Goal: Task Accomplishment & Management: Manage account settings

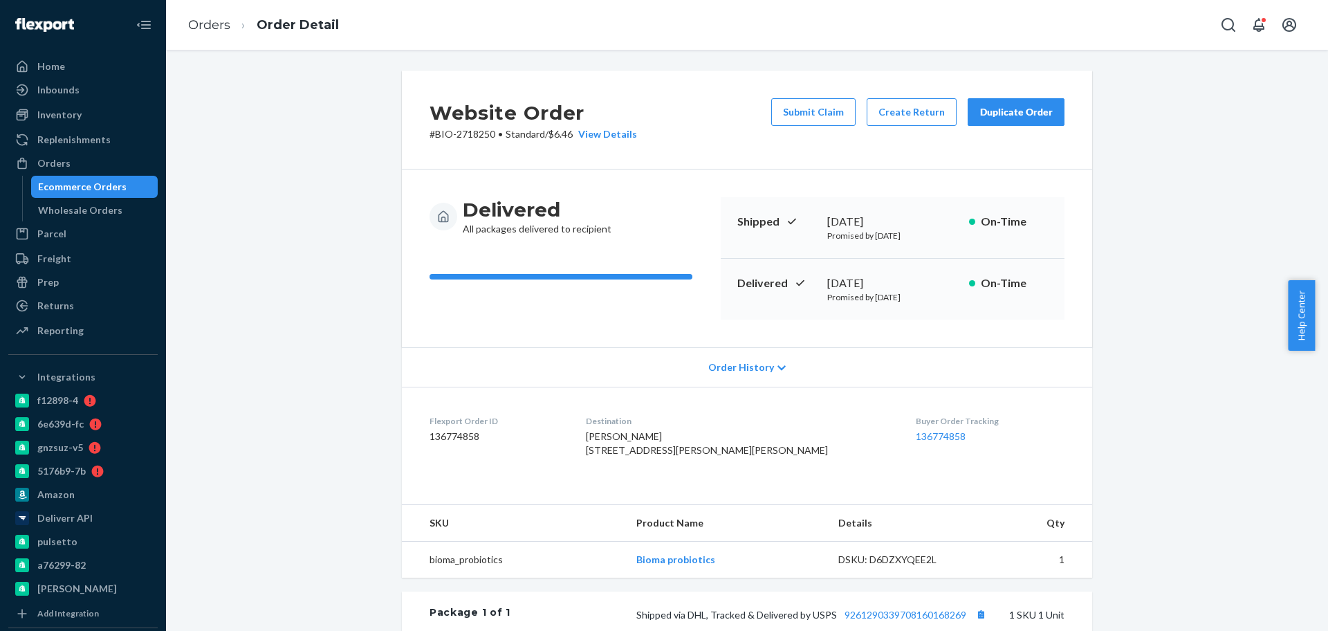
drag, startPoint x: 117, startPoint y: 191, endPoint x: 135, endPoint y: 182, distance: 20.1
click at [117, 191] on div "Ecommerce Orders" at bounding box center [82, 187] width 89 height 14
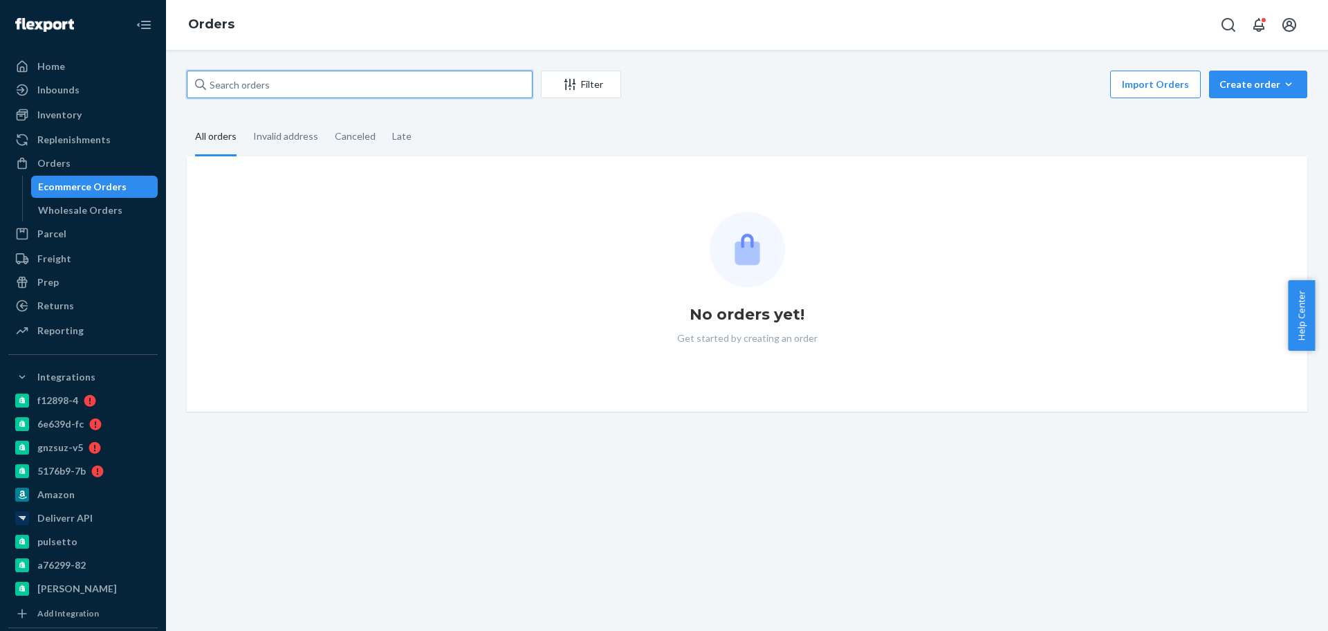
drag, startPoint x: 382, startPoint y: 84, endPoint x: 347, endPoint y: 92, distance: 35.6
click at [382, 84] on input "text" at bounding box center [360, 85] width 346 height 28
paste input "2760130"
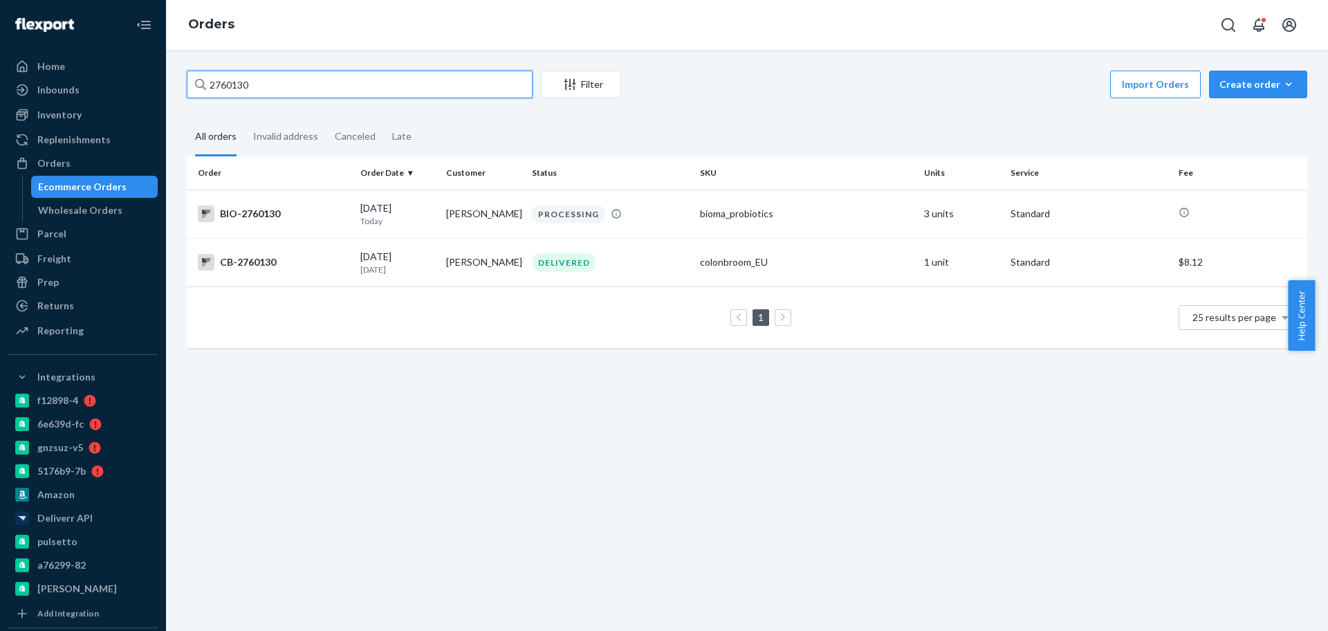
type input "2760130"
click at [315, 212] on div "BIO-2760130" at bounding box center [273, 213] width 151 height 17
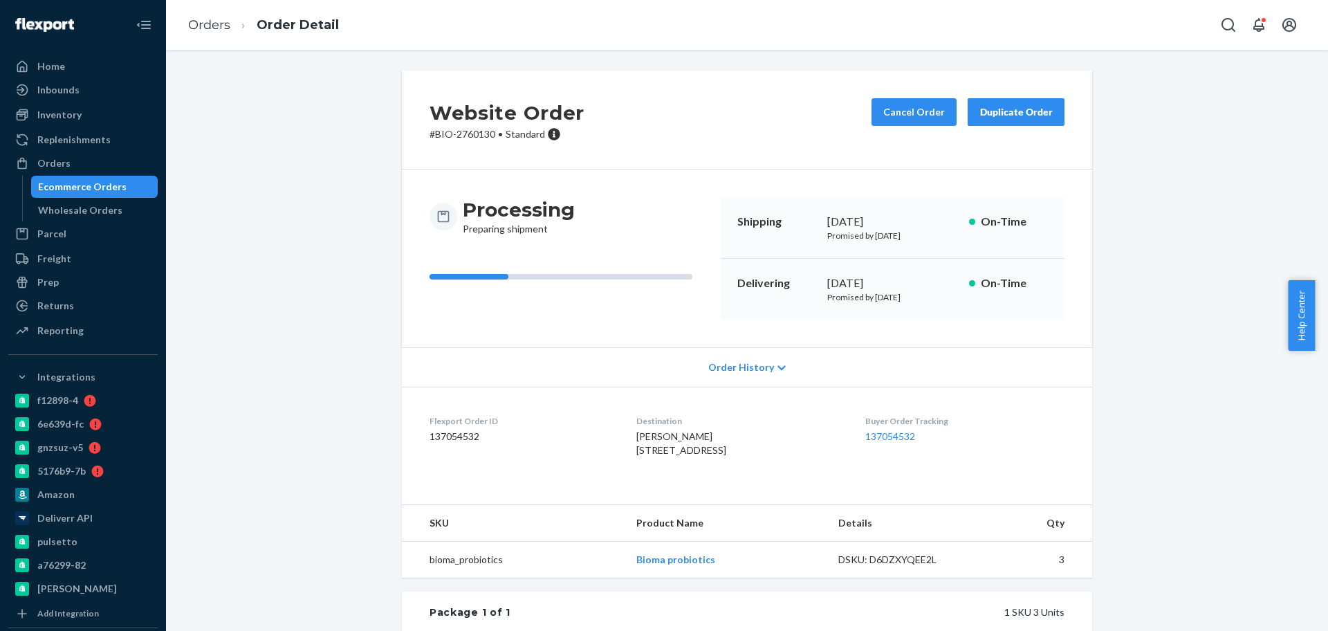
click at [114, 186] on div "Ecommerce Orders" at bounding box center [82, 187] width 89 height 14
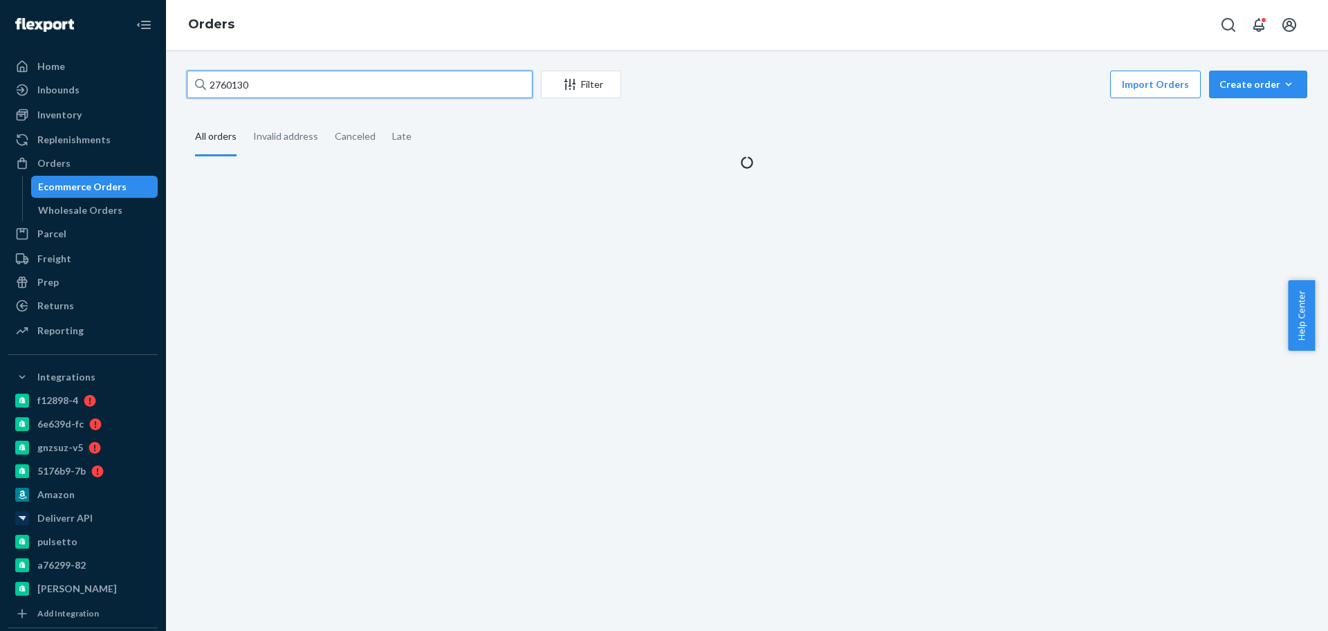
click at [320, 86] on input "2760130" at bounding box center [360, 85] width 346 height 28
paste input "386"
type input "2760386"
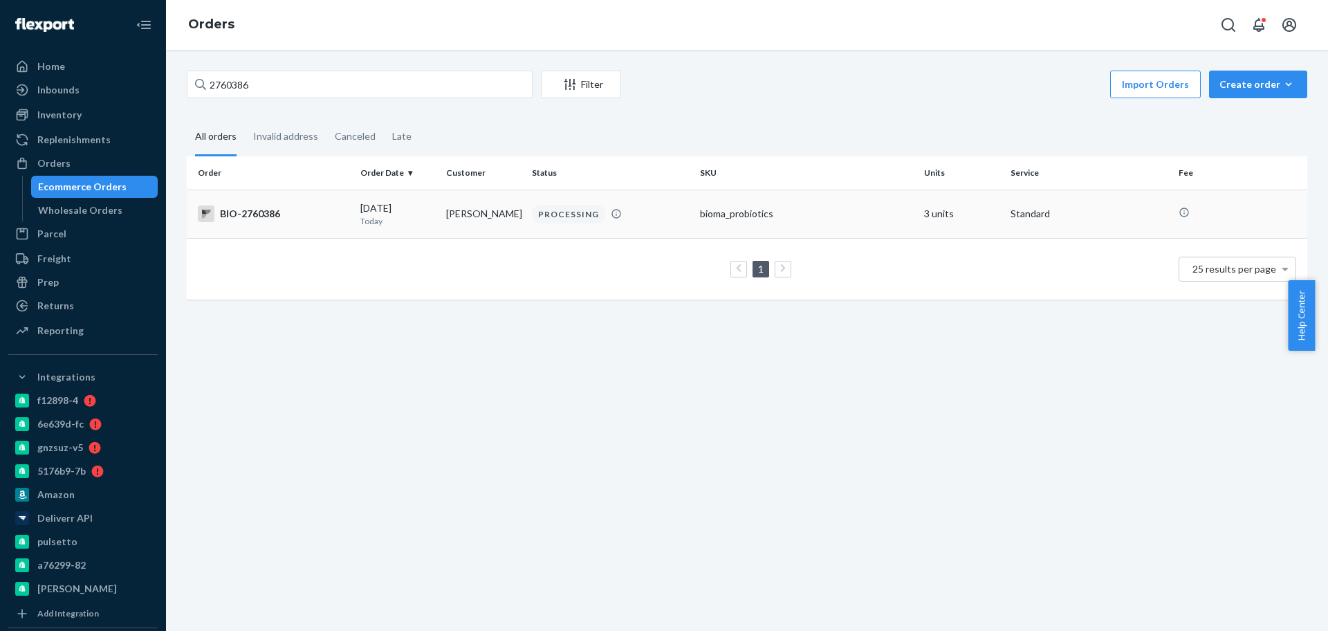
click at [323, 218] on div "BIO-2760386" at bounding box center [273, 213] width 151 height 17
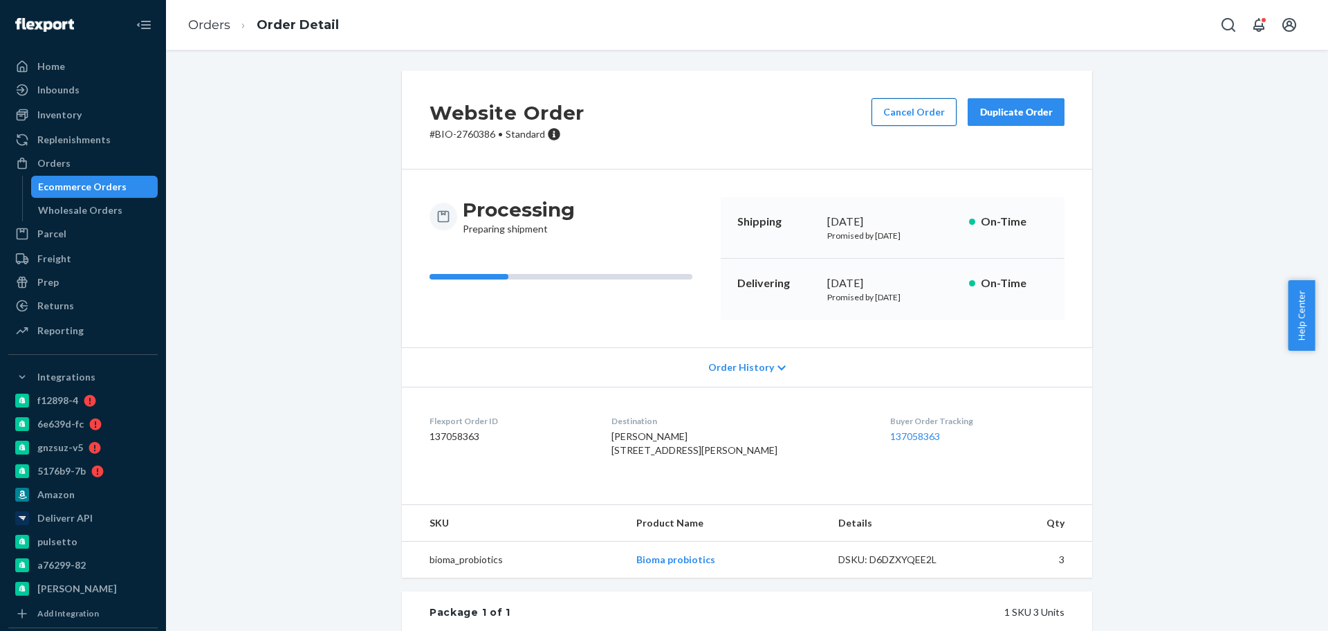
click at [909, 109] on button "Cancel Order" at bounding box center [913, 112] width 85 height 28
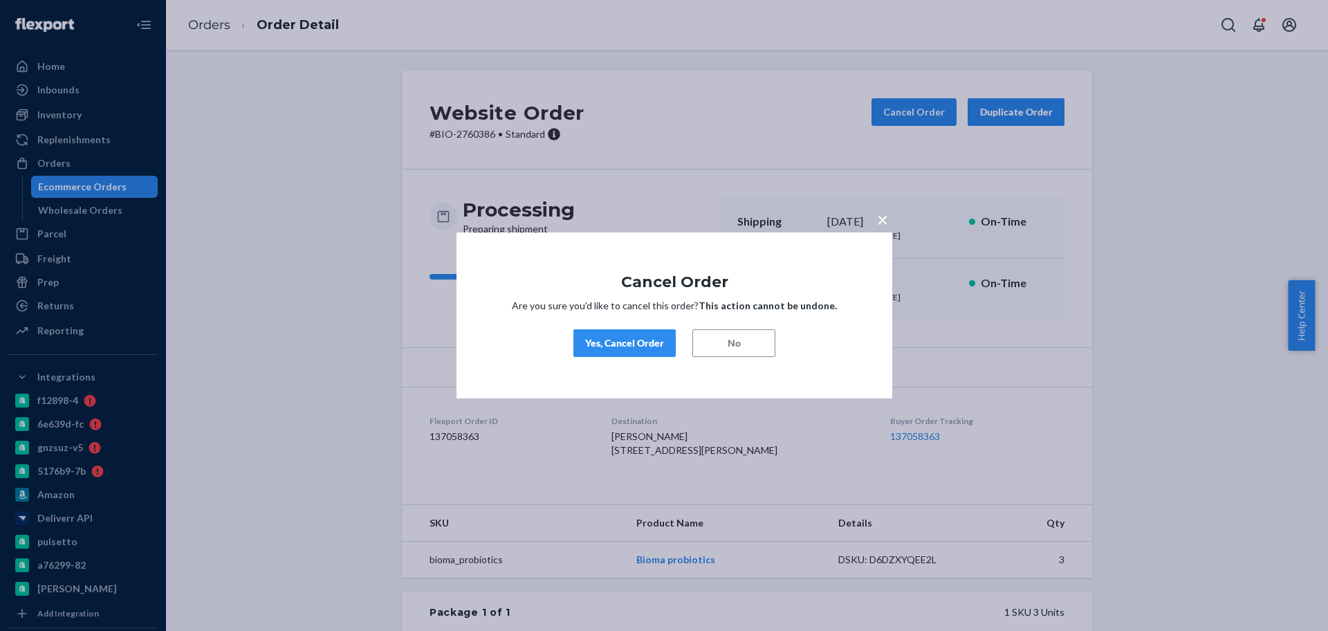
click at [653, 328] on div "× Cancel Order Are you sure you’d like to cancel this order? This action cannot…" at bounding box center [674, 315] width 436 height 166
click at [652, 336] on div "Yes, Cancel Order" at bounding box center [624, 343] width 79 height 14
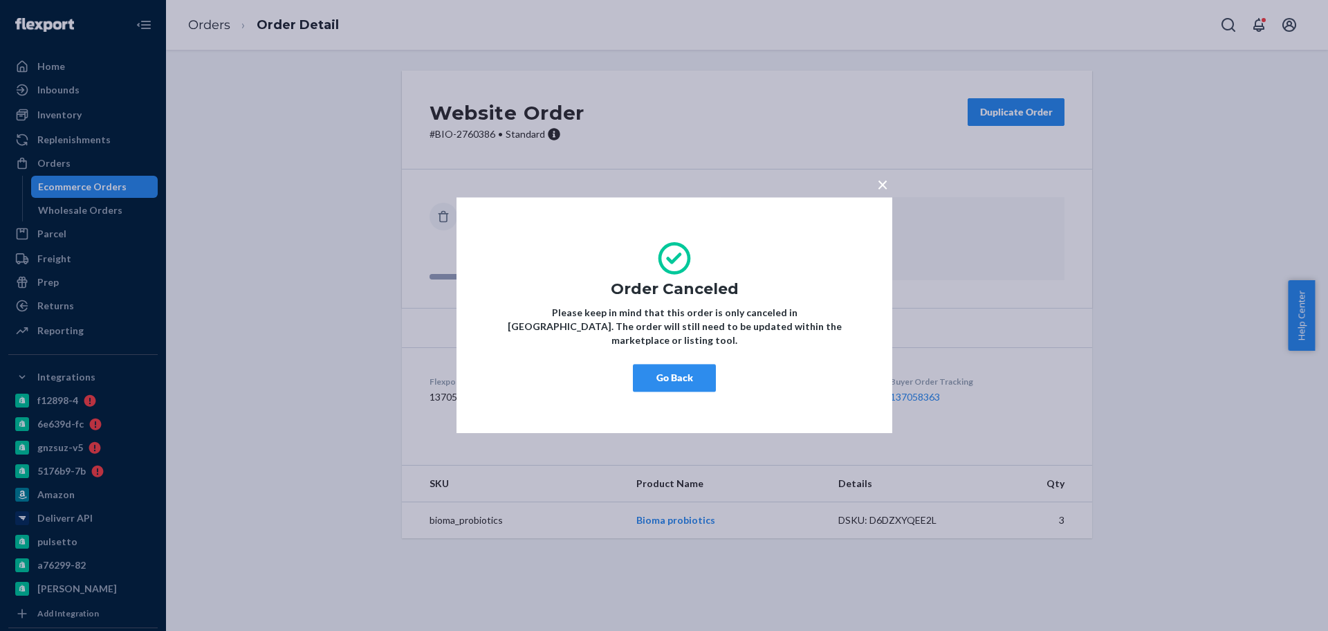
click at [680, 364] on button "Go Back" at bounding box center [674, 378] width 83 height 28
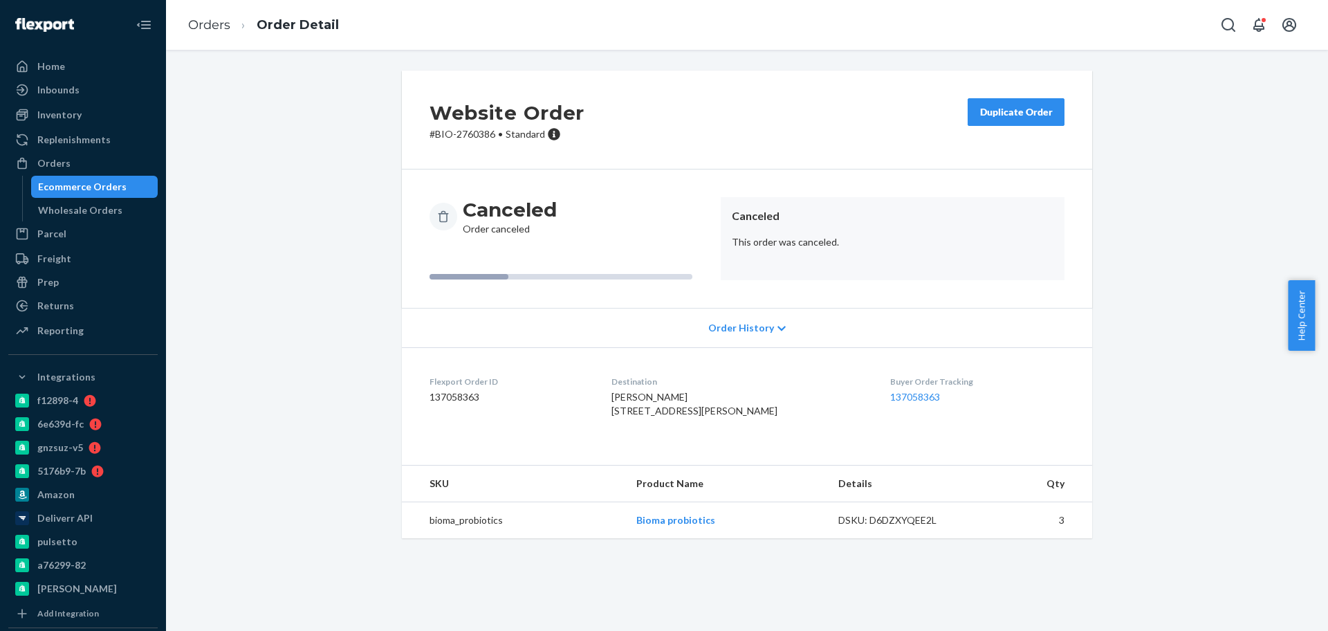
click at [98, 186] on div "Ecommerce Orders" at bounding box center [82, 187] width 89 height 14
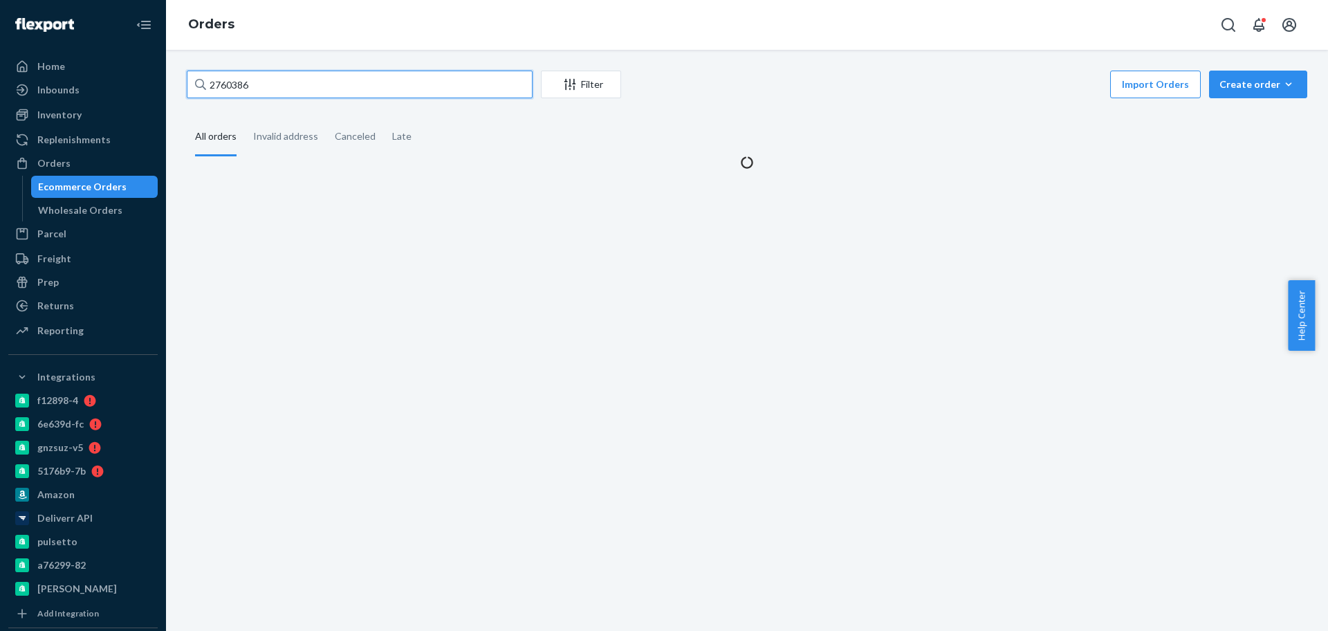
click at [278, 86] on input "2760386" at bounding box center [360, 85] width 346 height 28
paste input "jbrit125@gmail.com"
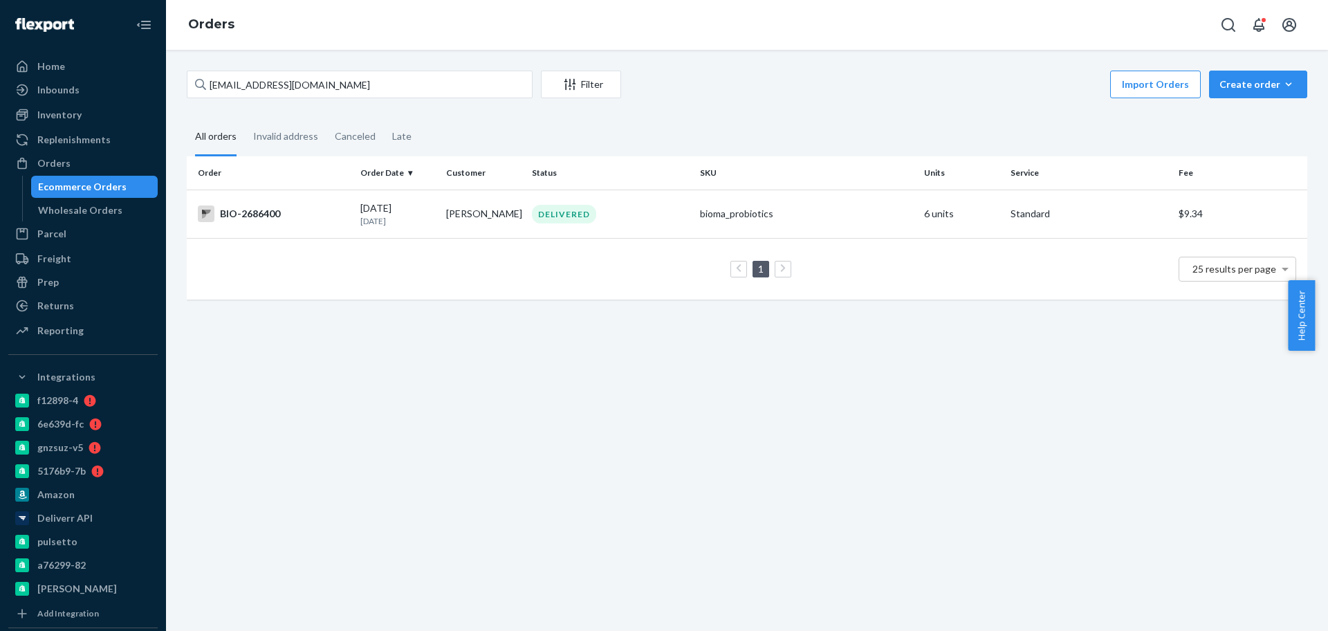
click at [748, 75] on div "Import Orders Create order Ecommerce order Removal order" at bounding box center [968, 86] width 678 height 31
click at [330, 78] on input "jbrit125@gmail.com" at bounding box center [360, 85] width 346 height 28
paste input "2689891"
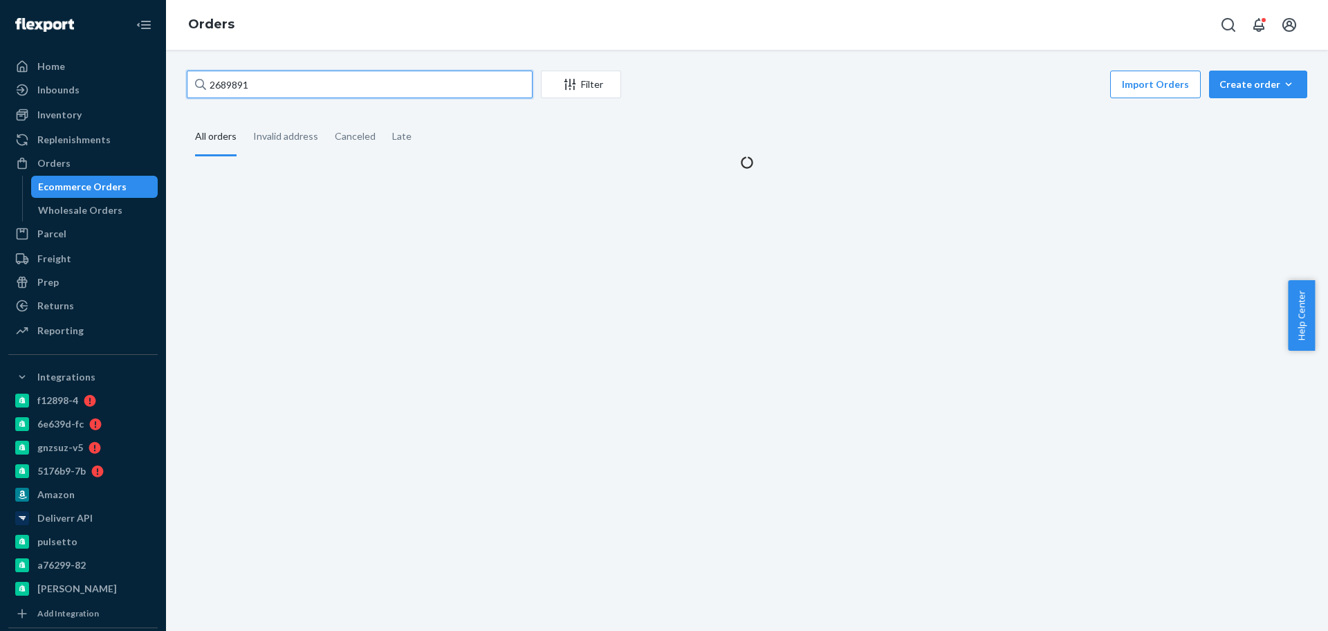
type input "2689891"
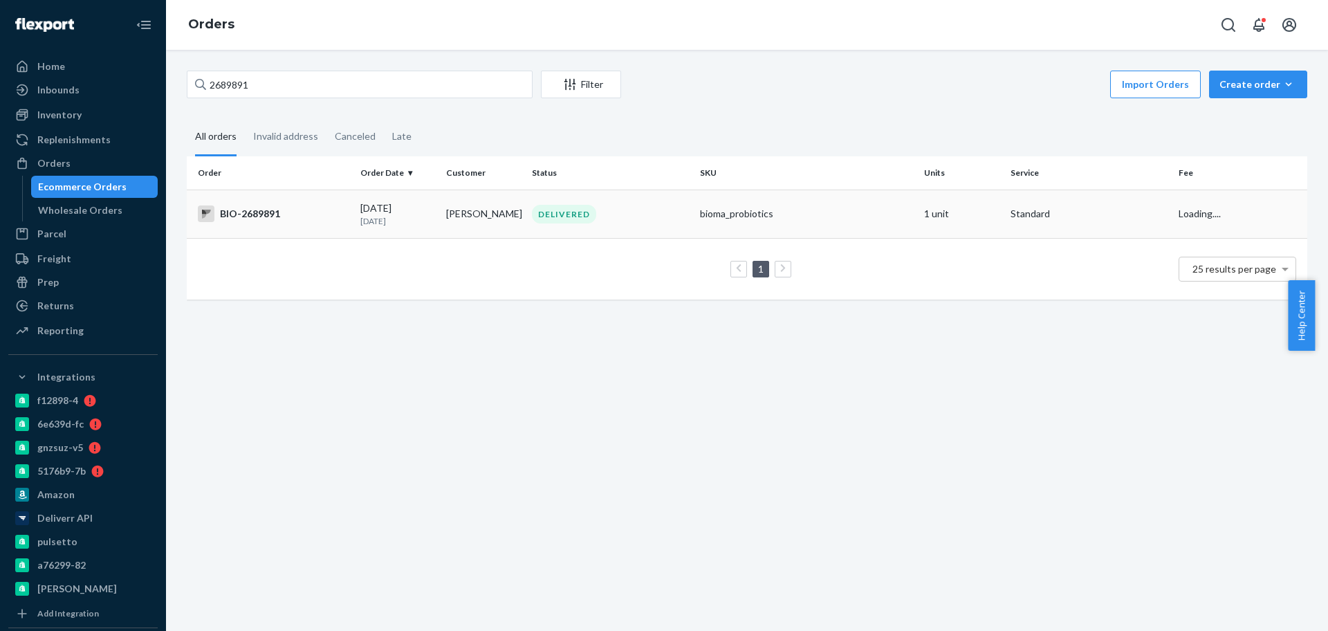
click at [284, 216] on div "BIO-2689891" at bounding box center [273, 213] width 151 height 17
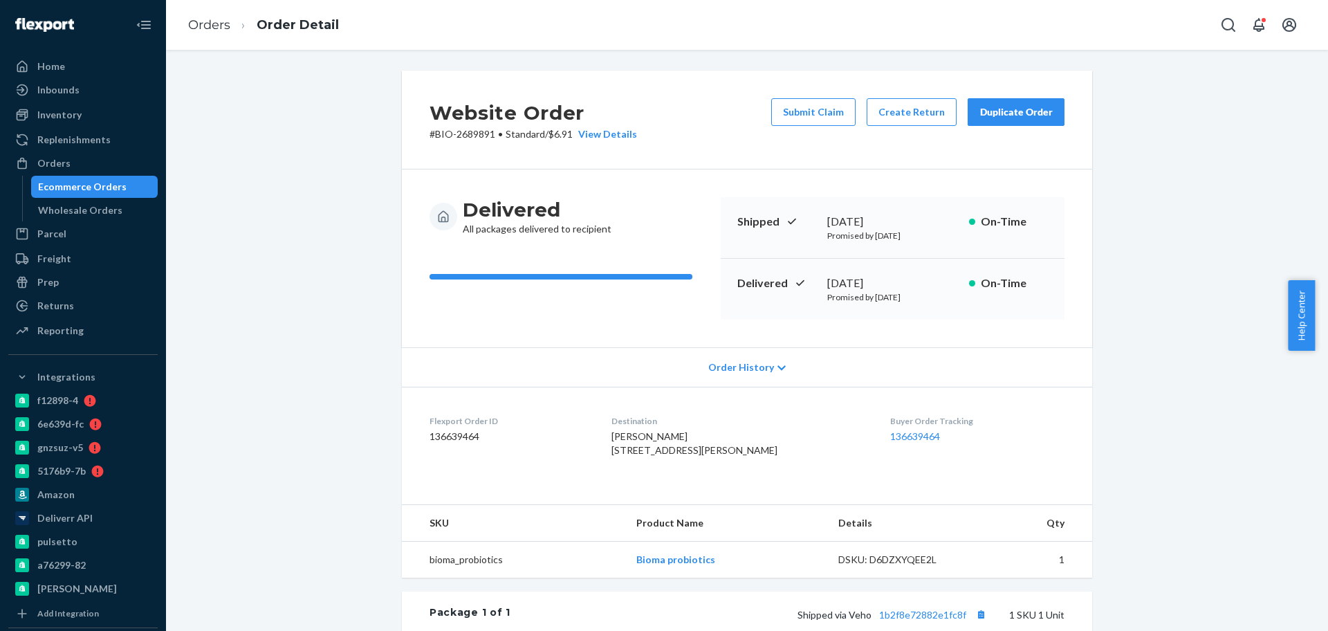
click at [98, 189] on div "Ecommerce Orders" at bounding box center [82, 187] width 89 height 14
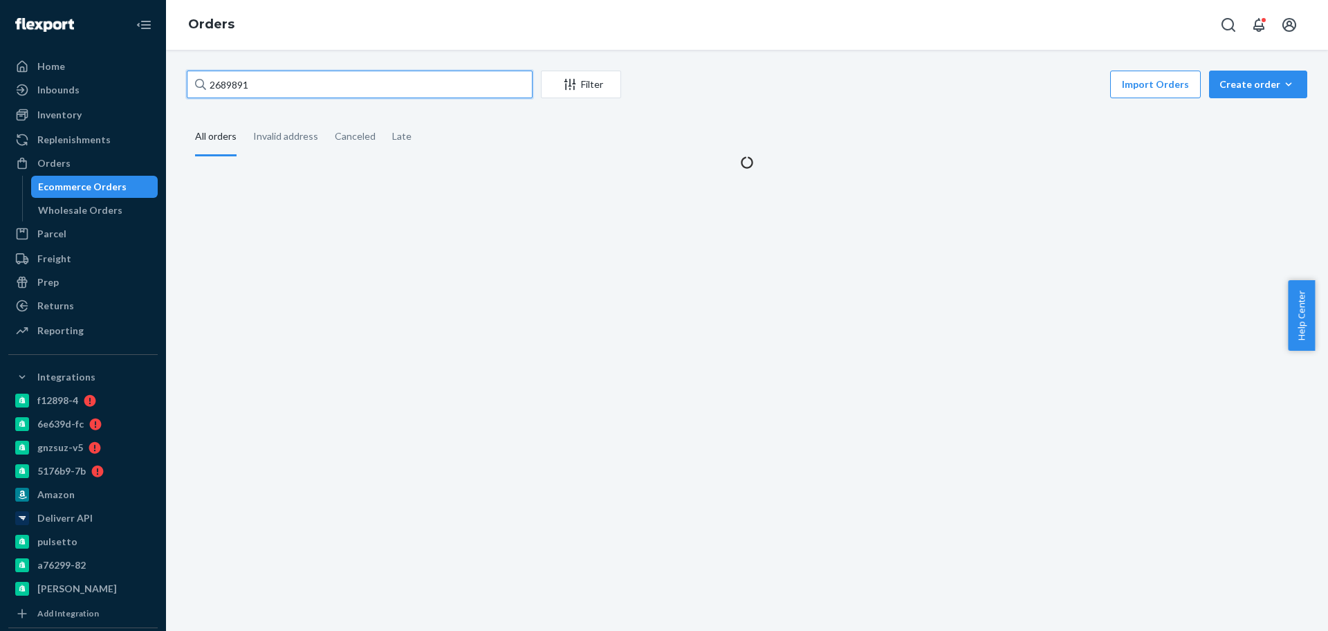
click at [329, 77] on input "2689891" at bounding box center [360, 85] width 346 height 28
paste input "735306"
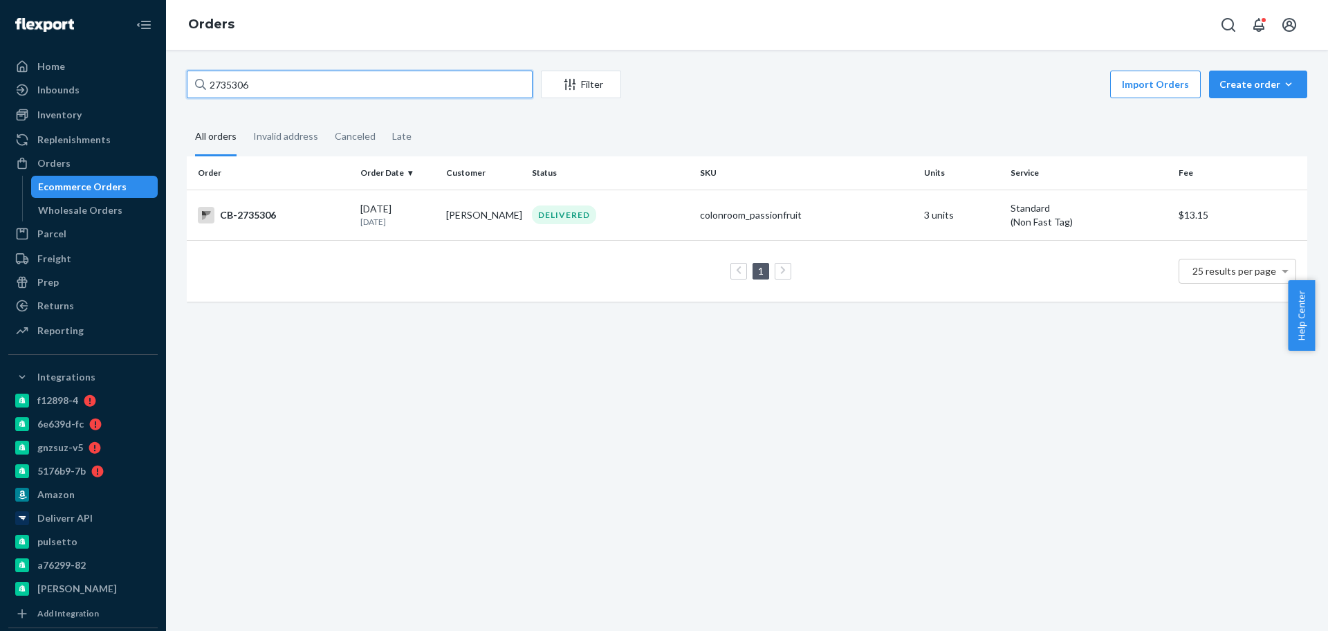
click at [284, 83] on input "2735306" at bounding box center [360, 85] width 346 height 28
paste input "2735350"
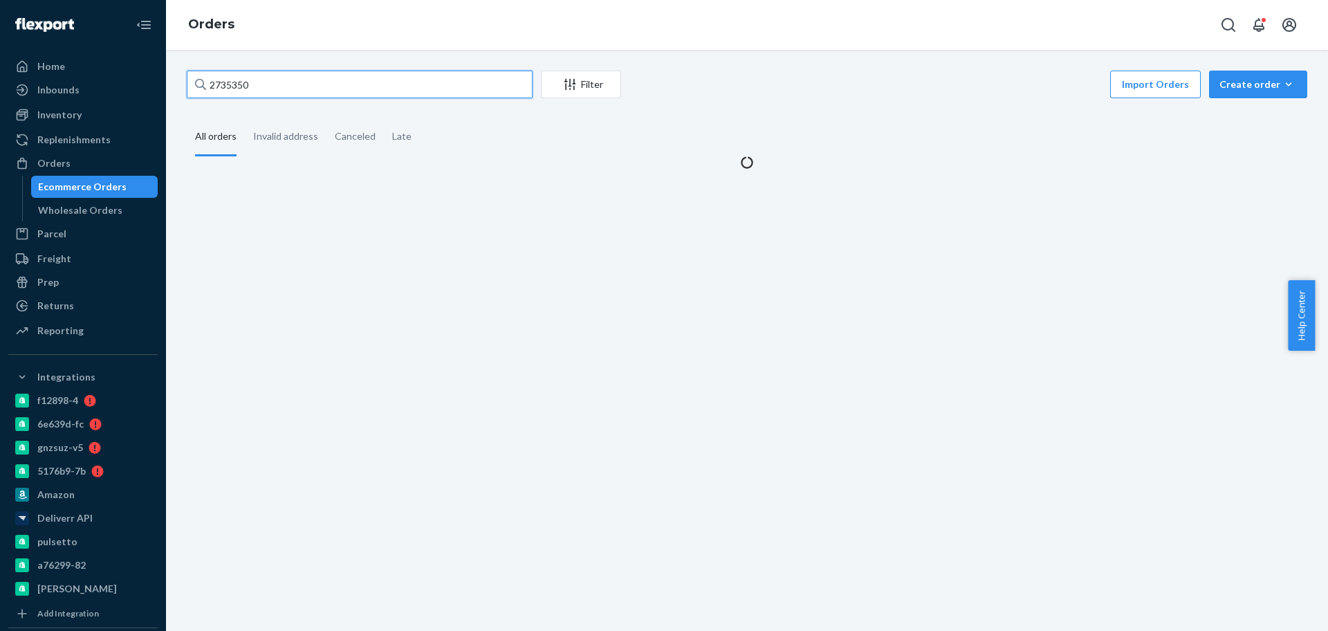
type input "2735350"
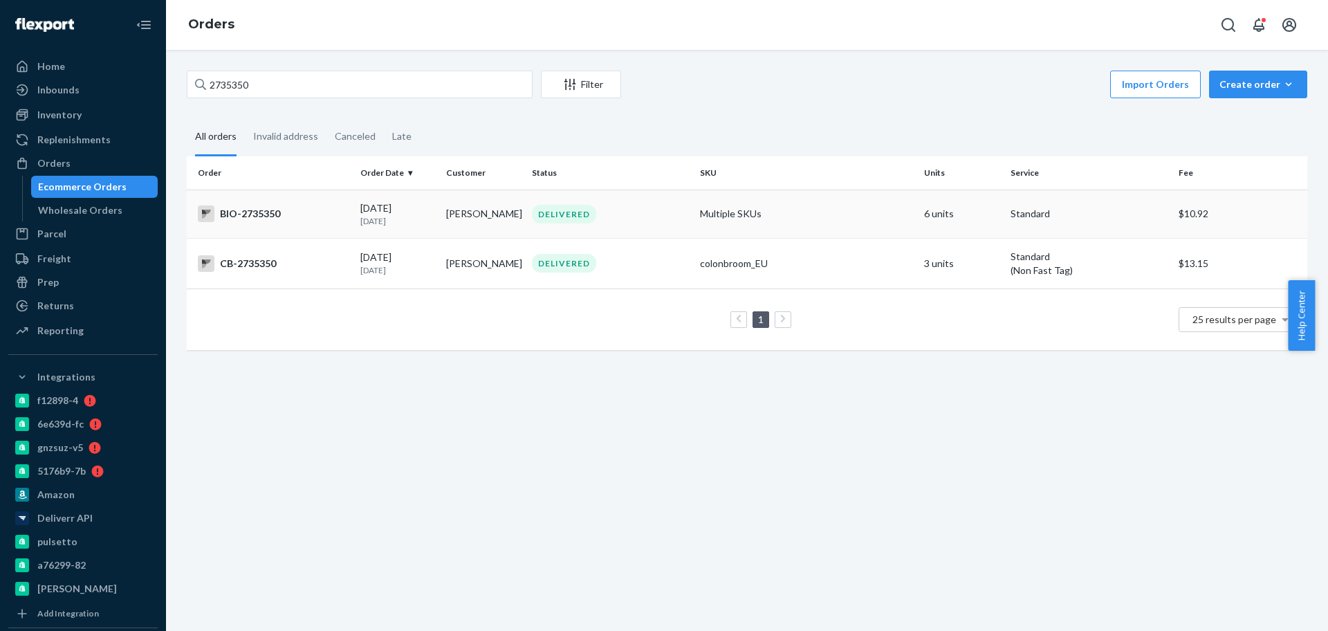
click at [282, 213] on div "BIO-2735350" at bounding box center [273, 213] width 151 height 17
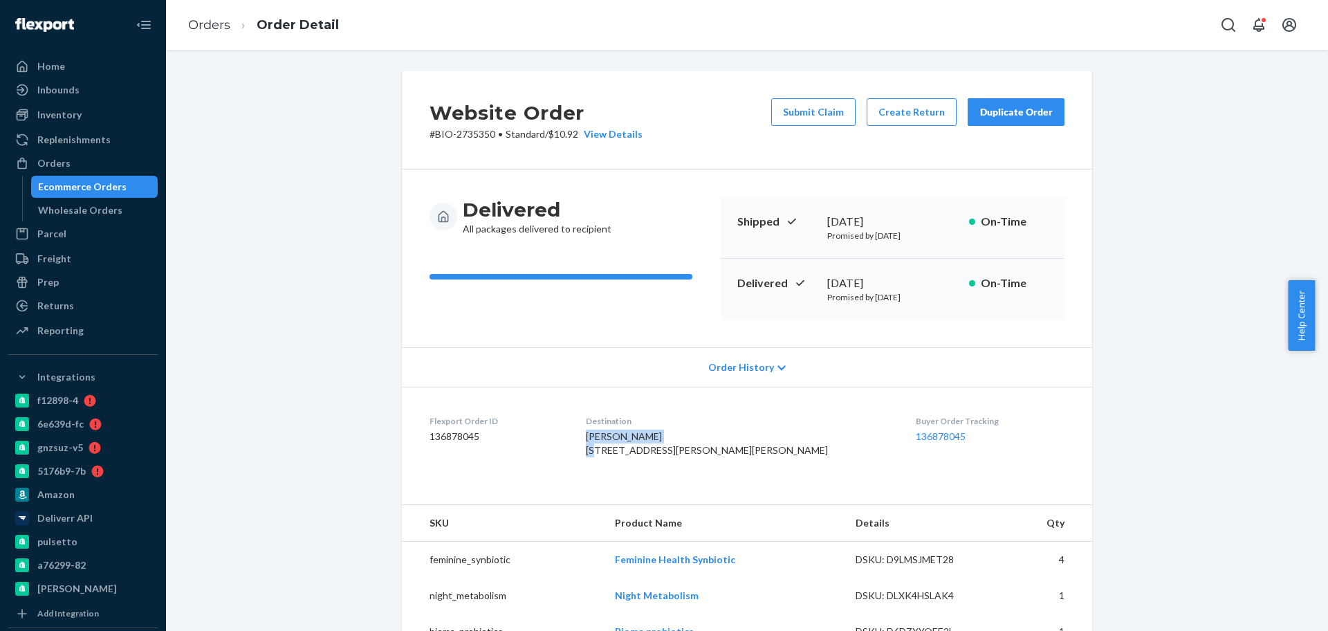
copy span "Patricia Griffin"
drag, startPoint x: 698, startPoint y: 439, endPoint x: 612, endPoint y: 443, distance: 85.9
click at [612, 443] on dl "Flexport Order ID 136878045 Destination Patricia Griffin 5404 Wilson Dr Port Or…" at bounding box center [747, 439] width 690 height 104
click at [925, 111] on button "Create Return" at bounding box center [912, 112] width 90 height 28
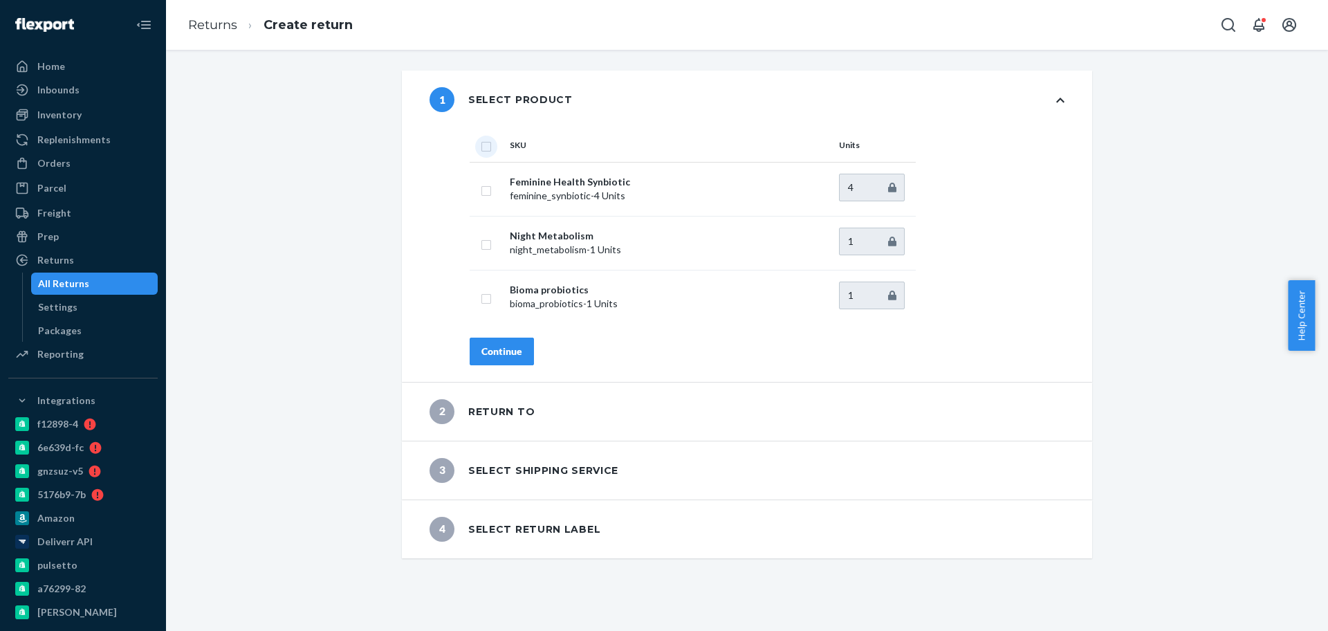
click at [483, 150] on input "checkbox" at bounding box center [486, 145] width 11 height 15
checkbox input "true"
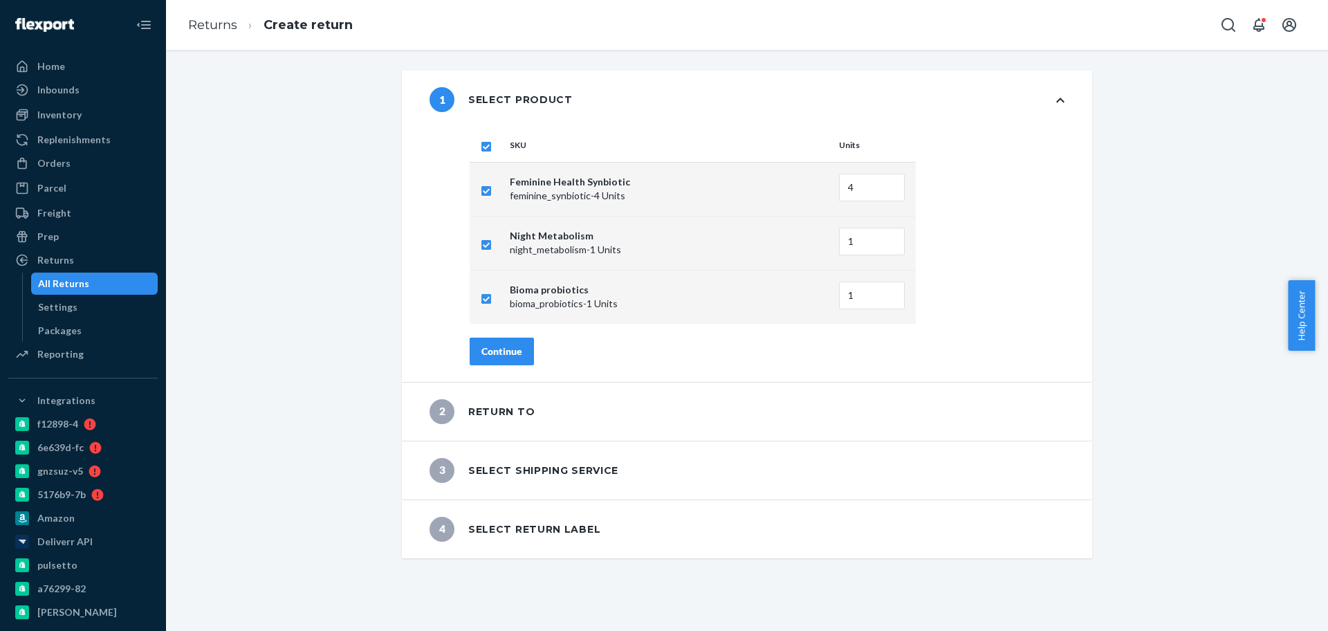
click at [492, 340] on button "Continue" at bounding box center [502, 351] width 64 height 28
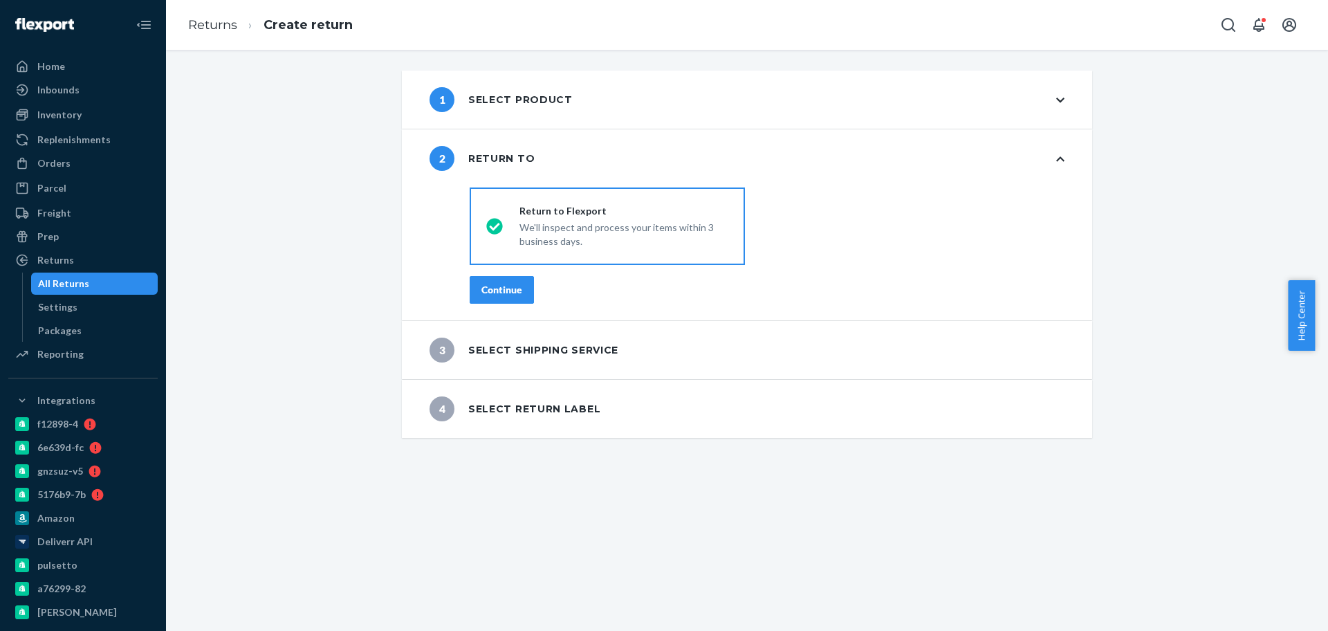
click at [505, 296] on div "Continue" at bounding box center [501, 290] width 41 height 14
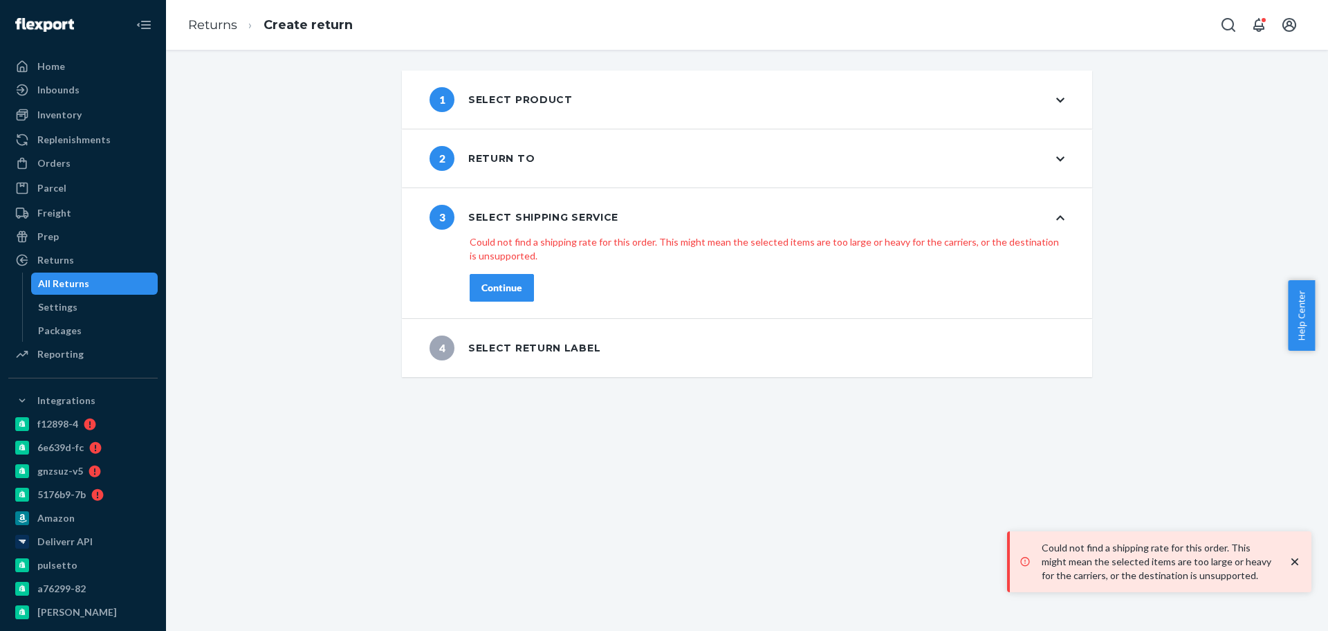
click at [546, 167] on div "2 Return to" at bounding box center [747, 158] width 690 height 58
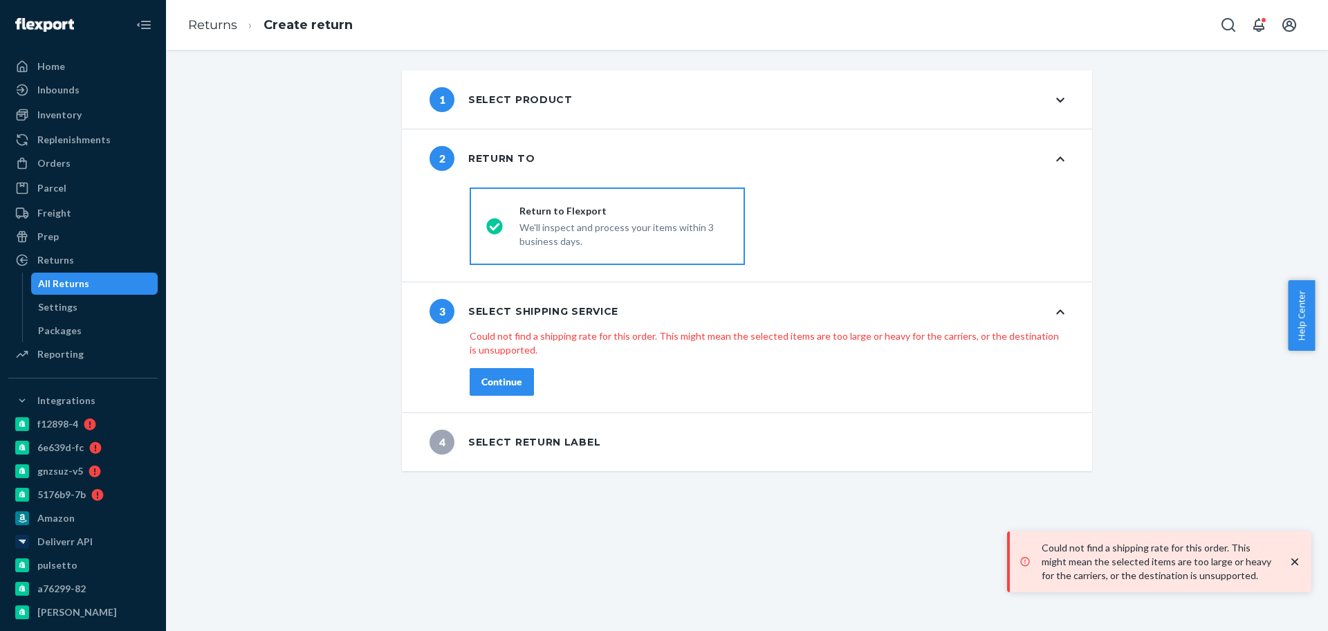
drag, startPoint x: 481, startPoint y: 389, endPoint x: 546, endPoint y: 374, distance: 66.6
click at [480, 389] on button "Continue" at bounding box center [502, 382] width 64 height 28
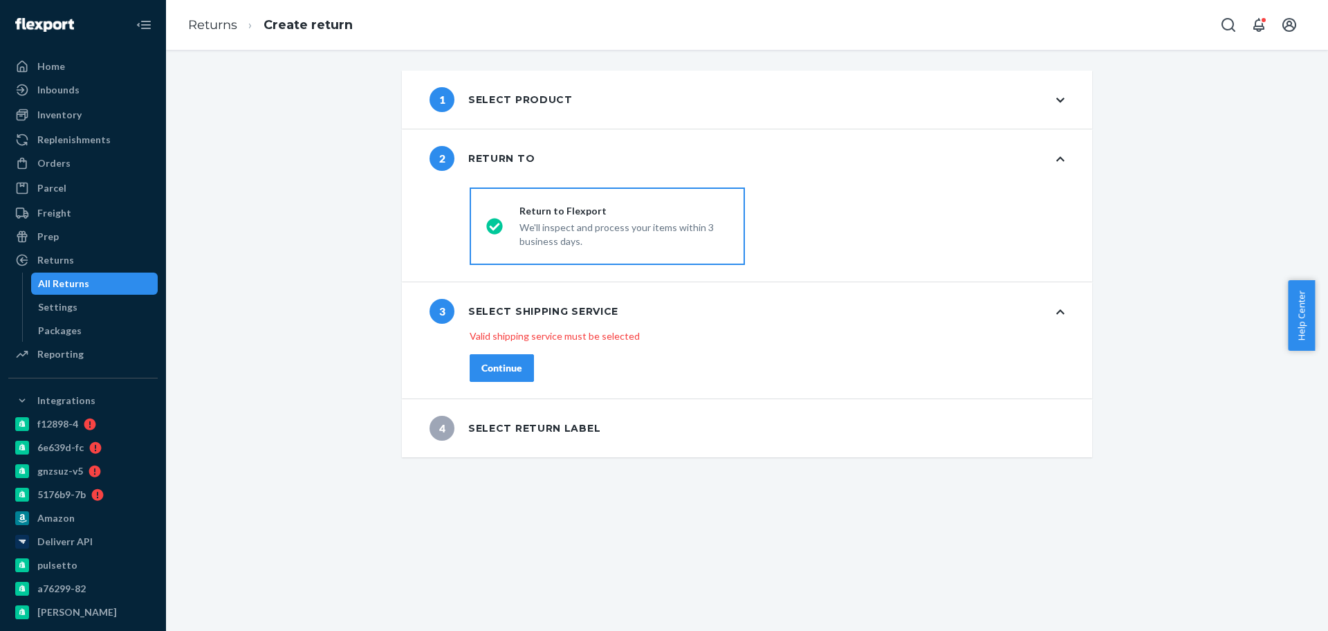
click at [777, 324] on div "3 Select shipping service" at bounding box center [747, 311] width 690 height 58
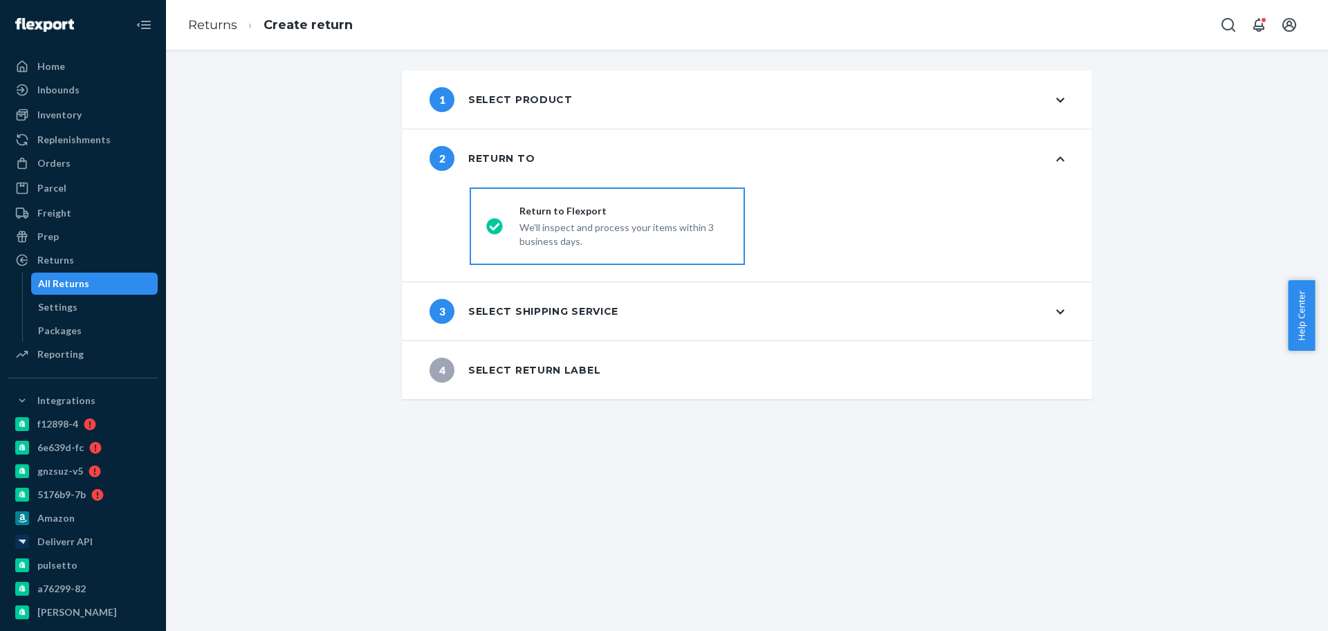
click at [781, 315] on div "3 Select shipping service" at bounding box center [747, 311] width 690 height 58
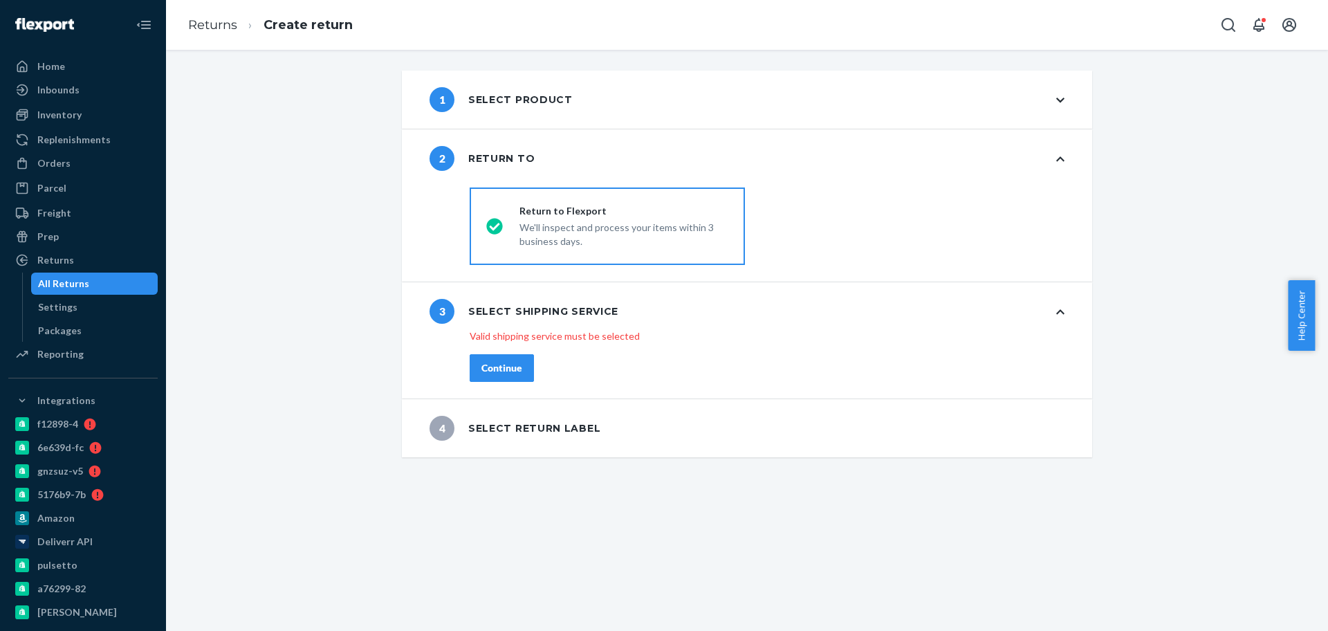
click at [548, 104] on div "1 Select product" at bounding box center [500, 99] width 143 height 25
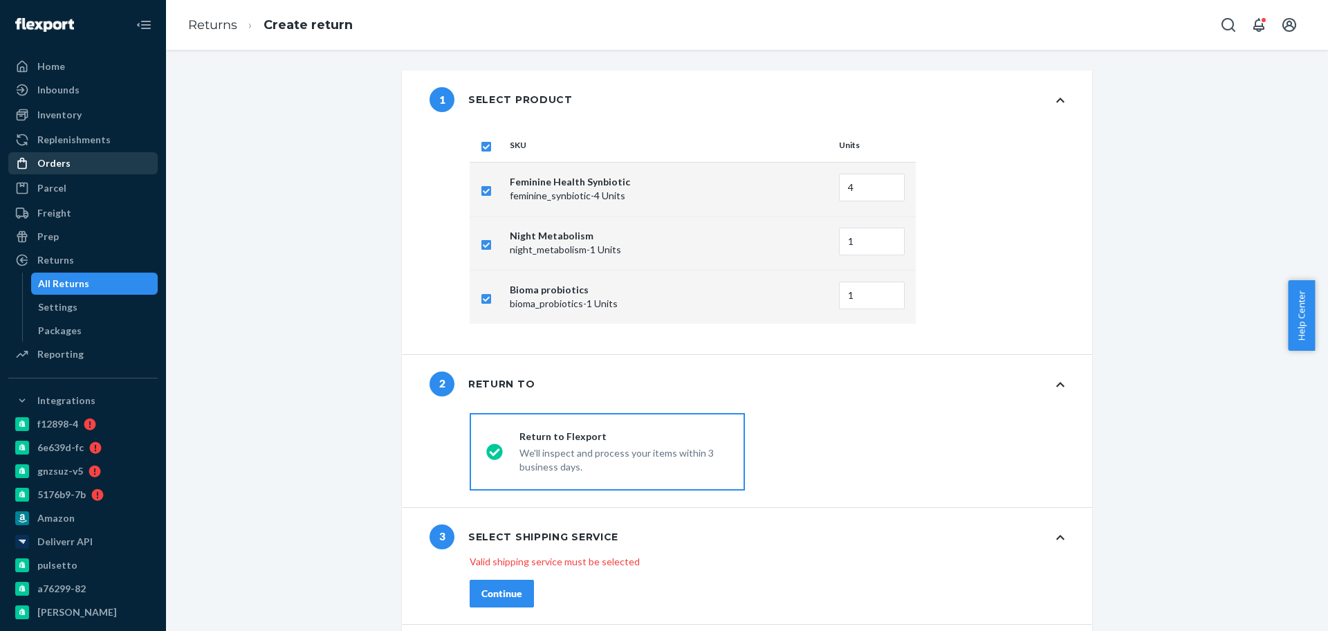
drag, startPoint x: 82, startPoint y: 157, endPoint x: 81, endPoint y: 165, distance: 7.7
click at [82, 156] on div "Orders" at bounding box center [83, 163] width 147 height 19
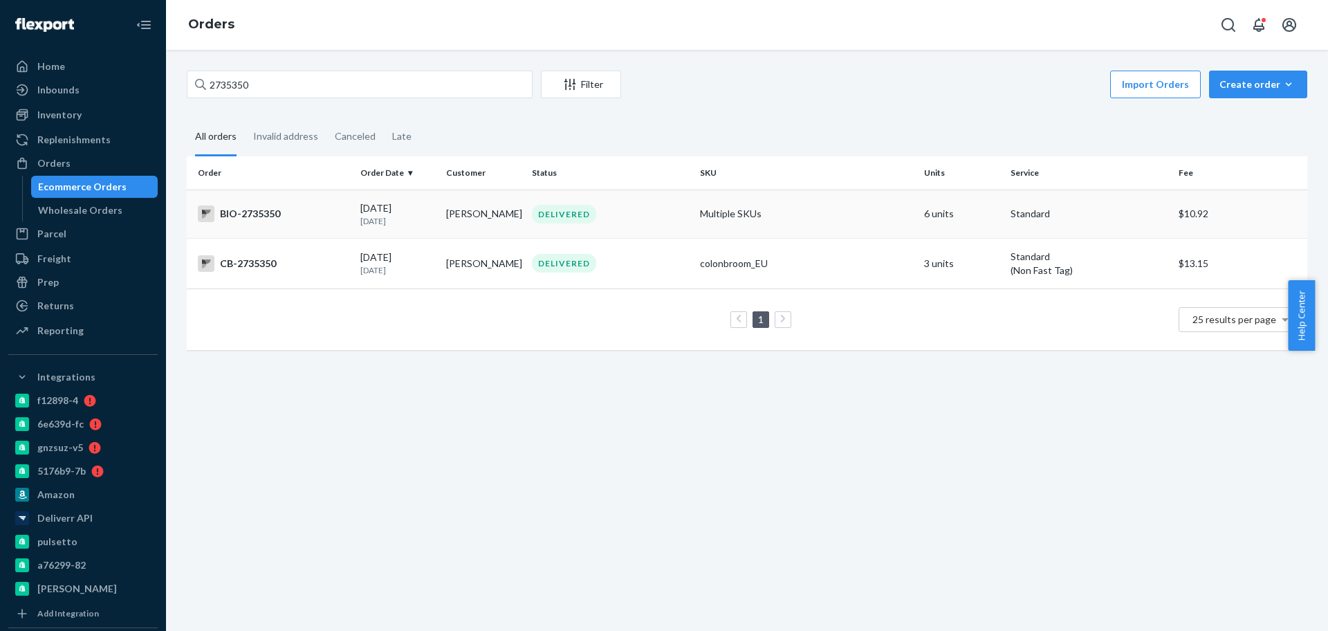
click at [281, 212] on div "BIO-2735350" at bounding box center [273, 213] width 151 height 17
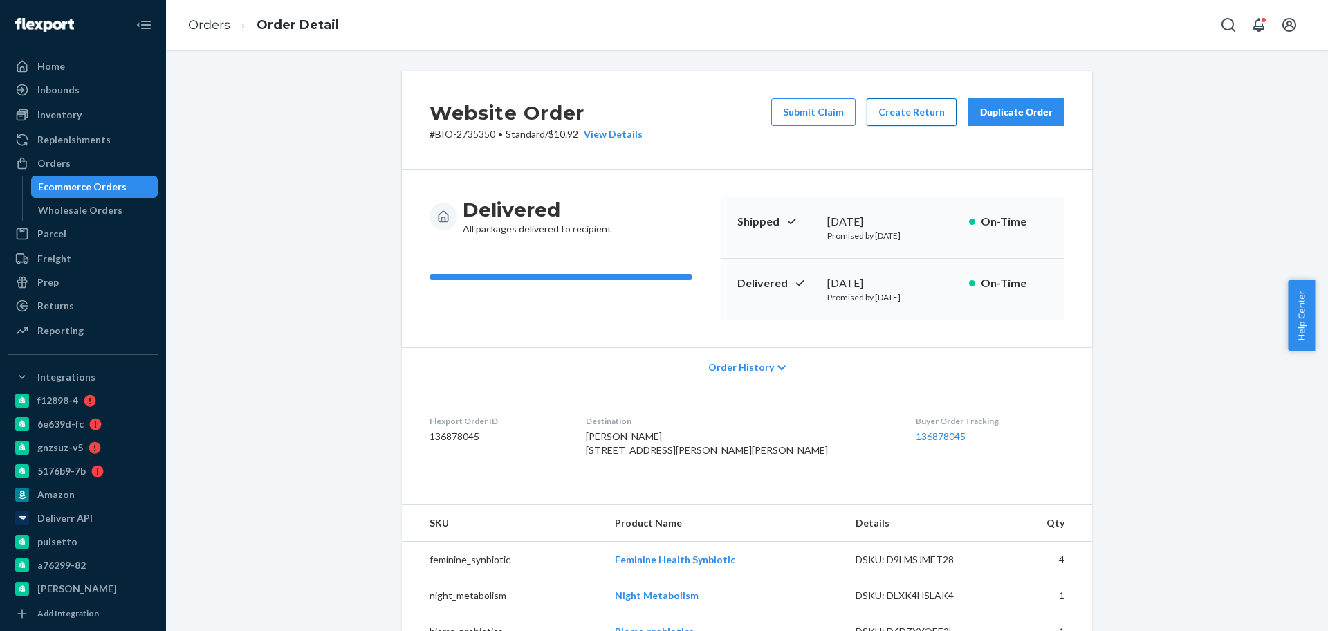
click at [919, 110] on button "Create Return" at bounding box center [912, 112] width 90 height 28
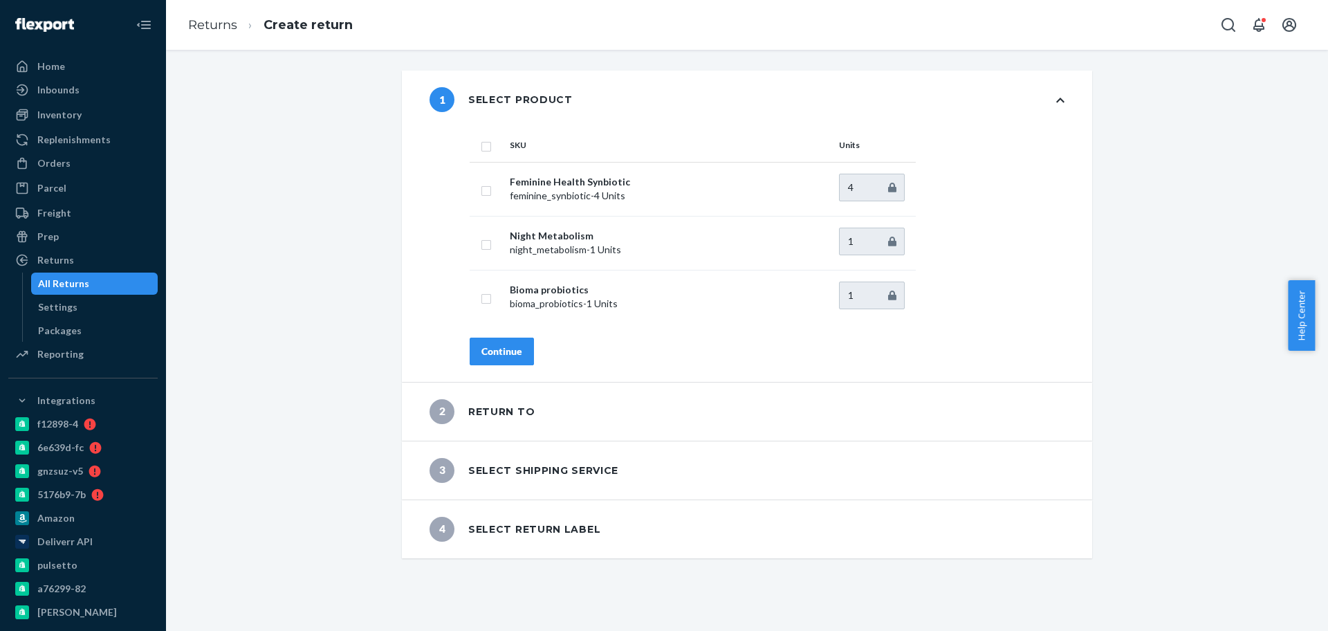
click at [481, 147] on input "checkbox" at bounding box center [486, 145] width 11 height 15
checkbox input "true"
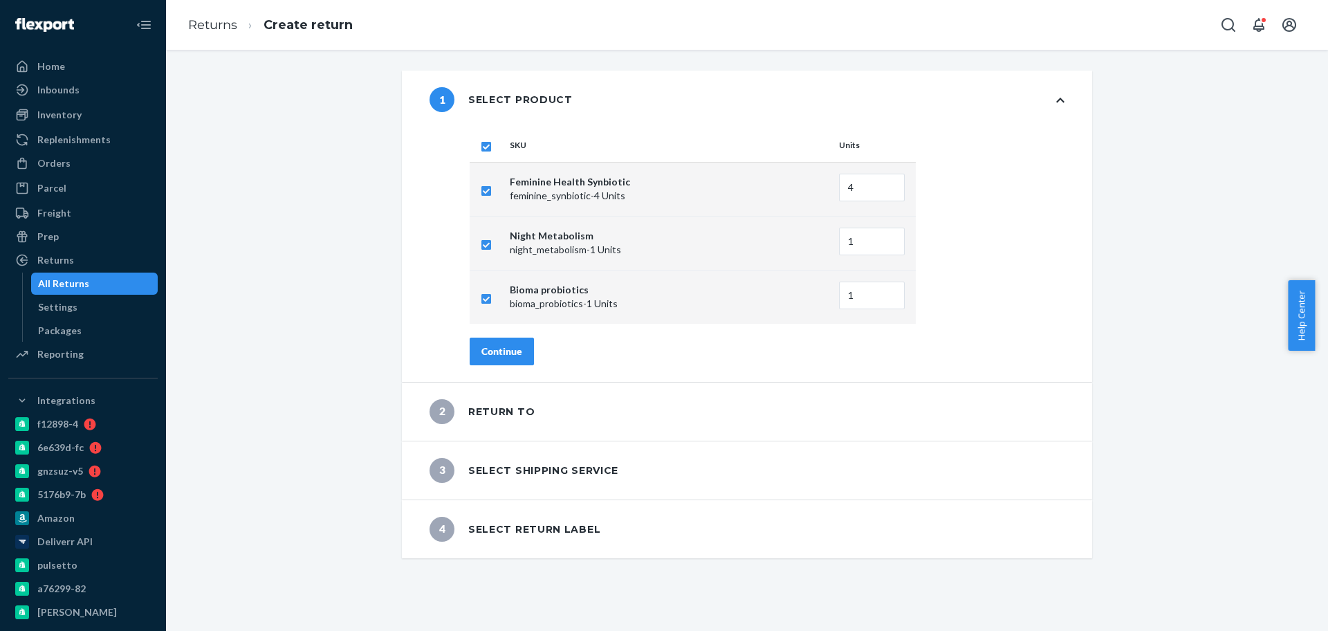
click at [490, 348] on div "Continue" at bounding box center [501, 351] width 41 height 14
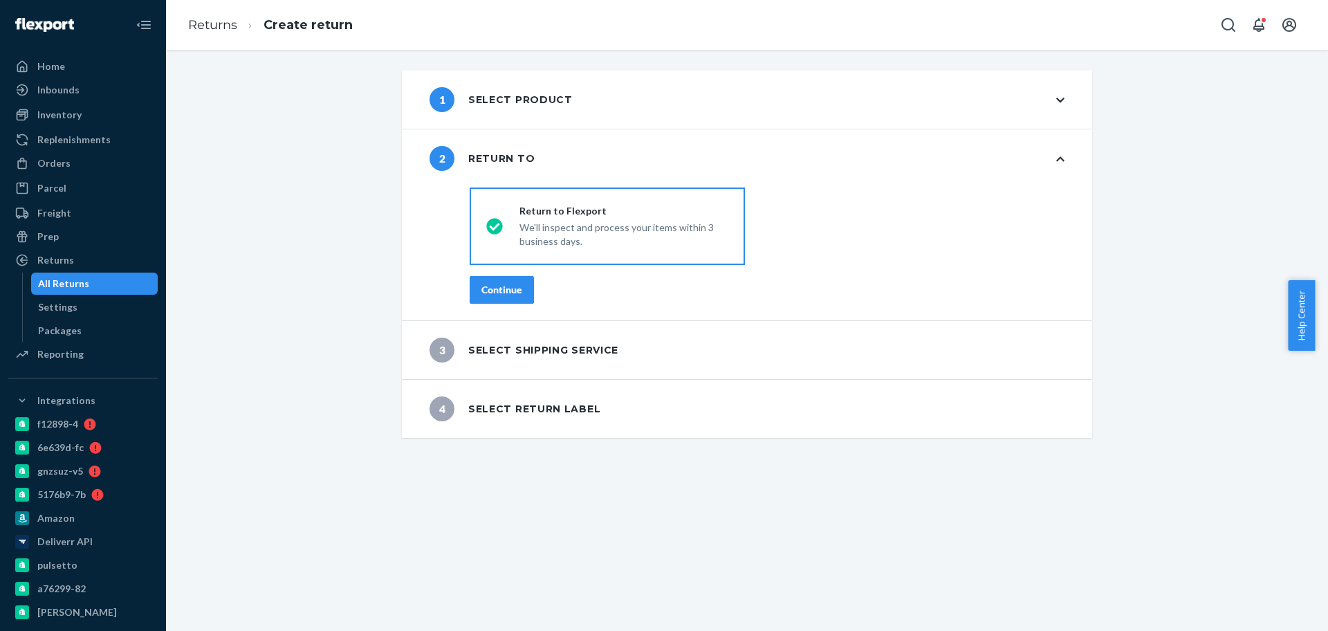
click at [506, 292] on div "Continue" at bounding box center [501, 290] width 41 height 14
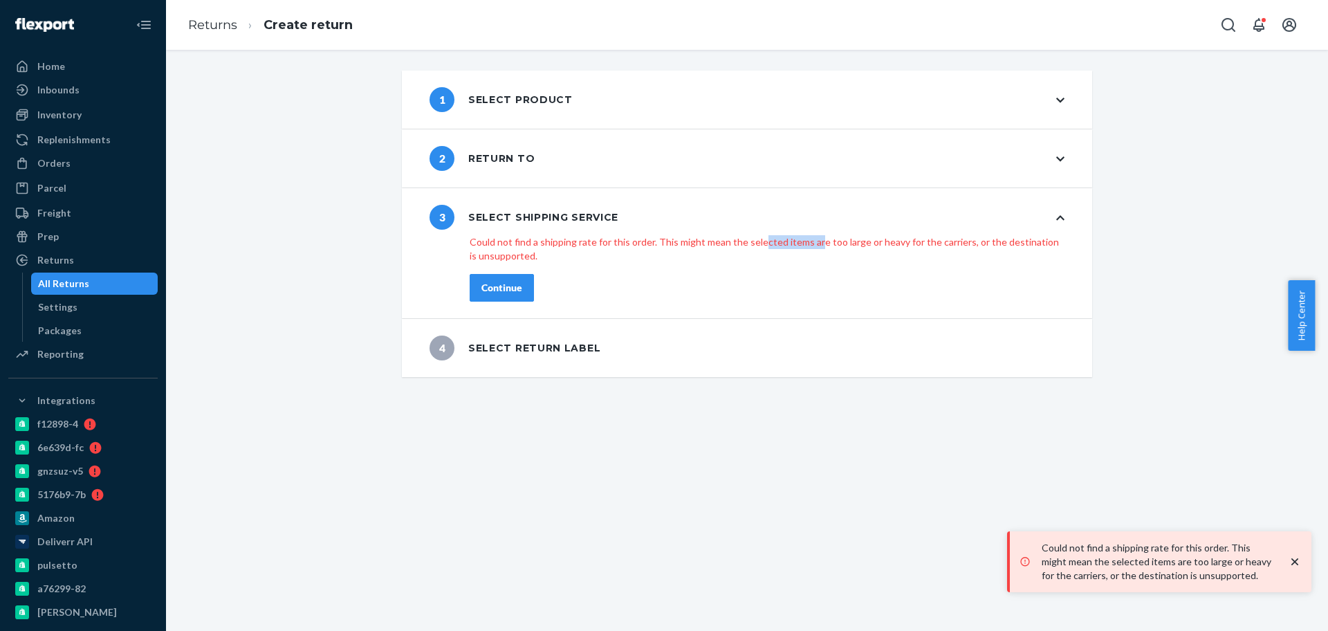
drag, startPoint x: 760, startPoint y: 246, endPoint x: 901, endPoint y: 256, distance: 141.5
click at [887, 254] on p "Could not find a shipping rate for this order. This might mean the selected ite…" at bounding box center [767, 249] width 595 height 28
drag, startPoint x: 377, startPoint y: 286, endPoint x: 399, endPoint y: 289, distance: 22.4
click at [376, 286] on div "1 Select product 2 Return to 3 Select shipping service shippingRatesRadioGroup …" at bounding box center [746, 224] width 1141 height 306
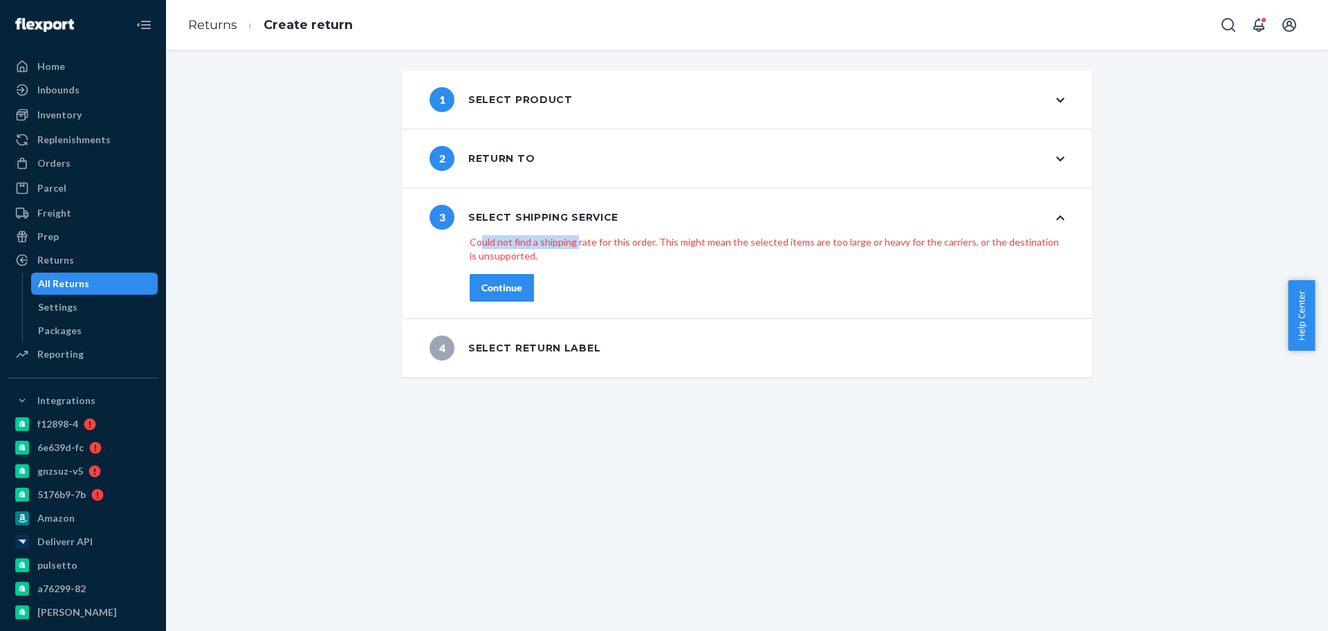
drag, startPoint x: 509, startPoint y: 246, endPoint x: 591, endPoint y: 246, distance: 81.6
click at [582, 246] on p "Could not find a shipping rate for this order. This might mean the selected ite…" at bounding box center [767, 249] width 595 height 28
click at [611, 264] on div "shippingRatesRadioGroup Could not find a shipping rate for this order. This mig…" at bounding box center [767, 279] width 650 height 77
click at [1056, 216] on icon at bounding box center [1060, 218] width 8 height 10
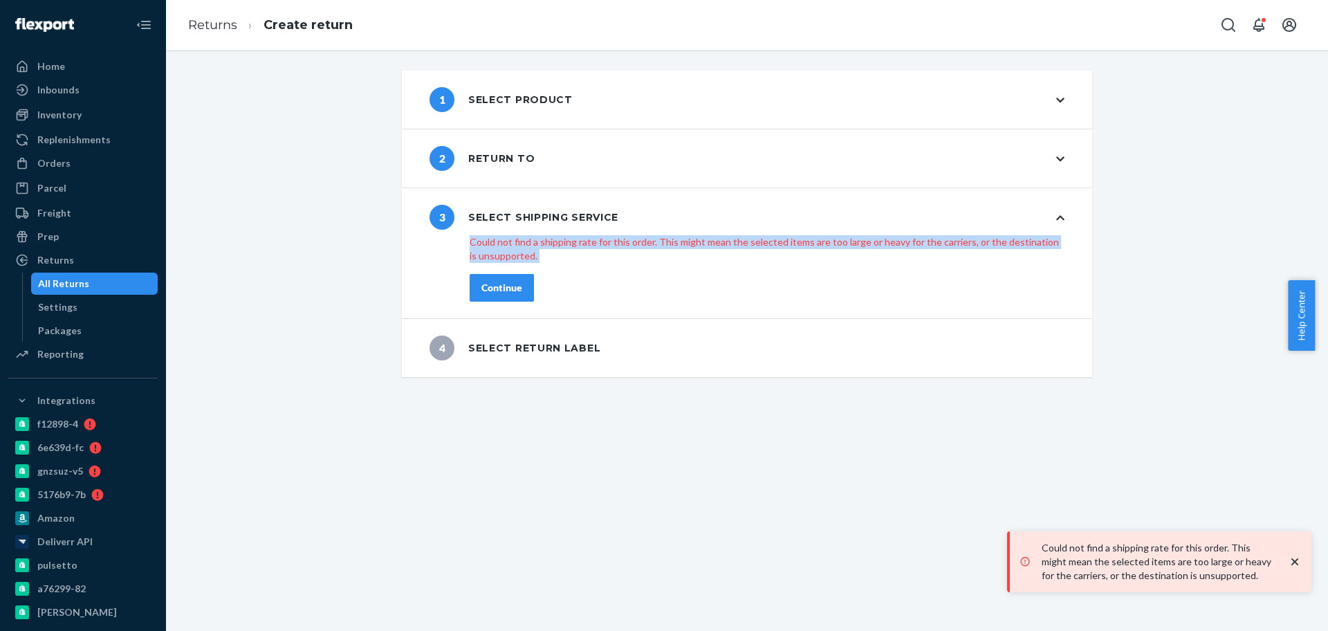
click at [882, 224] on div "3 Select shipping service" at bounding box center [747, 217] width 690 height 58
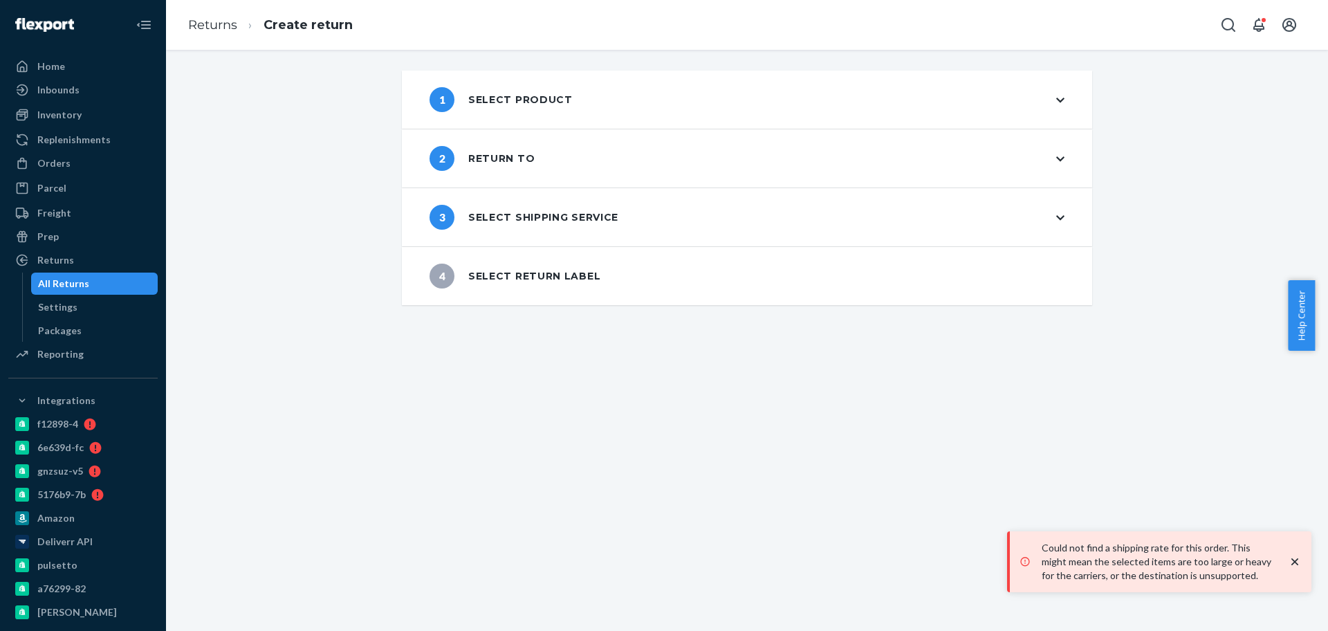
click at [883, 219] on div "3 Select shipping service" at bounding box center [747, 217] width 690 height 58
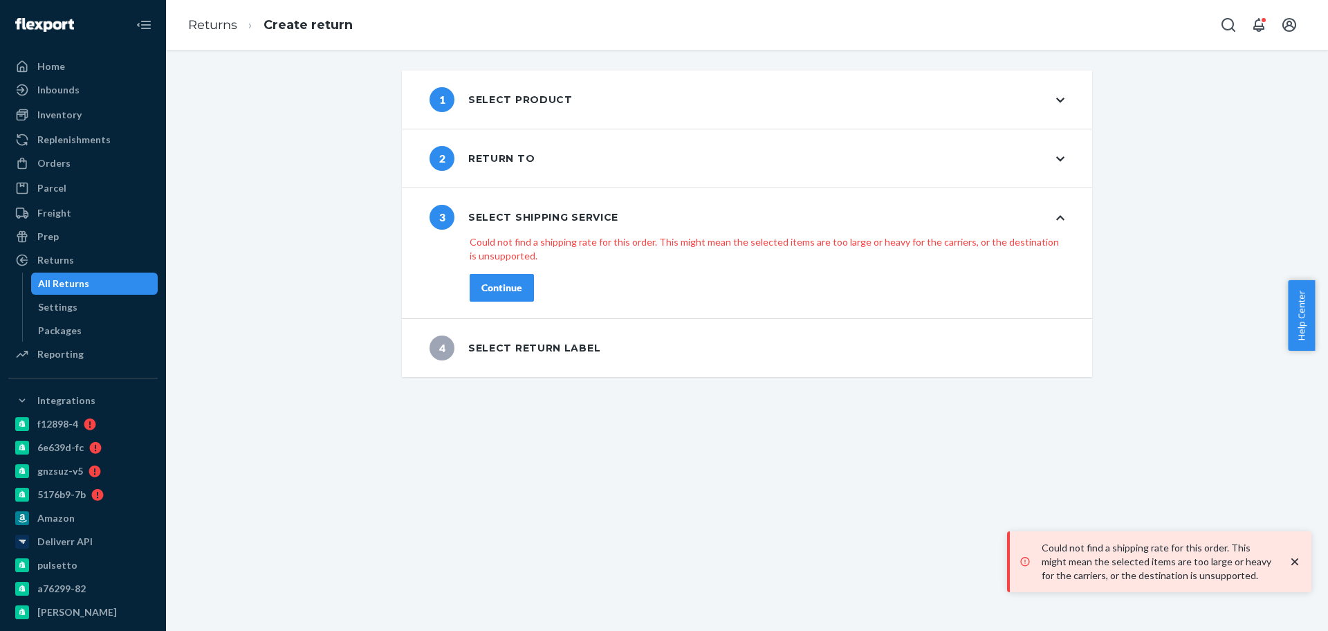
click at [884, 220] on div "3 Select shipping service" at bounding box center [747, 217] width 690 height 58
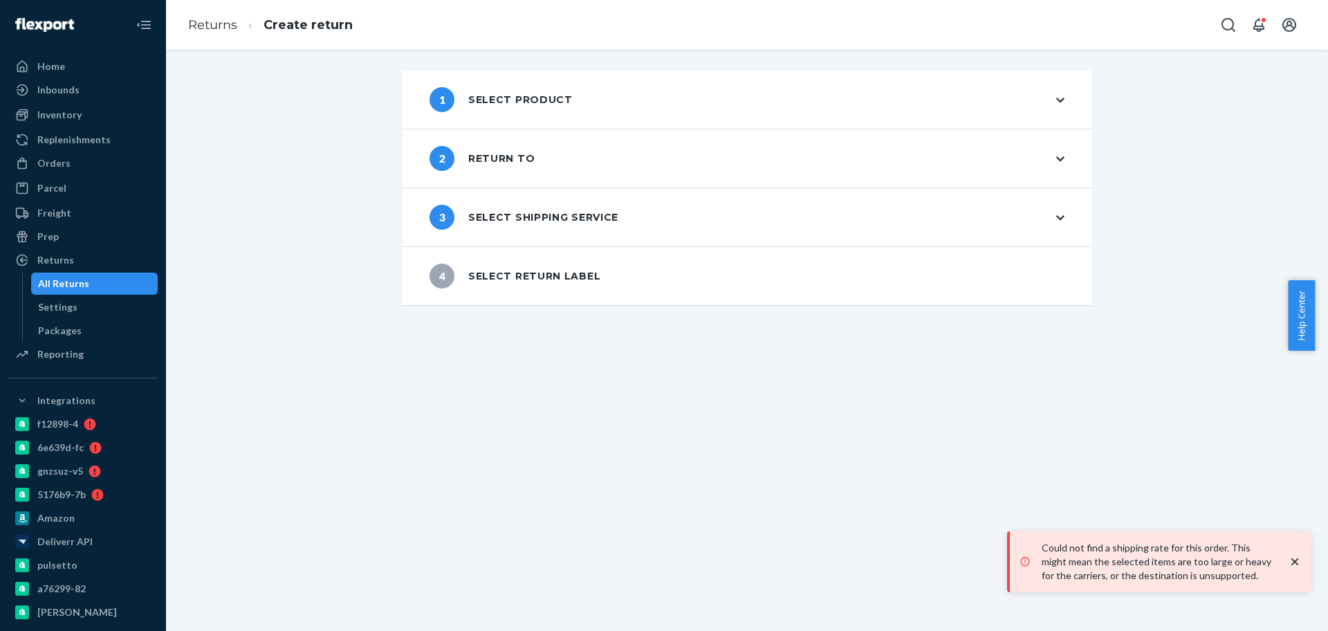
drag, startPoint x: 1033, startPoint y: 219, endPoint x: 1042, endPoint y: 215, distance: 9.9
click at [1035, 219] on div "3 Select shipping service" at bounding box center [747, 217] width 690 height 58
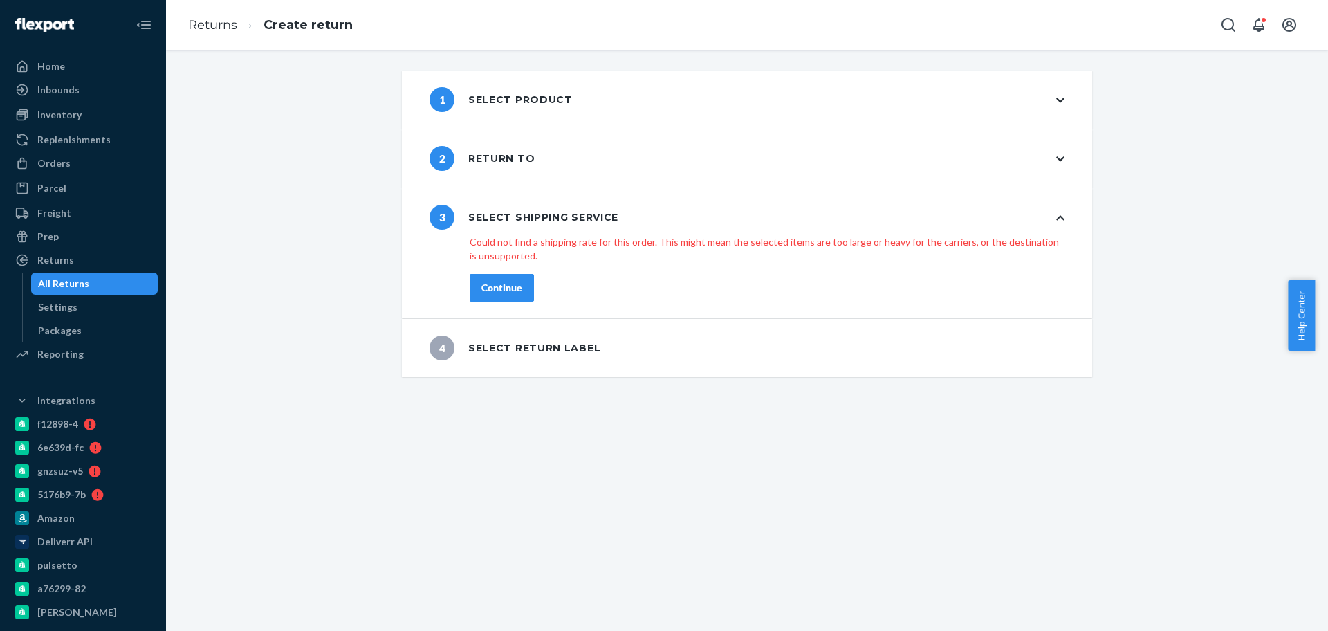
click at [651, 243] on p "Could not find a shipping rate for this order. This might mean the selected ite…" at bounding box center [767, 249] width 595 height 28
click at [631, 115] on div "1 Select product" at bounding box center [747, 100] width 690 height 58
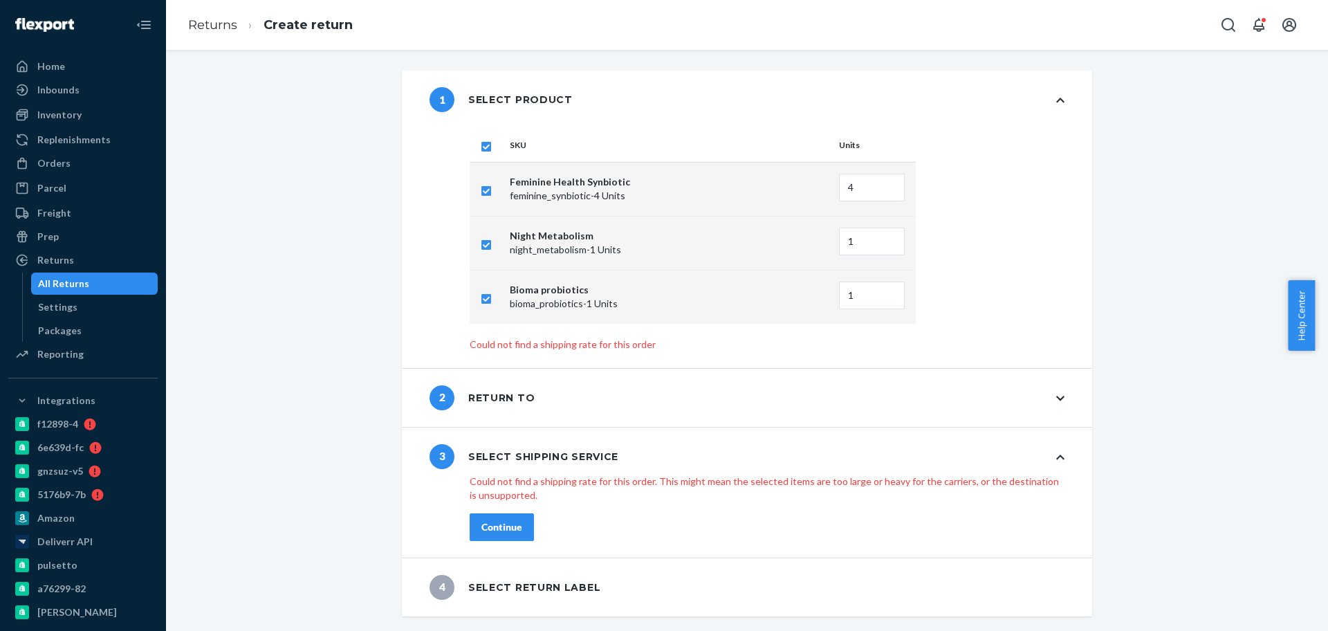
click at [575, 386] on div "2 Return to" at bounding box center [747, 398] width 690 height 58
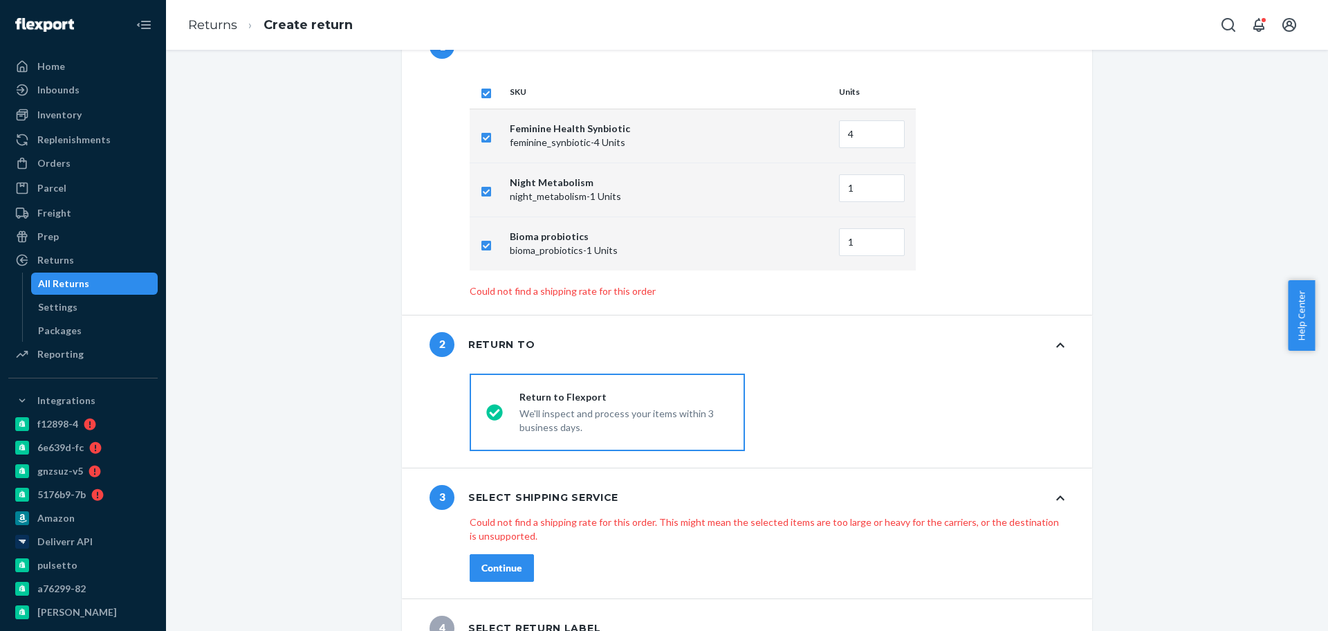
scroll to position [80, 0]
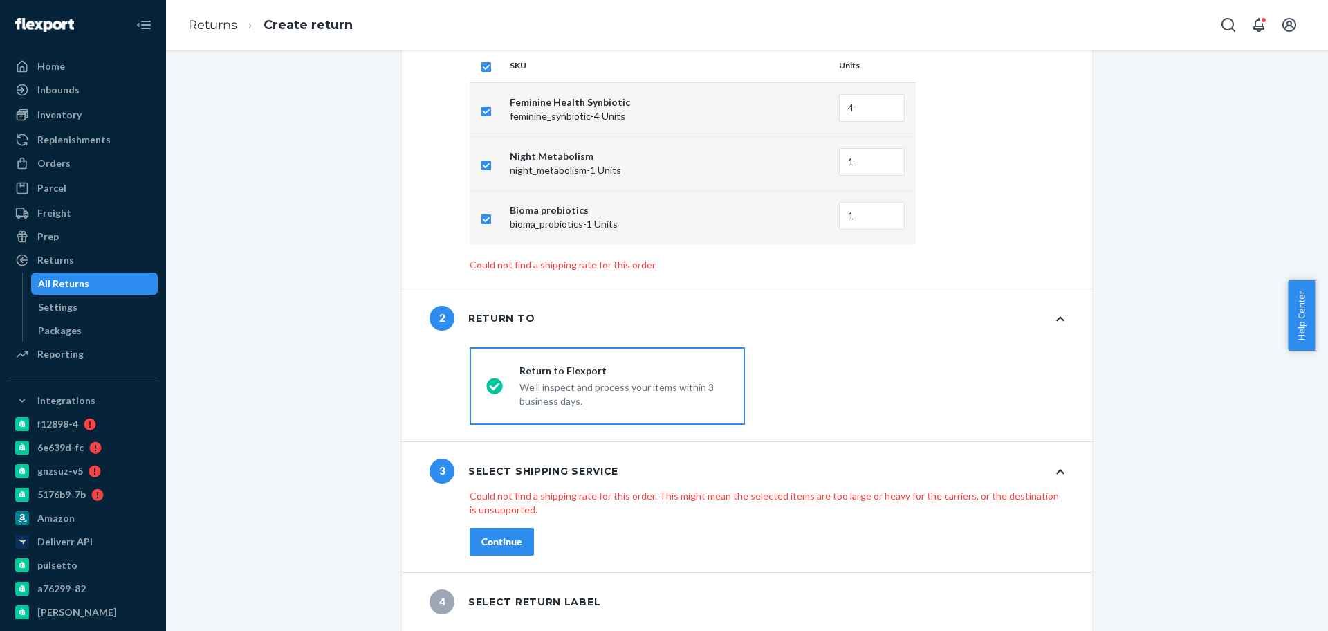
click at [650, 481] on div "3 Select shipping service" at bounding box center [747, 471] width 690 height 58
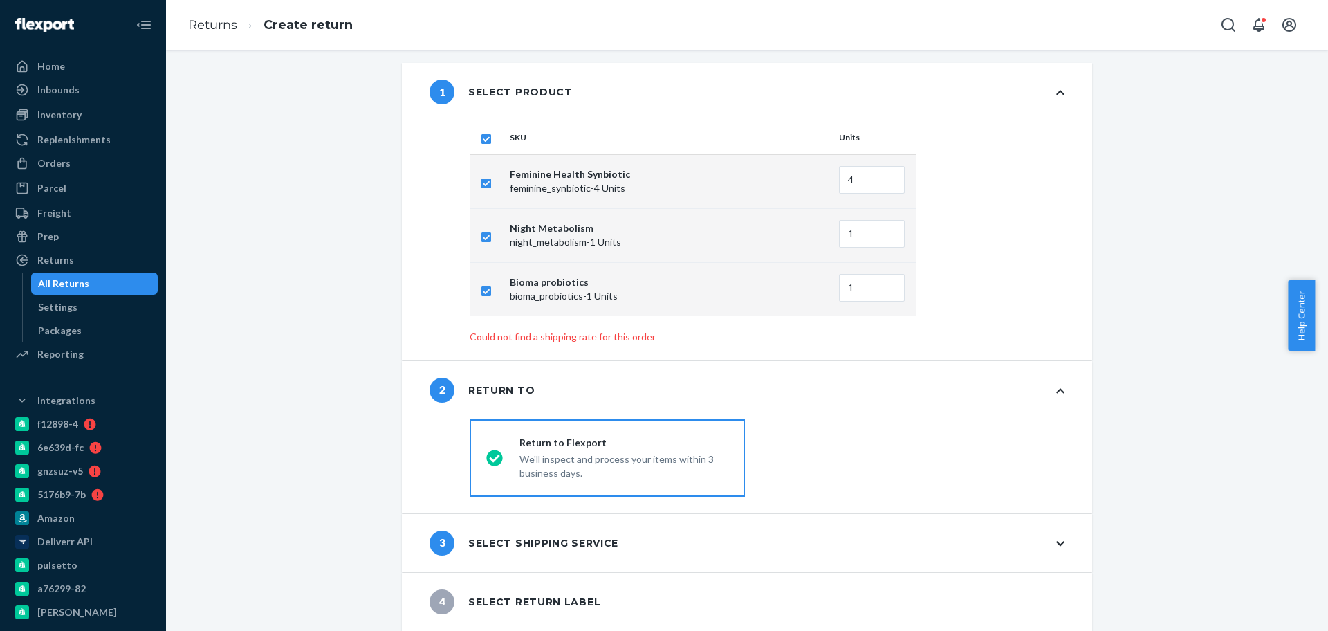
click at [674, 519] on div "3 Select shipping service" at bounding box center [747, 543] width 690 height 58
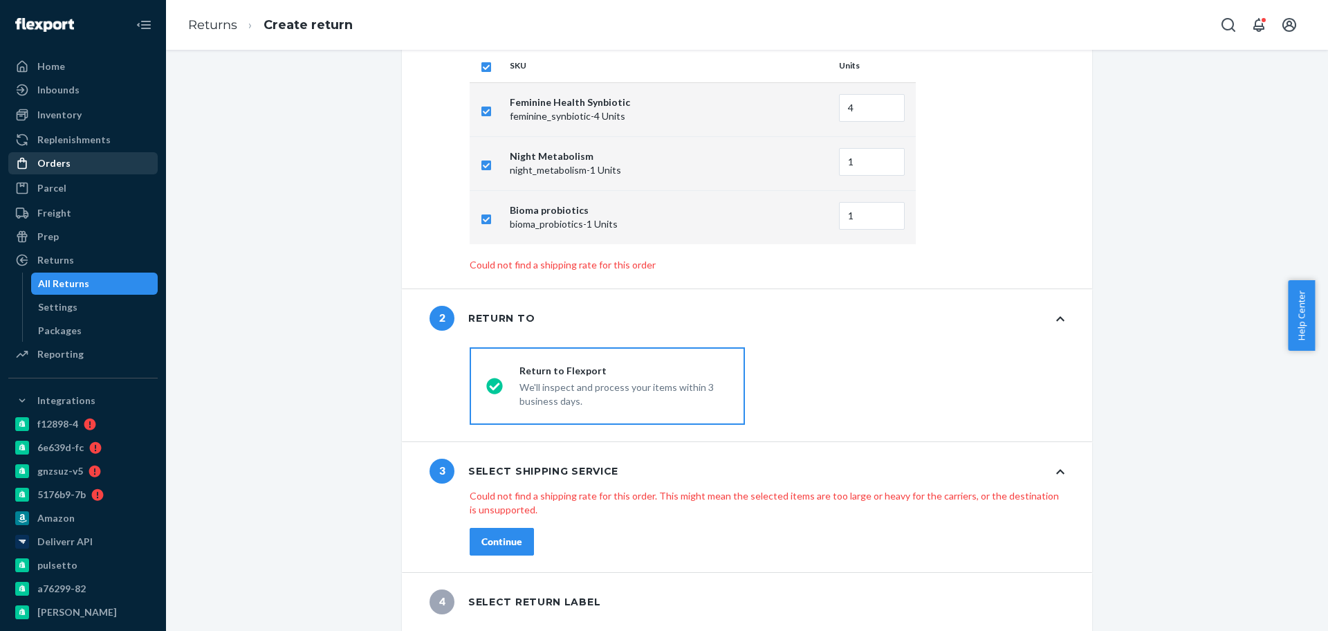
click at [61, 164] on div "Orders" at bounding box center [53, 163] width 33 height 14
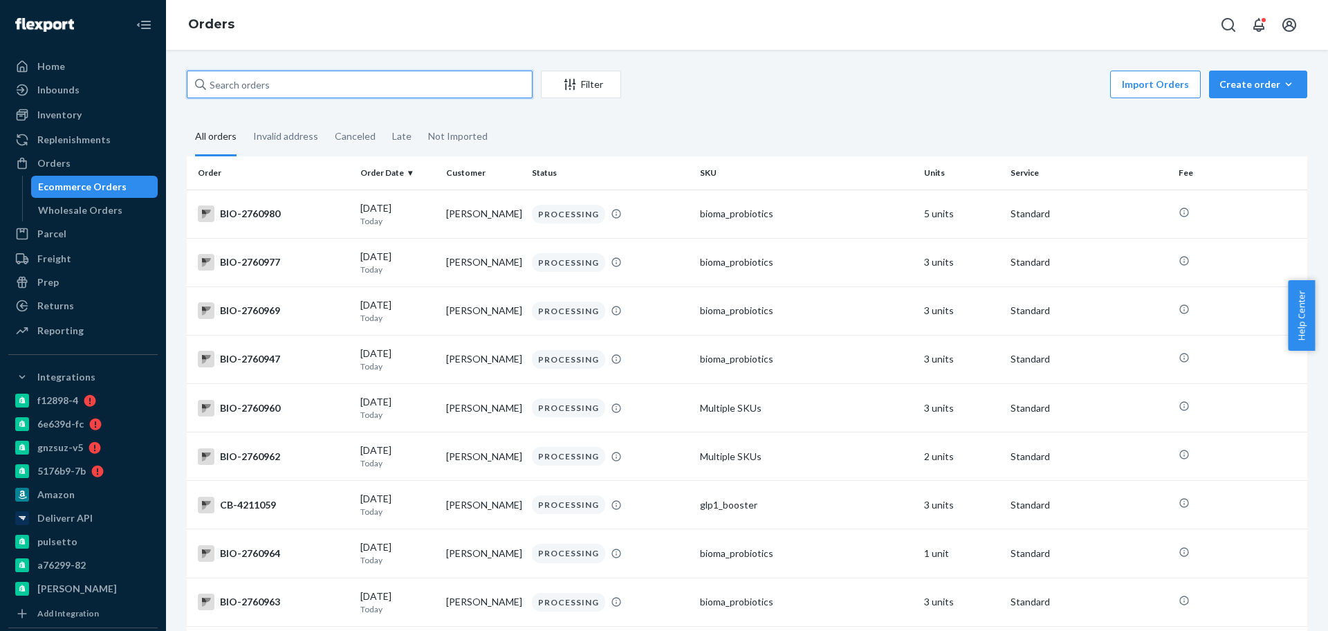
click at [340, 86] on input "text" at bounding box center [360, 85] width 346 height 28
click at [376, 71] on input "text" at bounding box center [360, 85] width 346 height 28
paste input "2695397"
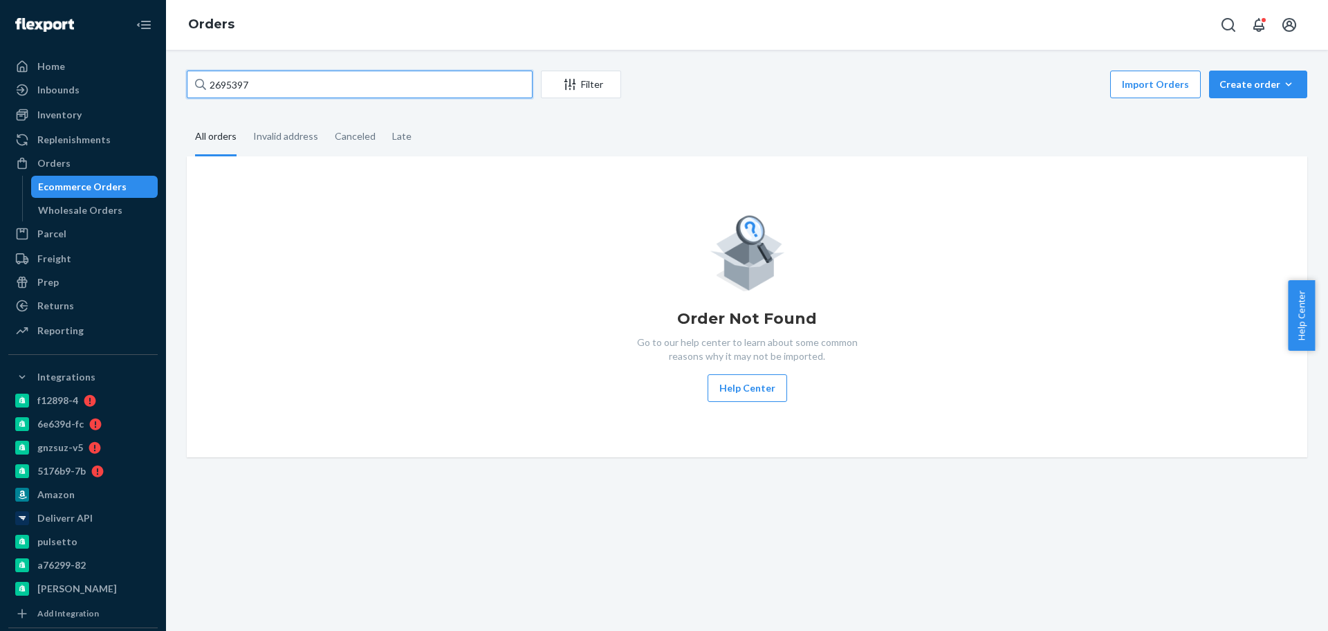
type input "2695397"
click at [93, 214] on div "Wholesale Orders" at bounding box center [80, 210] width 84 height 14
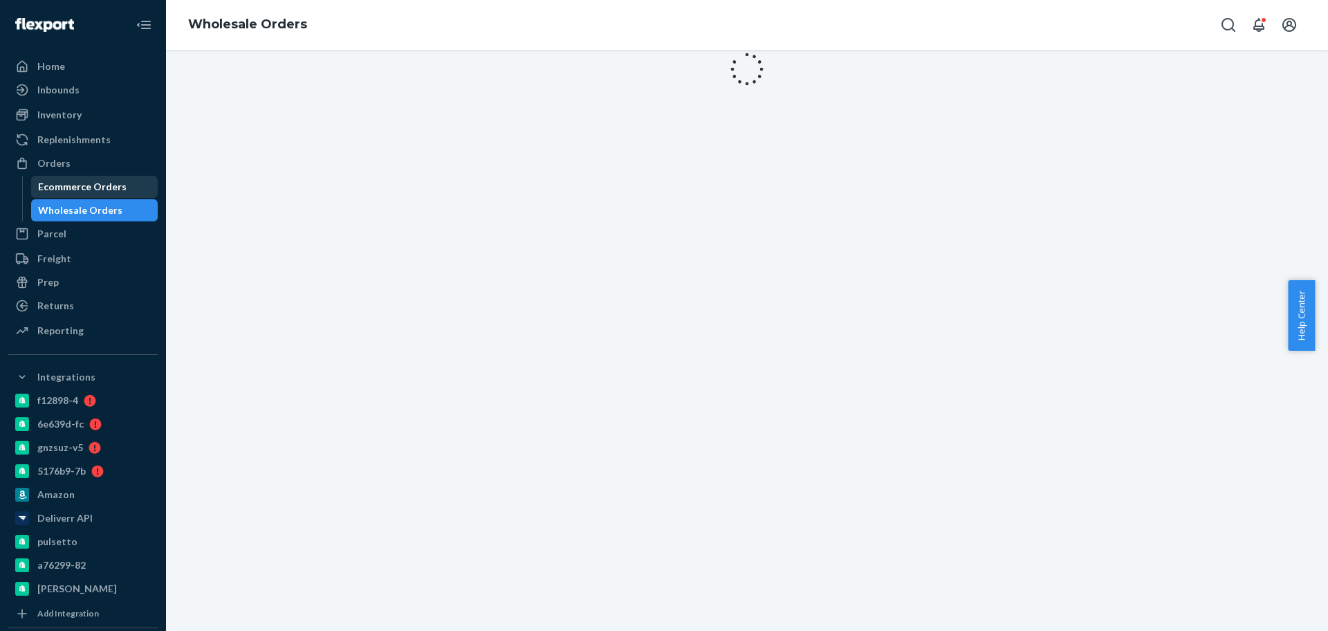
click at [98, 183] on div "Ecommerce Orders" at bounding box center [82, 187] width 89 height 14
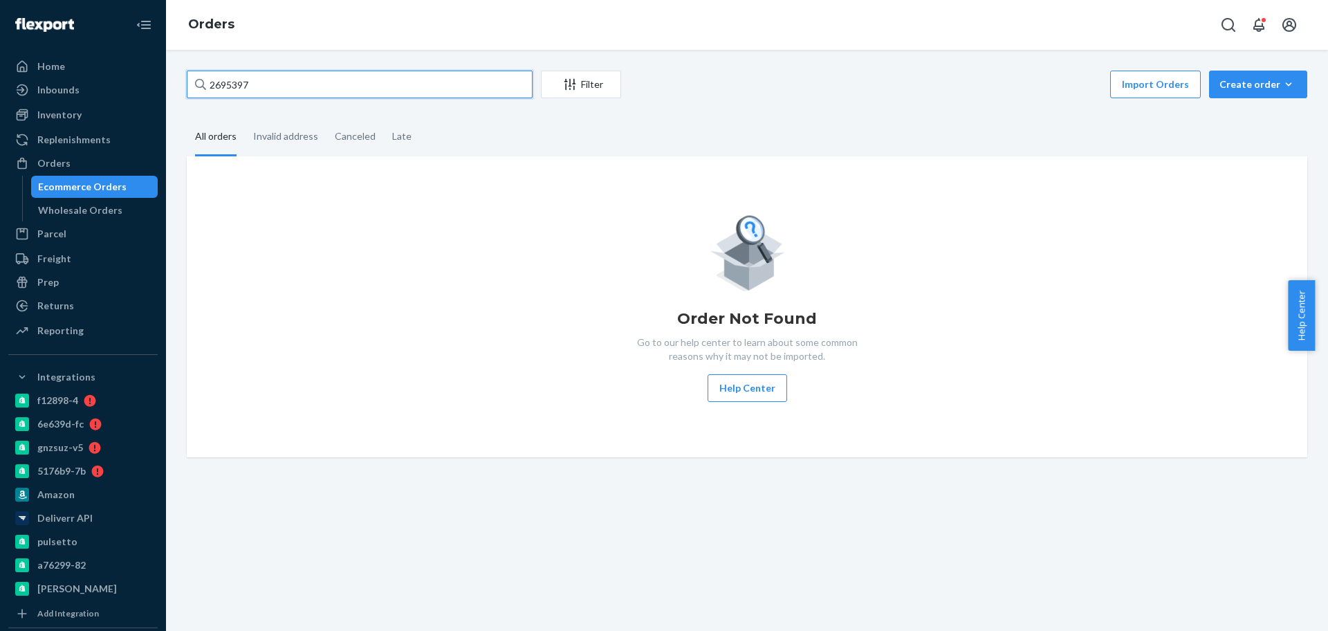
click at [300, 89] on input "2695397" at bounding box center [360, 85] width 346 height 28
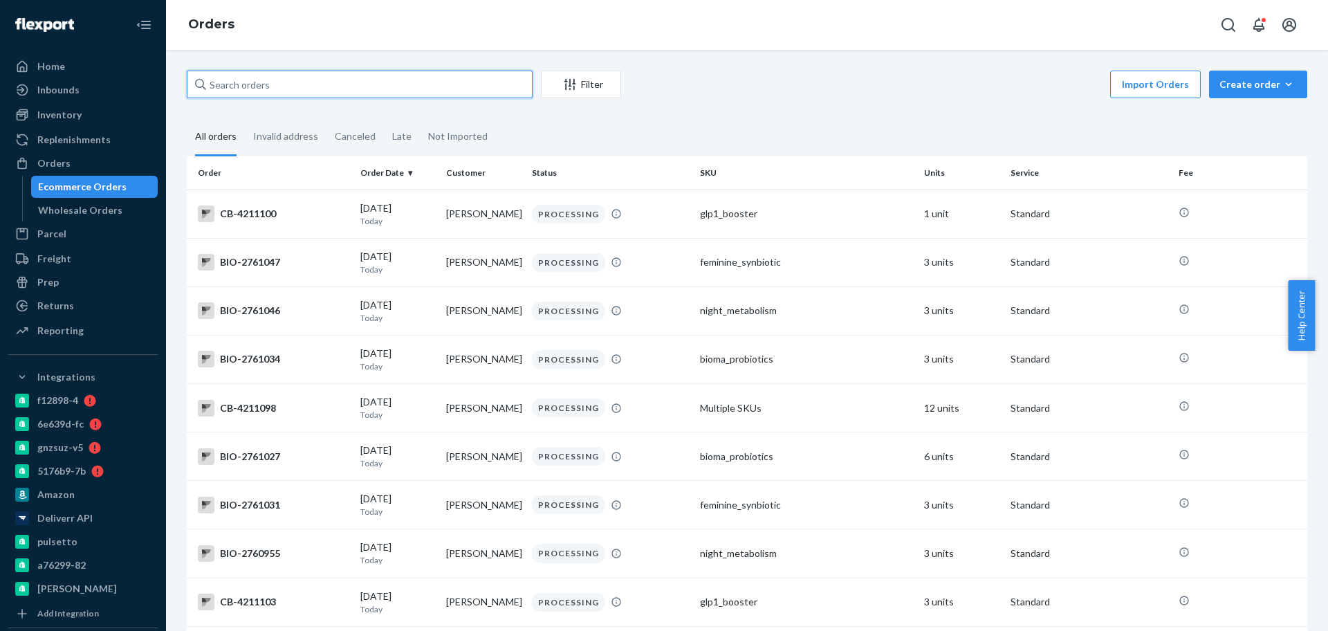
click at [287, 90] on input "text" at bounding box center [360, 85] width 346 height 28
paste input "2695397"
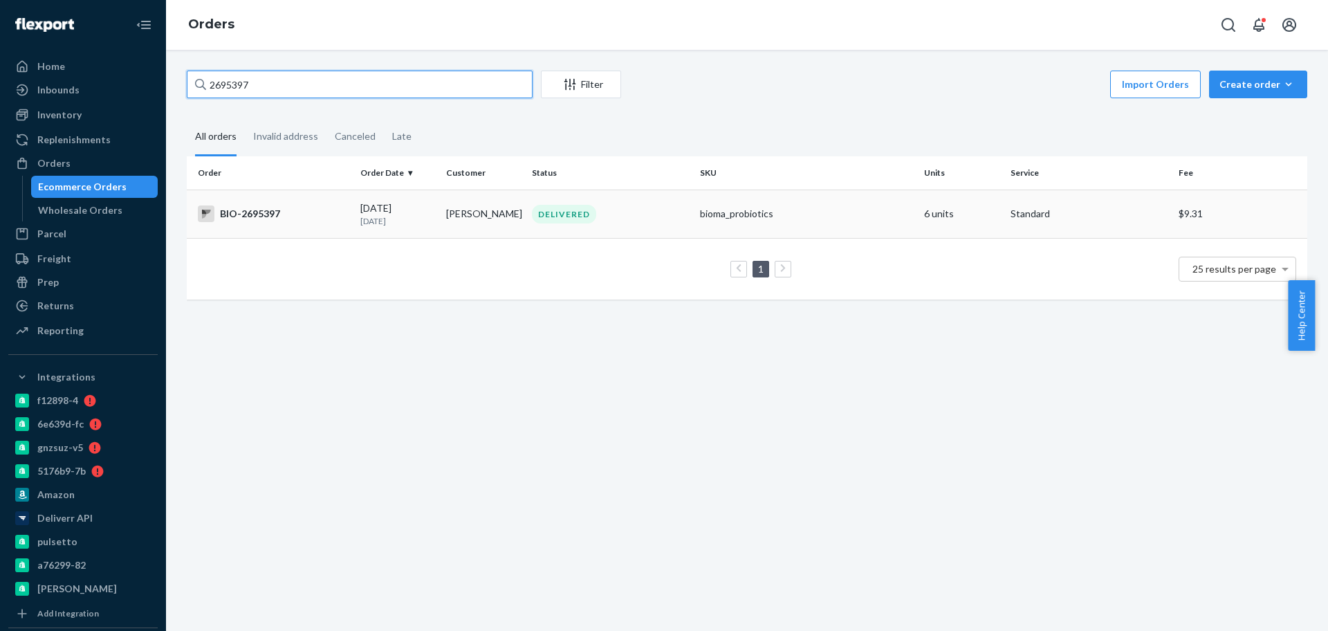
type input "2695397"
click at [280, 214] on div "BIO-2695397" at bounding box center [273, 213] width 151 height 17
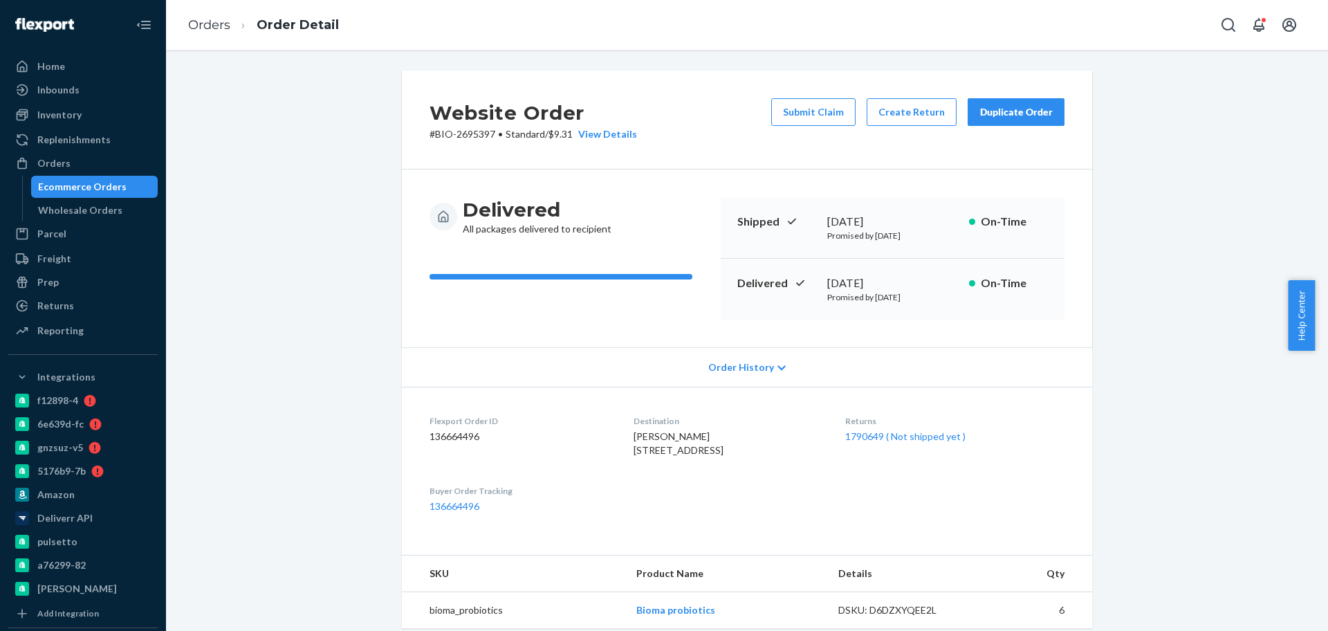
drag, startPoint x: 337, startPoint y: 221, endPoint x: 330, endPoint y: 223, distance: 7.2
click at [331, 222] on div "Website Order # BIO-2695397 • Standard / $9.31 View Details Submit Claim Create…" at bounding box center [746, 519] width 1141 height 897
click at [87, 190] on div "Ecommerce Orders" at bounding box center [82, 187] width 89 height 14
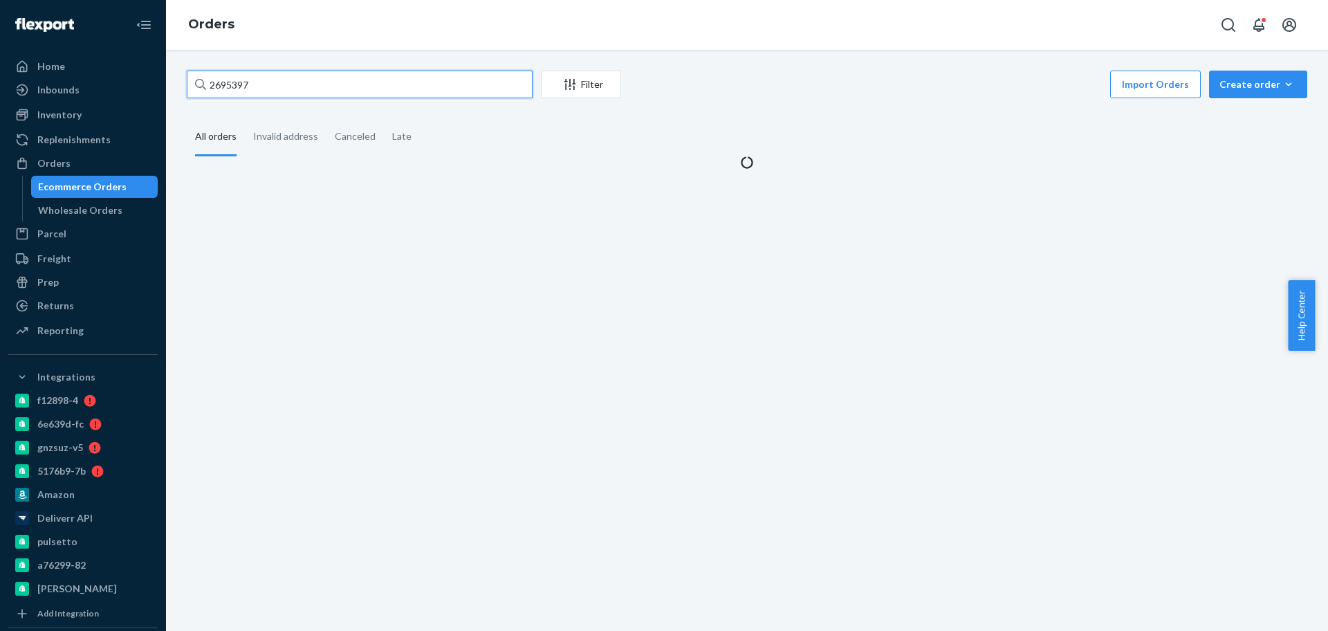
click at [291, 85] on input "2695397" at bounding box center [360, 85] width 346 height 28
paste input "2618929"
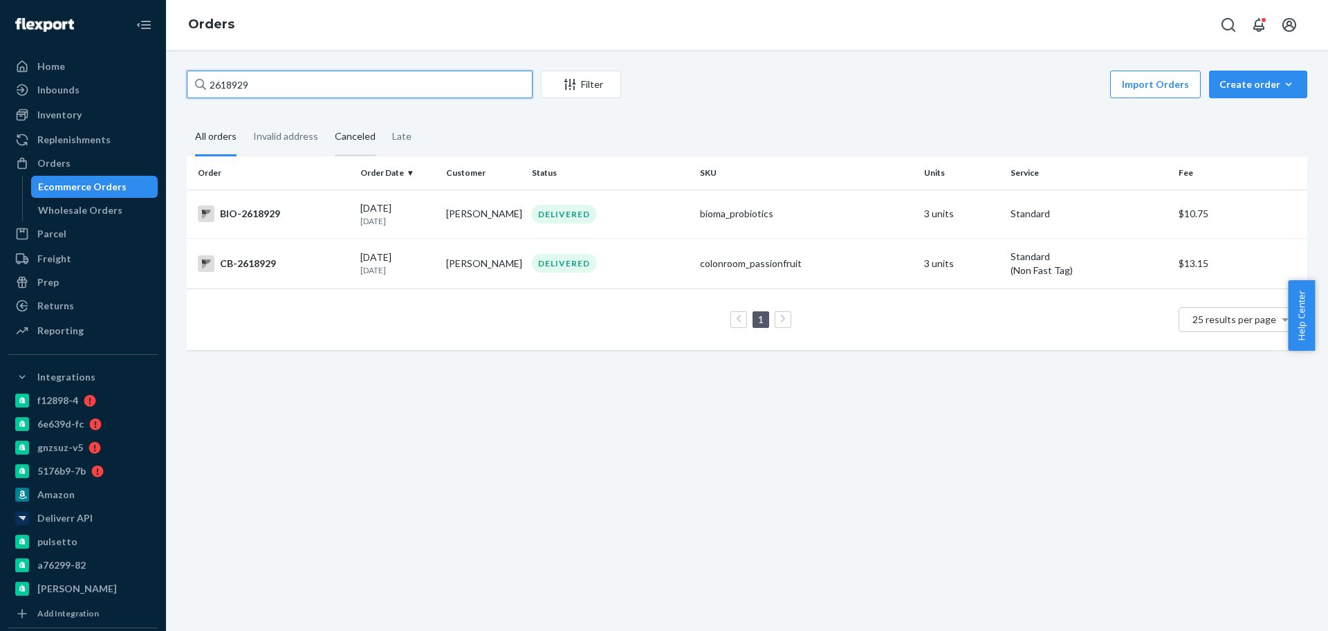
type input "2618929"
drag, startPoint x: 284, startPoint y: 210, endPoint x: 292, endPoint y: 207, distance: 7.9
click at [284, 210] on div "BIO-2618929" at bounding box center [273, 213] width 151 height 17
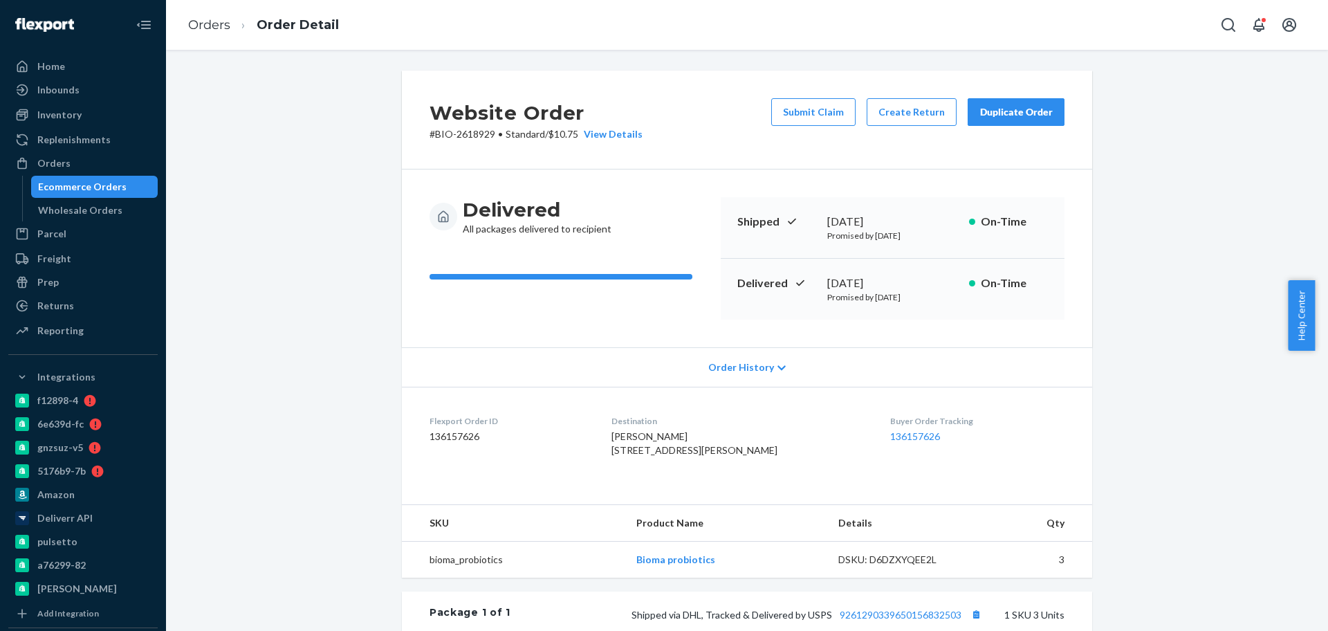
click at [107, 189] on div "Ecommerce Orders" at bounding box center [82, 187] width 89 height 14
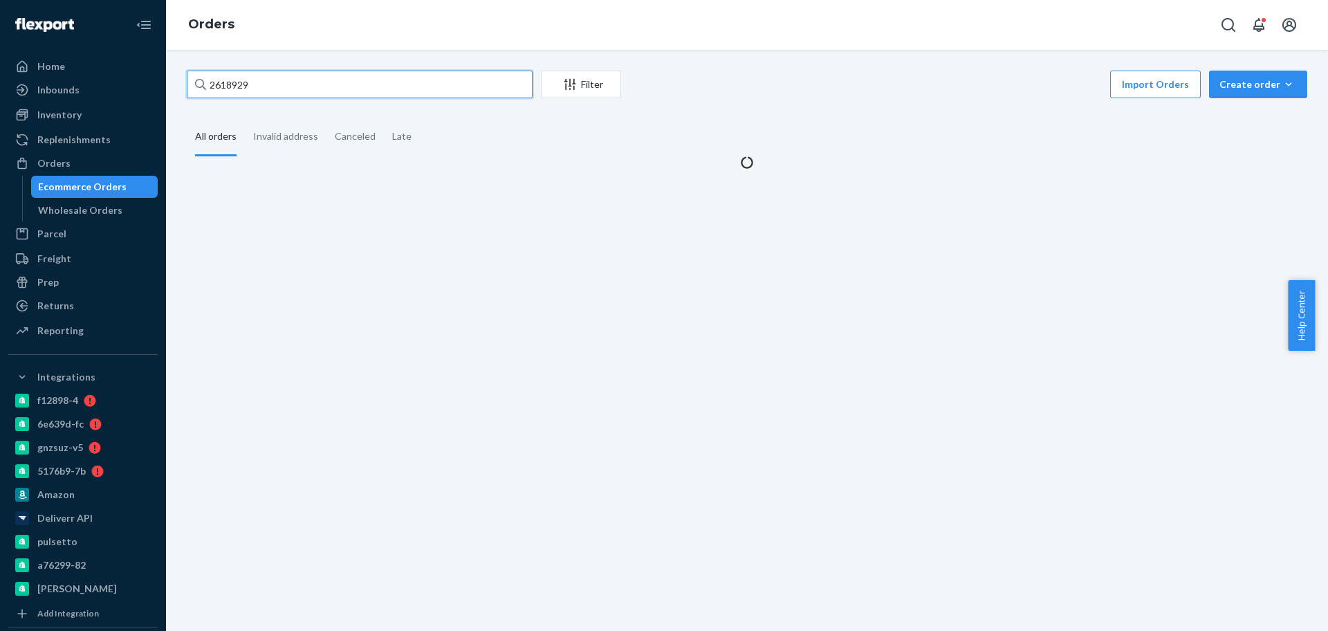
click at [324, 82] on input "2618929" at bounding box center [360, 85] width 346 height 28
paste input "2587377"
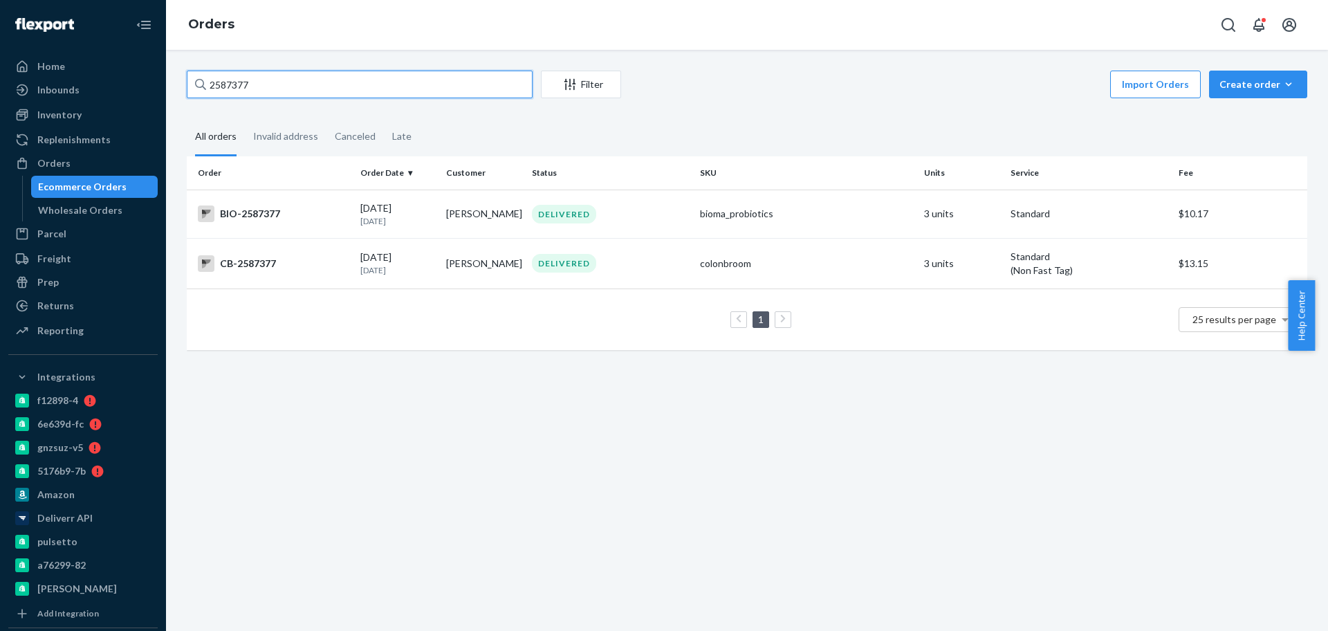
type input "2587377"
click at [271, 214] on div "BIO-2587377" at bounding box center [273, 213] width 151 height 17
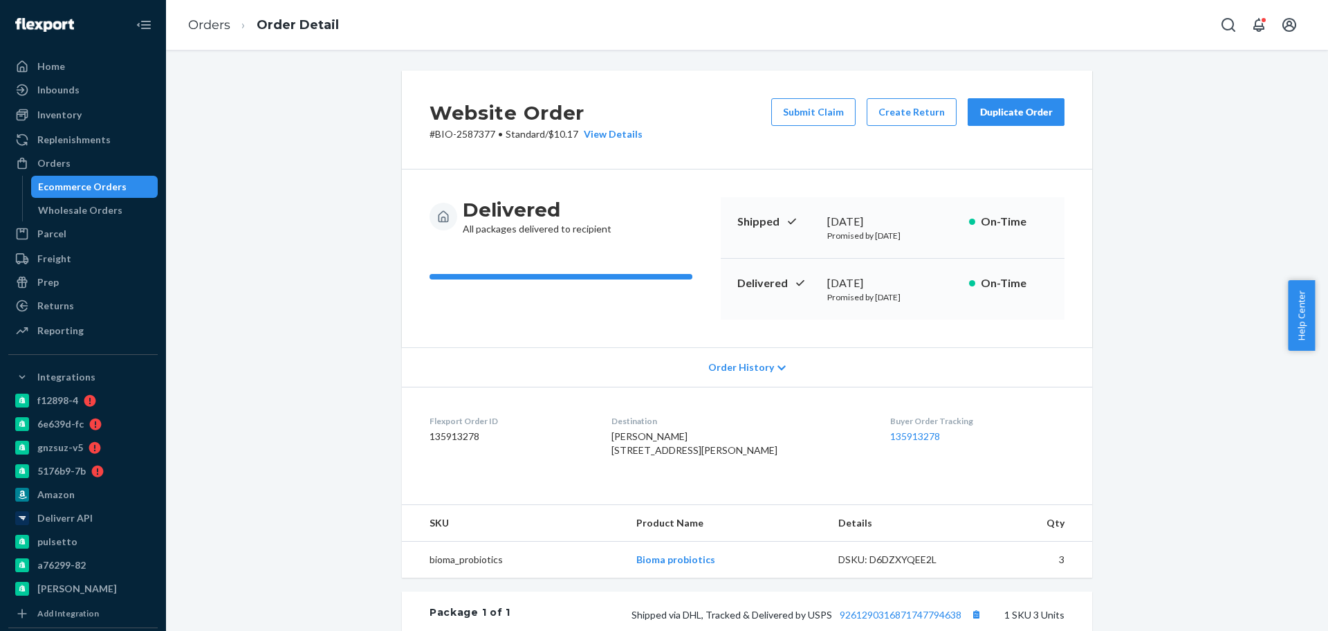
drag, startPoint x: 66, startPoint y: 195, endPoint x: 152, endPoint y: 156, distance: 95.0
click at [66, 194] on div "Ecommerce Orders" at bounding box center [95, 186] width 124 height 19
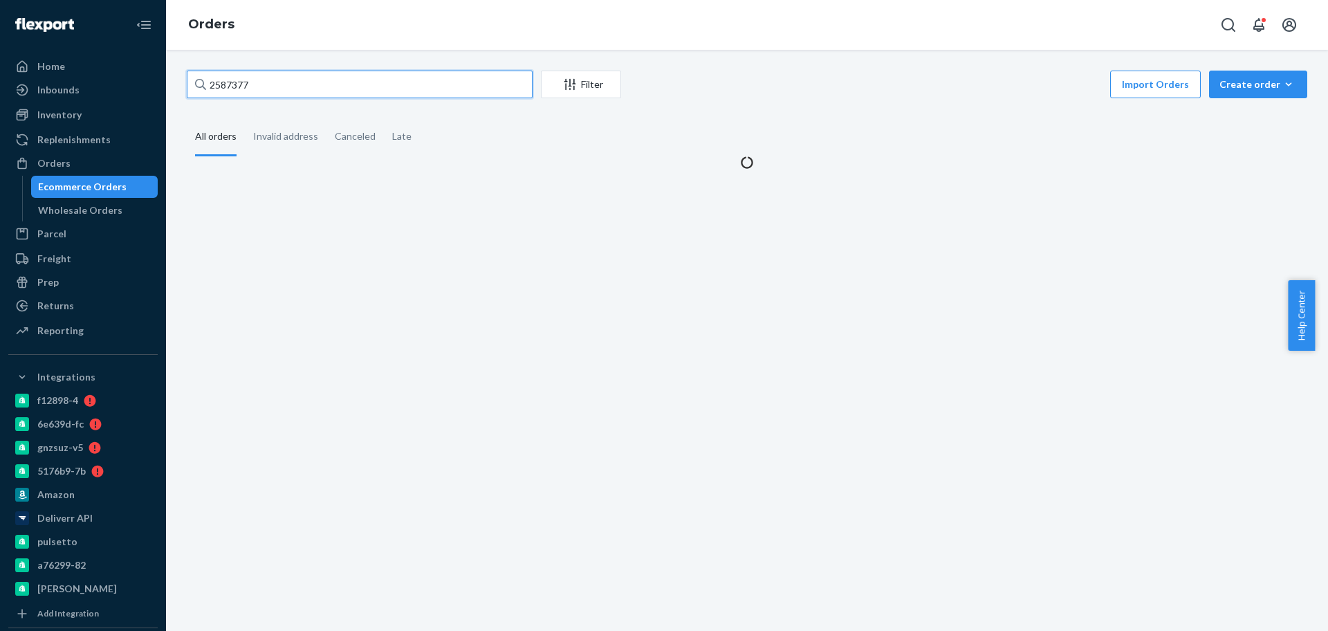
click at [283, 89] on input "2587377" at bounding box center [360, 85] width 346 height 28
paste input "637337 B"
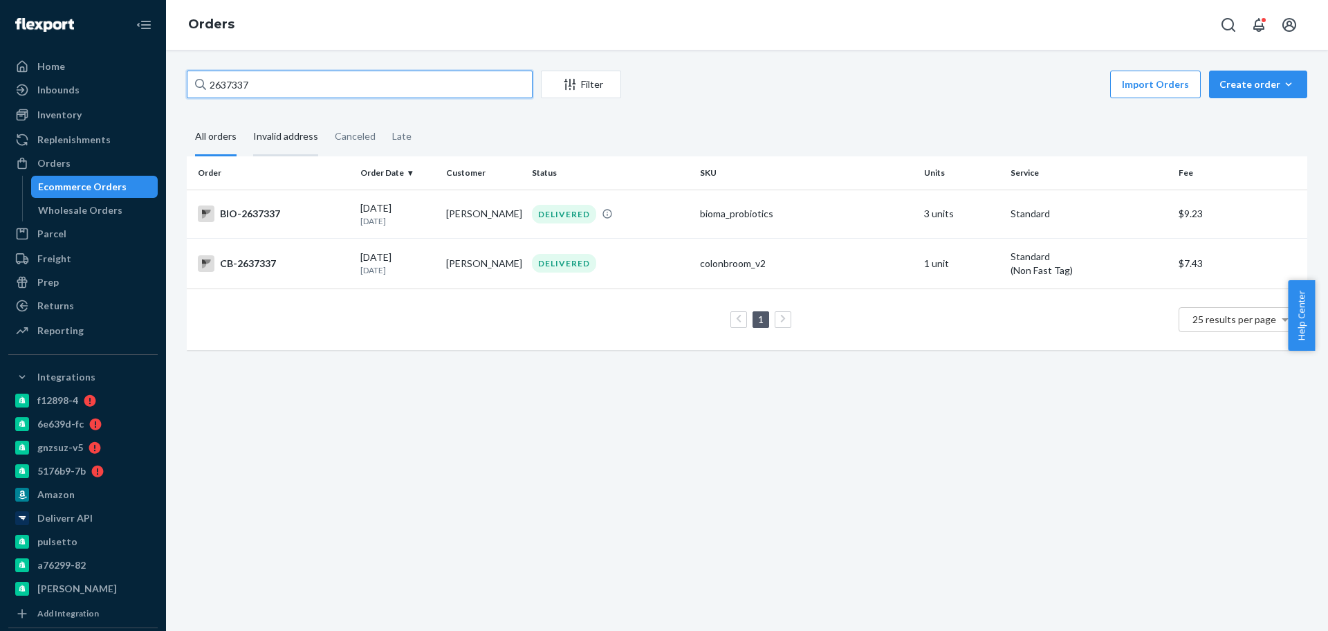
type input "2637337"
click at [311, 207] on div "BIO-2637337" at bounding box center [273, 213] width 151 height 17
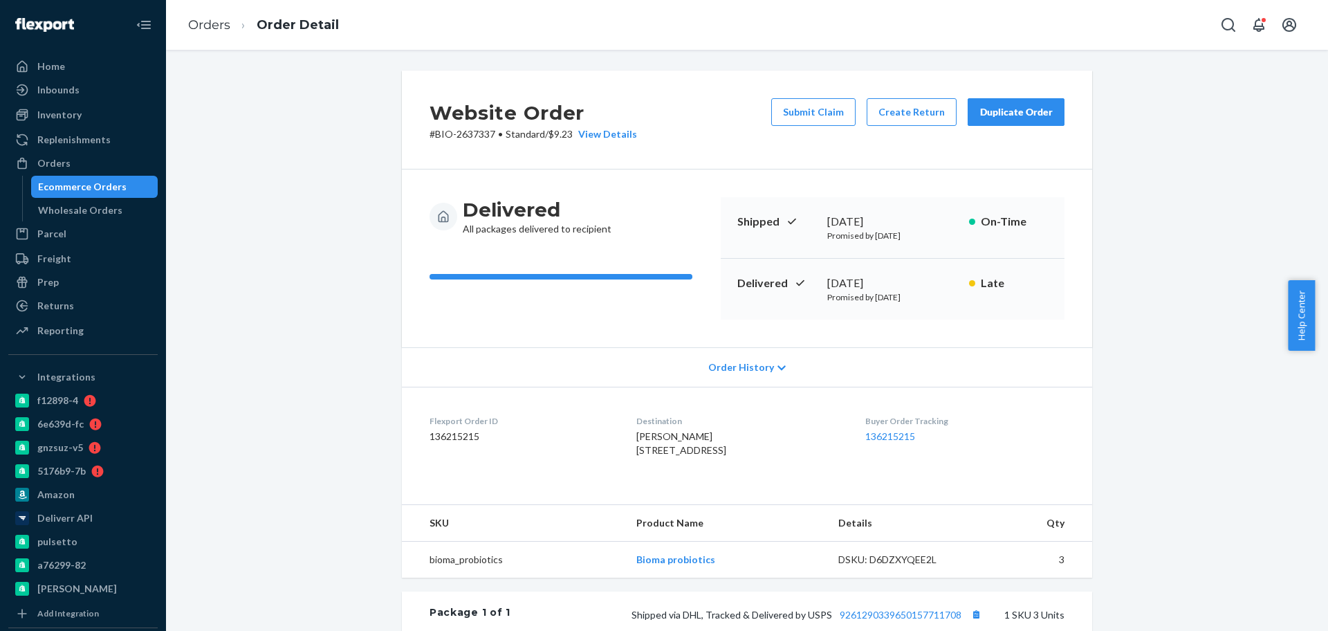
click at [465, 129] on p "# BIO-2637337 • Standard / $9.23 View Details" at bounding box center [532, 134] width 207 height 14
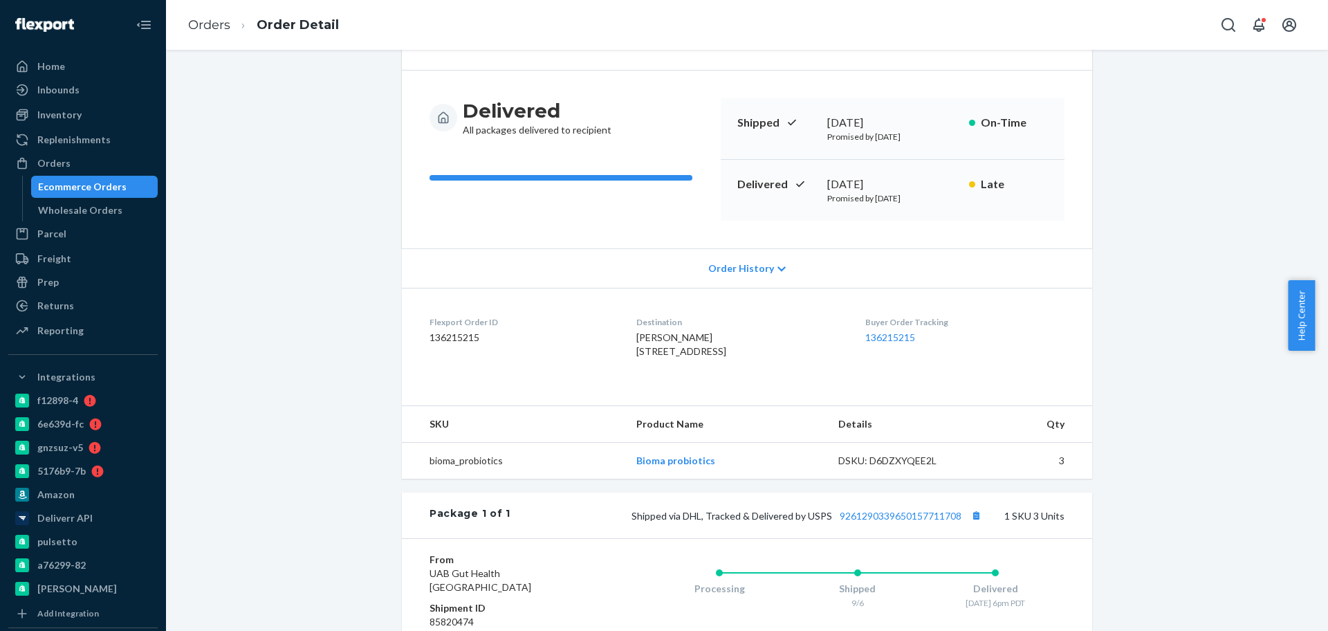
scroll to position [173, 0]
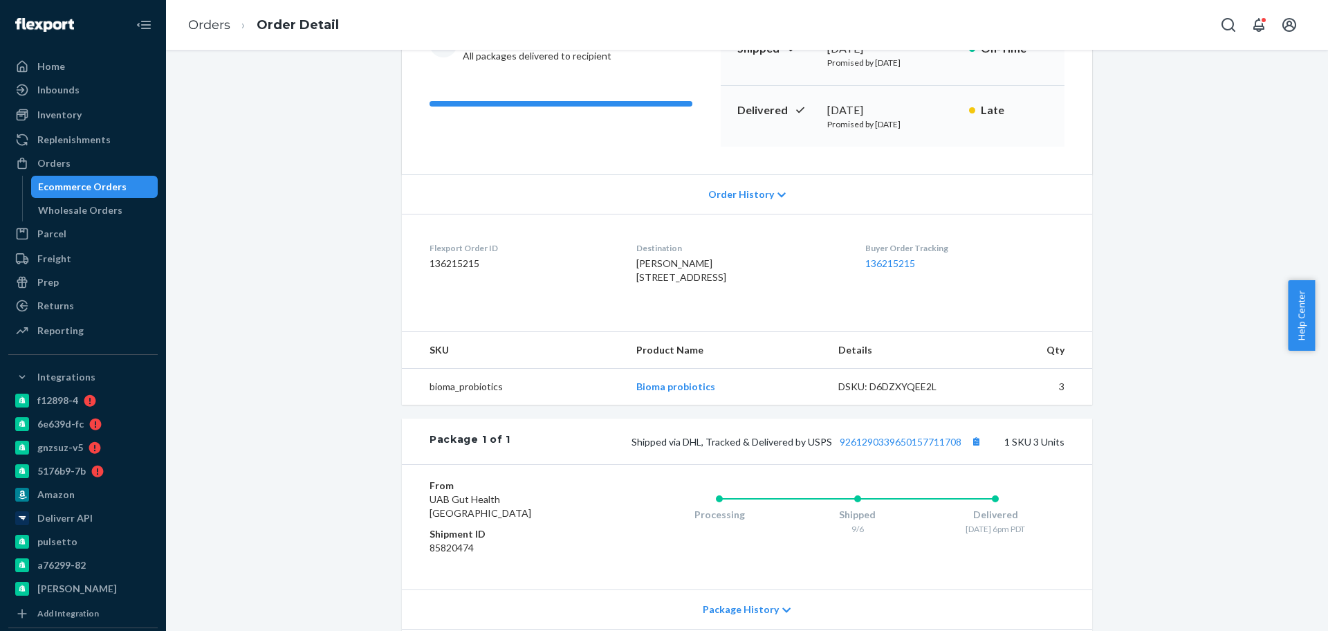
click at [383, 145] on div "Website Order # BIO-2637337 • Standard / $9.23 View Details Submit Claim Create…" at bounding box center [746, 321] width 1141 height 846
click at [376, 156] on div "Website Order # BIO-2637337 • Standard / $9.23 View Details Submit Claim Create…" at bounding box center [746, 321] width 1141 height 846
click at [332, 213] on div "Website Order # BIO-2637337 • Standard / $9.23 View Details Submit Claim Create…" at bounding box center [746, 321] width 1141 height 846
click at [288, 261] on div "Website Order # BIO-2637337 • Standard / $9.23 View Details Submit Claim Create…" at bounding box center [746, 321] width 1141 height 846
click at [83, 198] on div "Ecommerce Orders Wholesale Orders" at bounding box center [90, 199] width 136 height 46
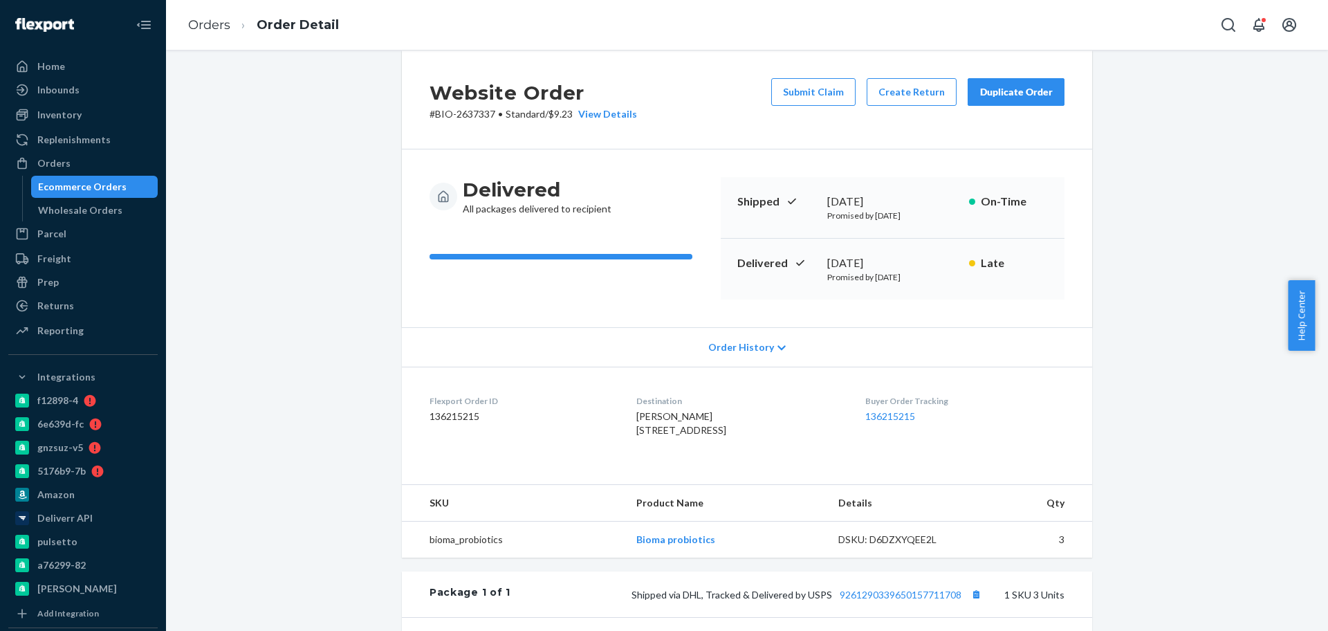
scroll to position [0, 0]
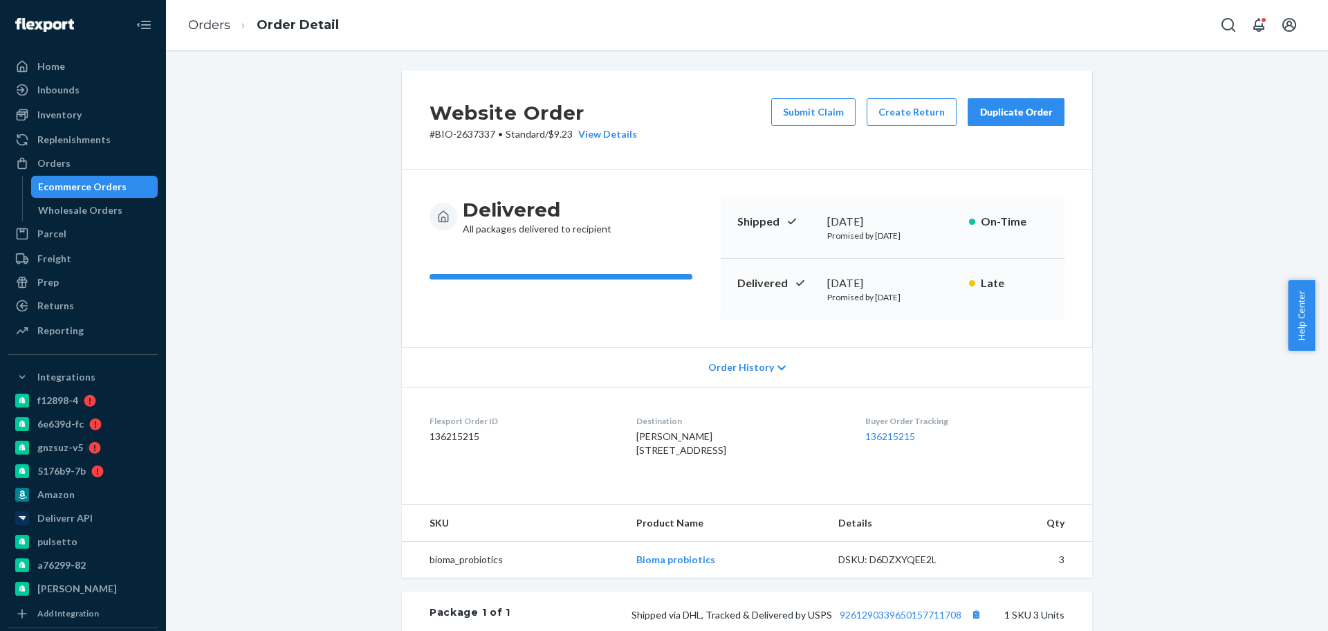
click at [99, 184] on div "Ecommerce Orders" at bounding box center [82, 187] width 89 height 14
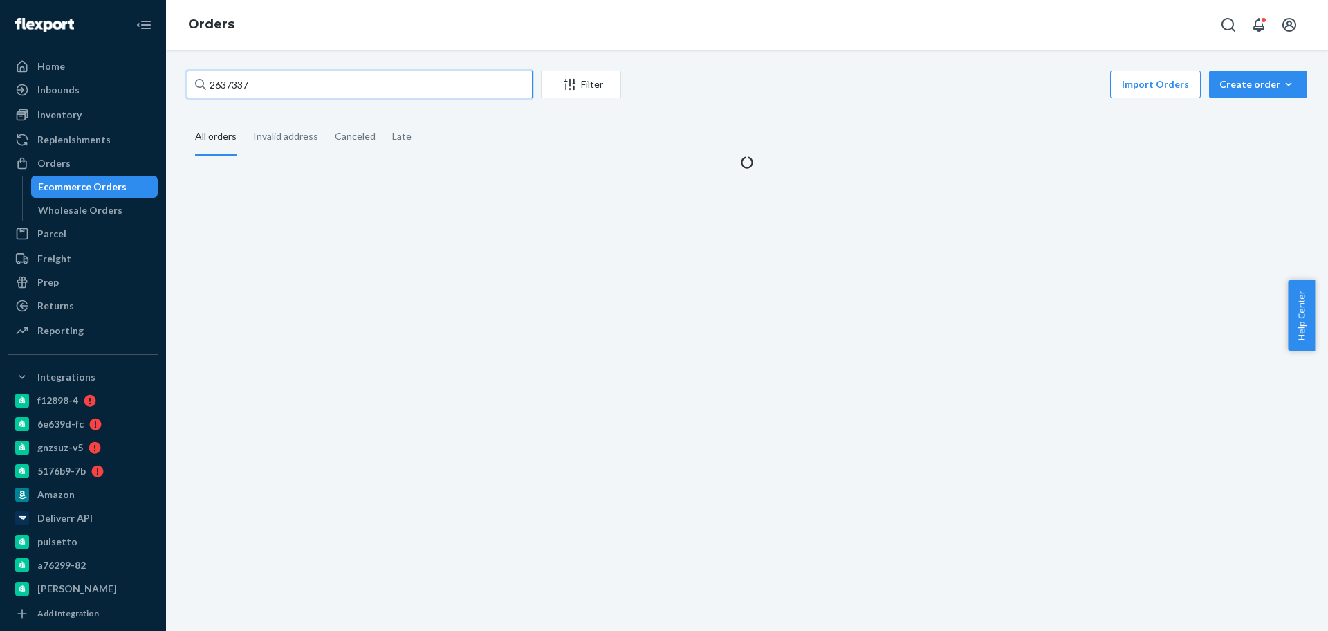
click at [328, 82] on input "2637337" at bounding box center [360, 85] width 346 height 28
paste input "588160"
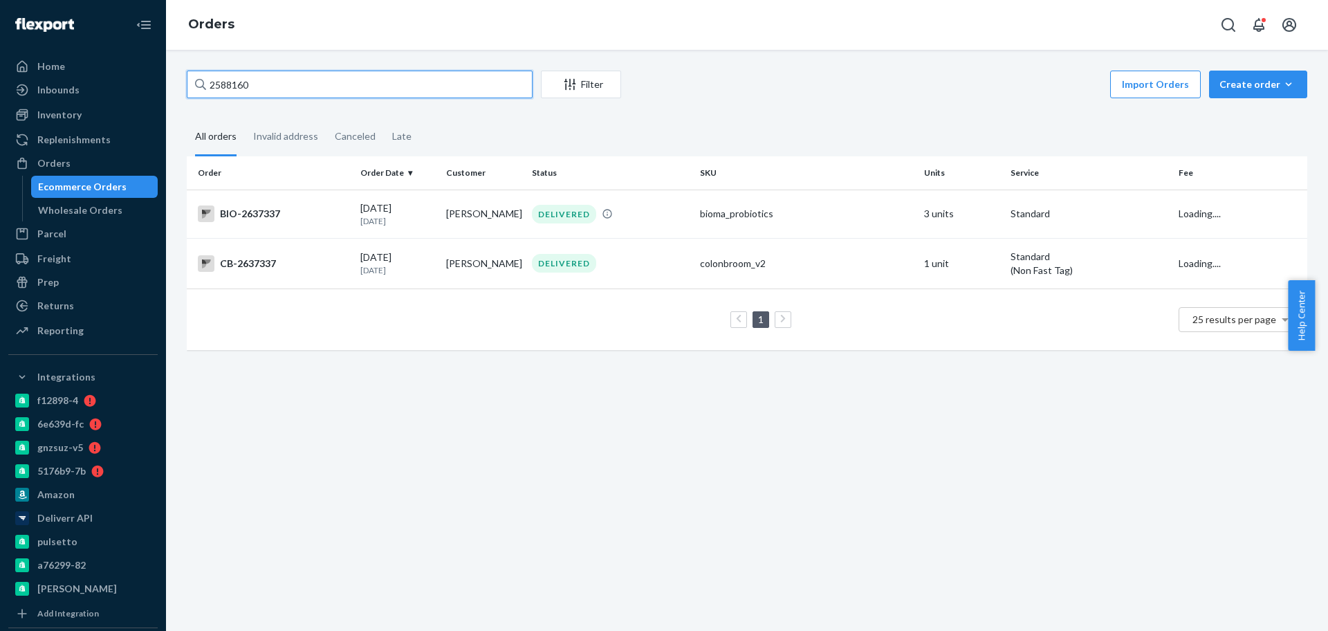
type input "2588160"
click at [299, 218] on div "BIO-2588160" at bounding box center [273, 213] width 151 height 17
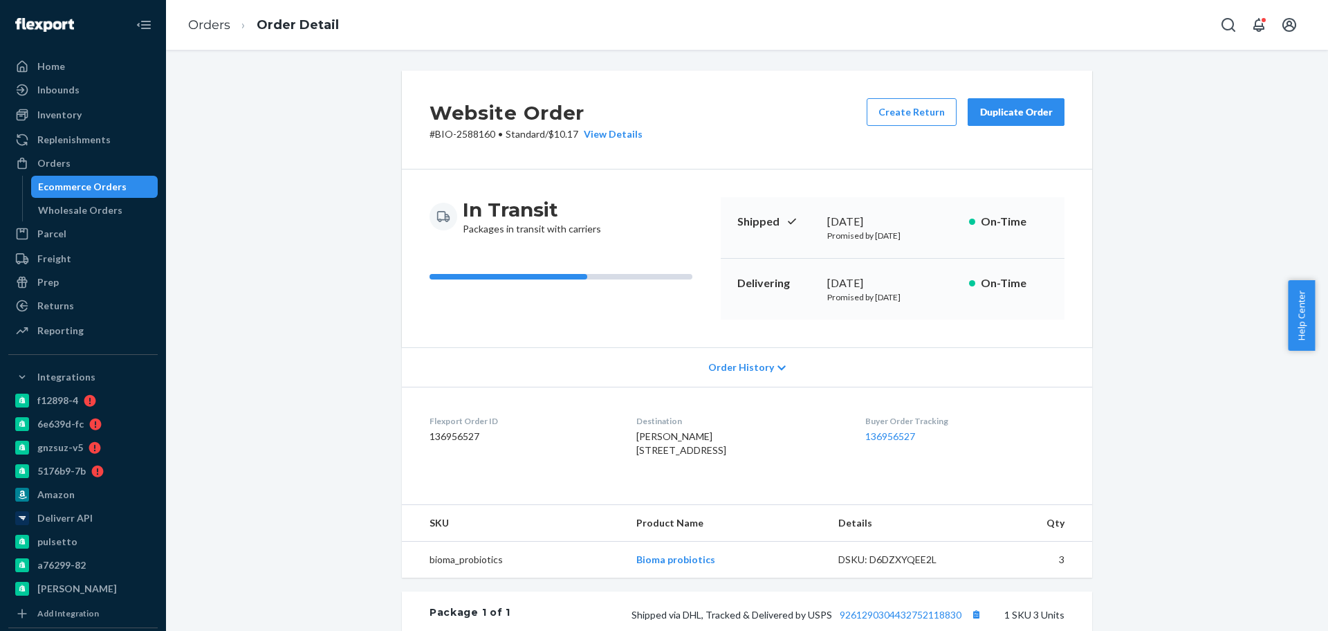
click at [114, 185] on div "Ecommerce Orders" at bounding box center [82, 187] width 89 height 14
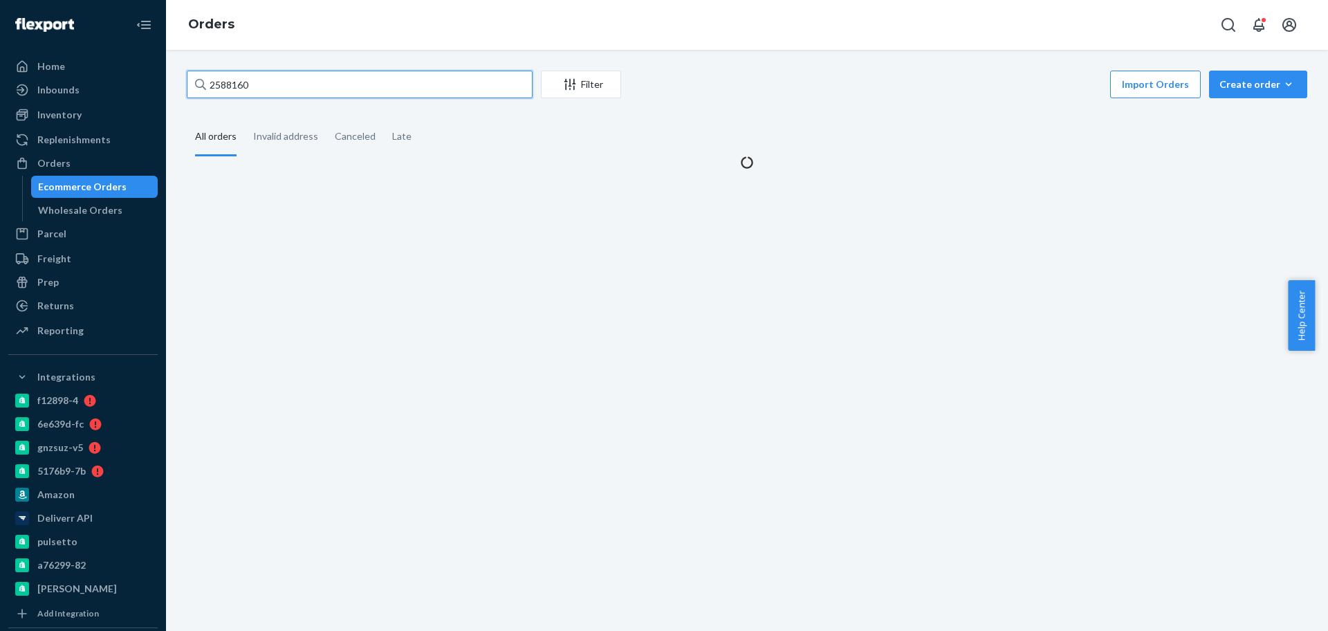
click at [293, 80] on input "2588160" at bounding box center [360, 85] width 346 height 28
paste input "2757607"
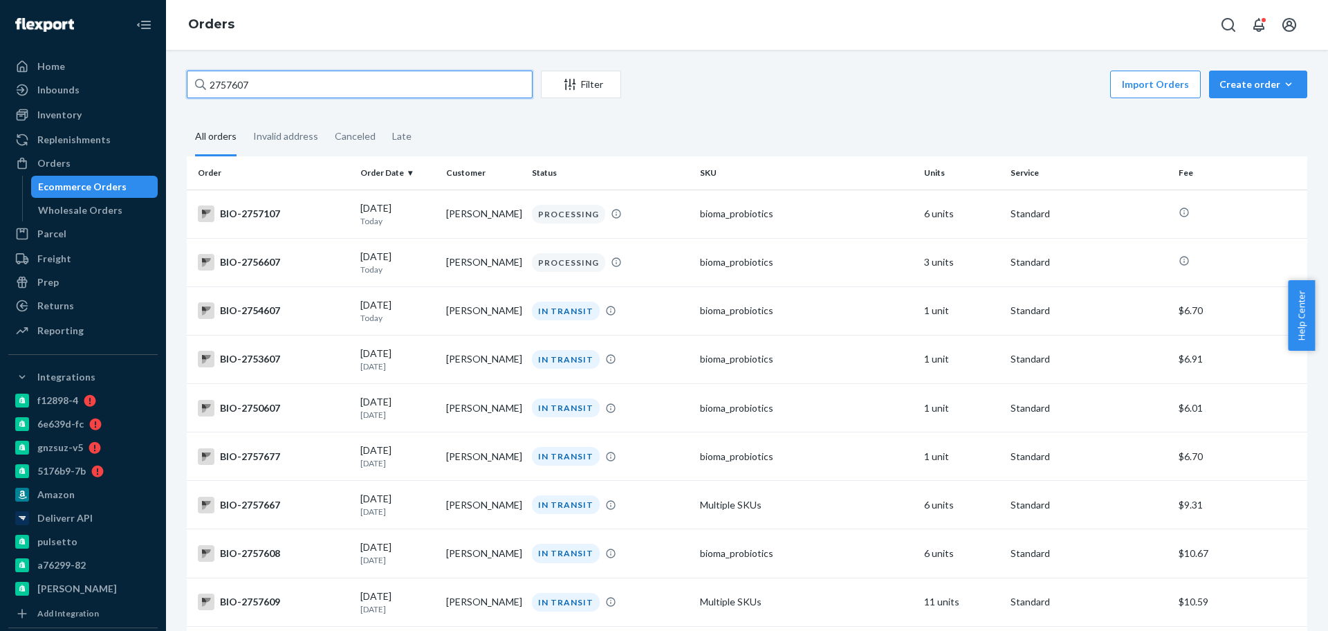
click at [291, 93] on input "2757607" at bounding box center [360, 85] width 346 height 28
paste input "2757609"
type input "2757609"
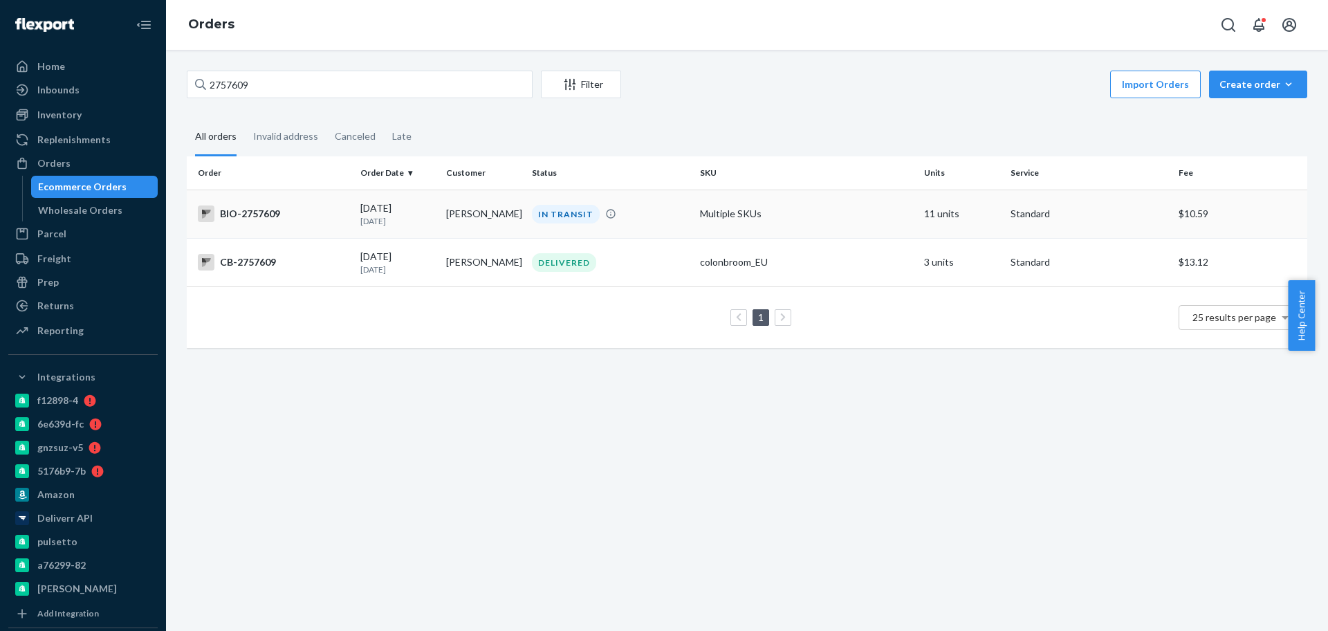
click at [270, 207] on div "BIO-2757609" at bounding box center [273, 213] width 151 height 17
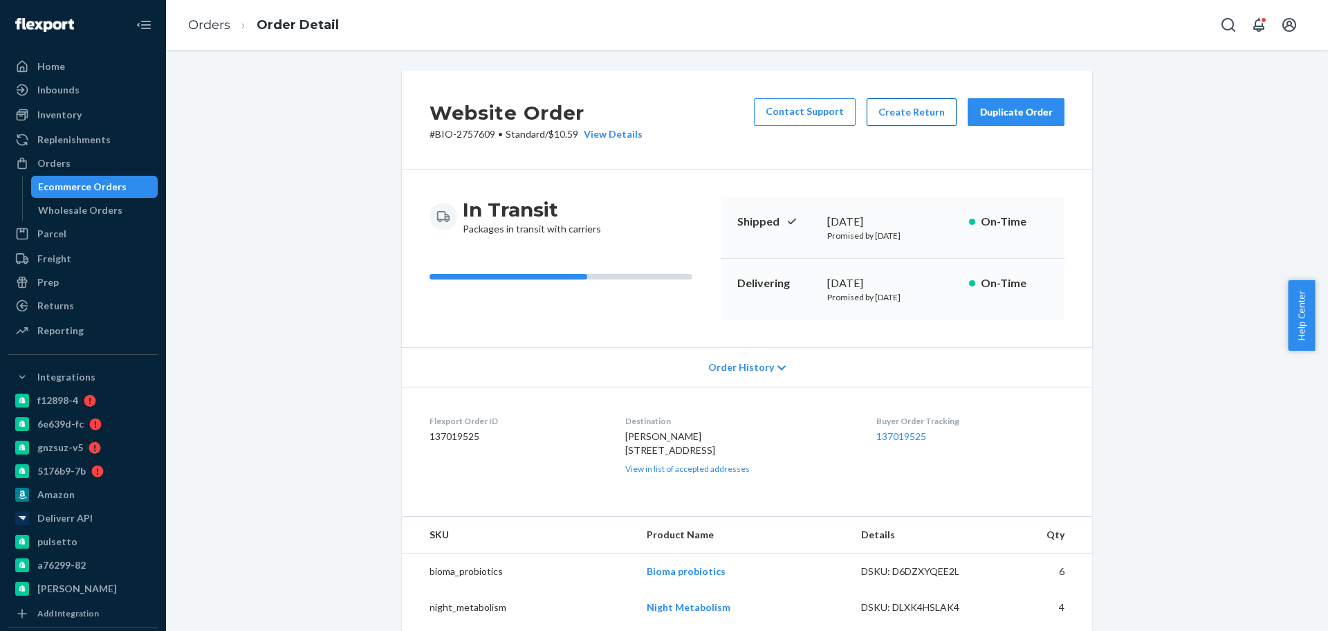
click at [889, 114] on button "Create Return" at bounding box center [912, 112] width 90 height 28
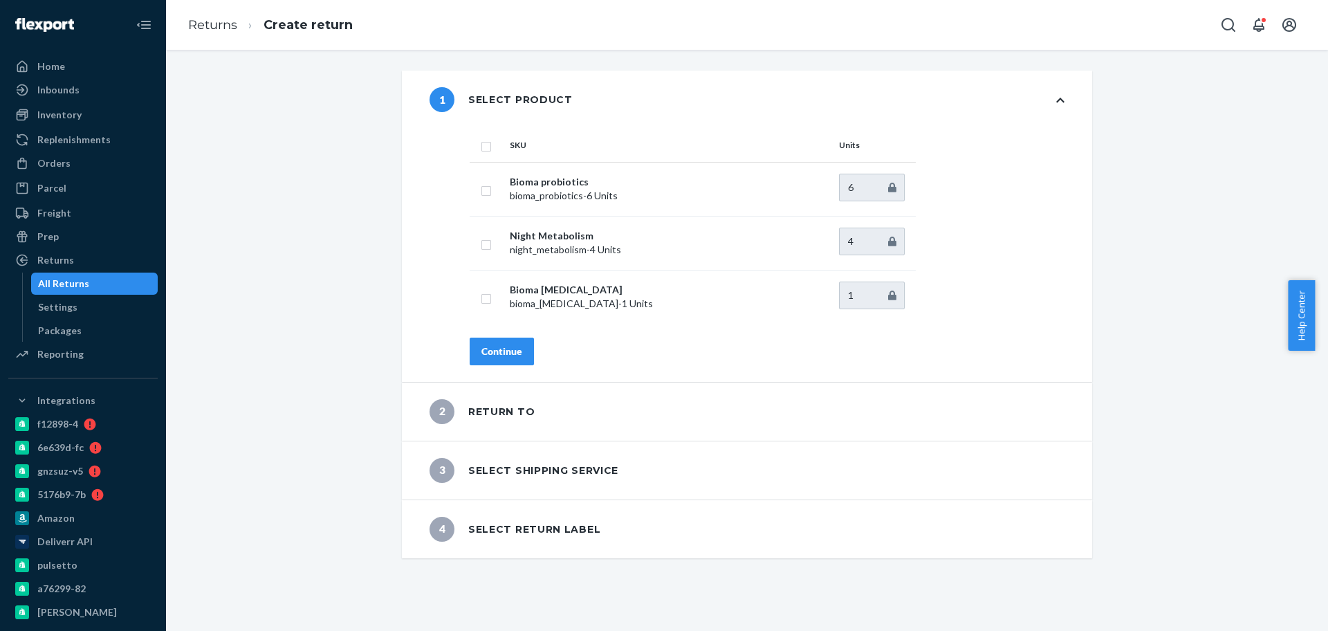
click at [481, 145] on input "checkbox" at bounding box center [486, 145] width 11 height 15
checkbox input "true"
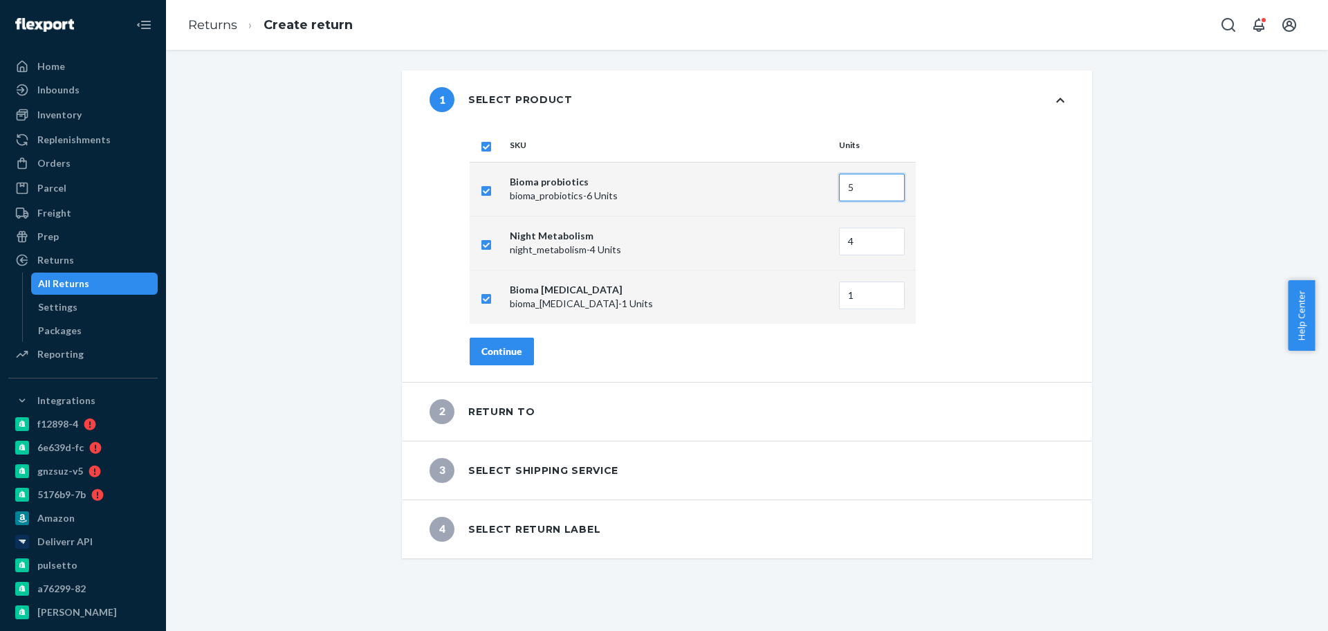
click at [882, 191] on input "5" at bounding box center [872, 188] width 66 height 28
click at [882, 191] on input "4" at bounding box center [872, 188] width 66 height 28
type input "3"
click at [882, 191] on input "3" at bounding box center [872, 188] width 66 height 28
type input "3"
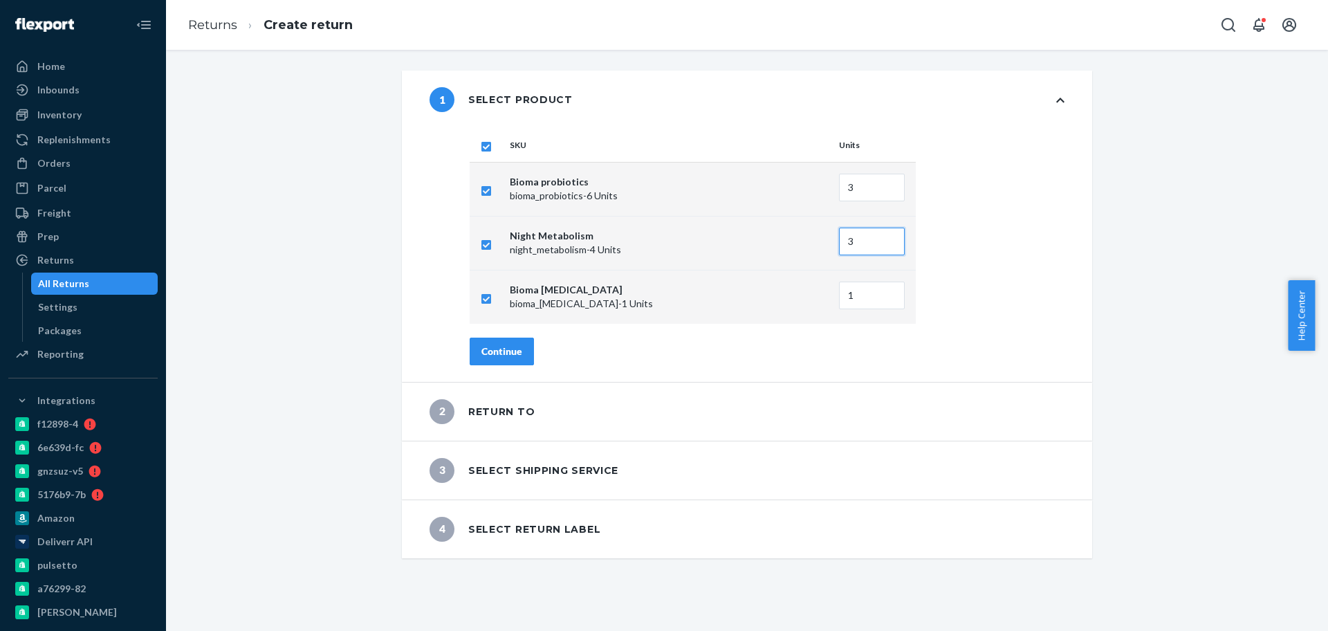
click at [886, 243] on input "3" at bounding box center [872, 242] width 66 height 28
click at [883, 185] on input "4" at bounding box center [872, 188] width 66 height 28
click at [883, 185] on input "5" at bounding box center [872, 188] width 66 height 28
click at [883, 185] on input "6" at bounding box center [872, 188] width 66 height 28
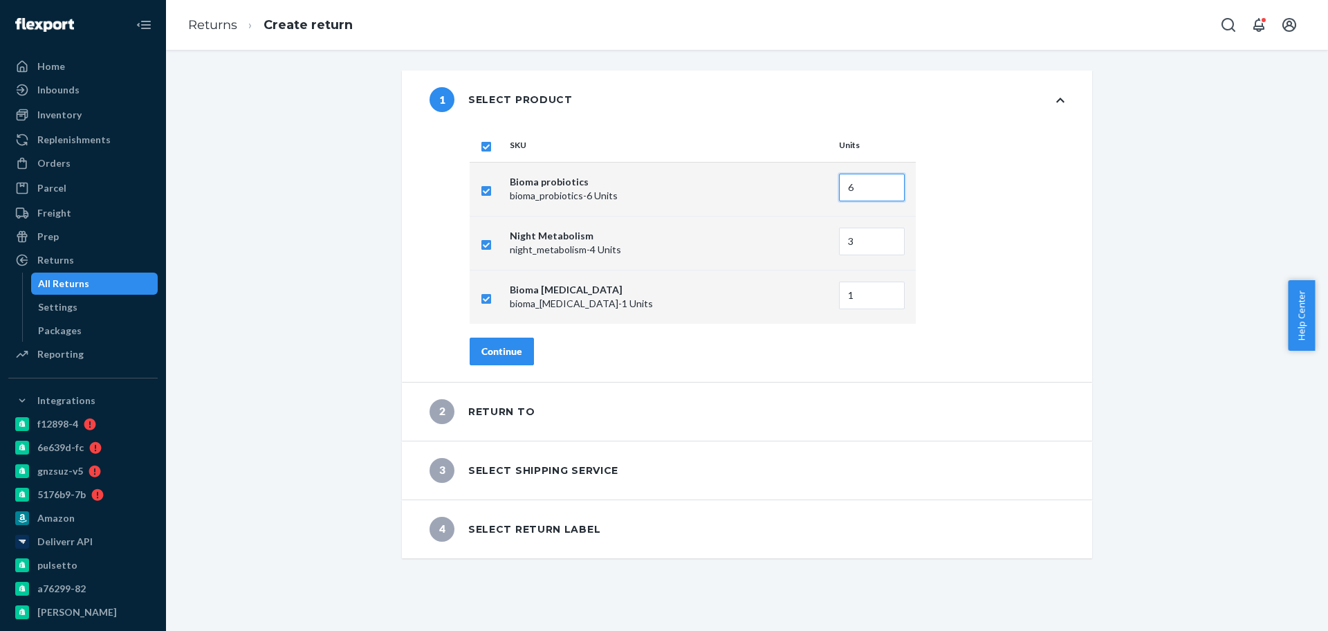
click at [883, 185] on input "6" at bounding box center [872, 188] width 66 height 28
click at [885, 190] on input "5" at bounding box center [872, 188] width 66 height 28
click at [885, 190] on input "4" at bounding box center [872, 188] width 66 height 28
type input "3"
click at [885, 191] on input "3" at bounding box center [872, 188] width 66 height 28
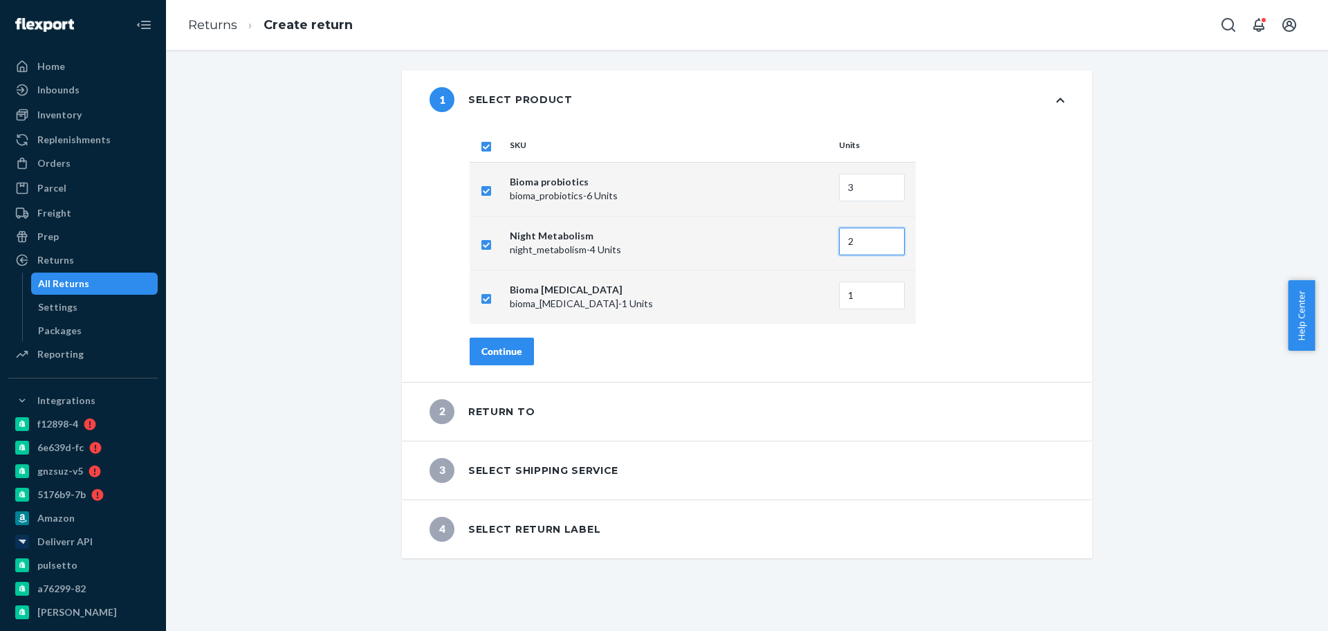
click at [884, 243] on input "2" at bounding box center [872, 242] width 66 height 28
click at [883, 240] on input "3" at bounding box center [872, 242] width 66 height 28
click at [883, 240] on input "4" at bounding box center [872, 242] width 66 height 28
click at [883, 243] on input "3" at bounding box center [872, 242] width 66 height 28
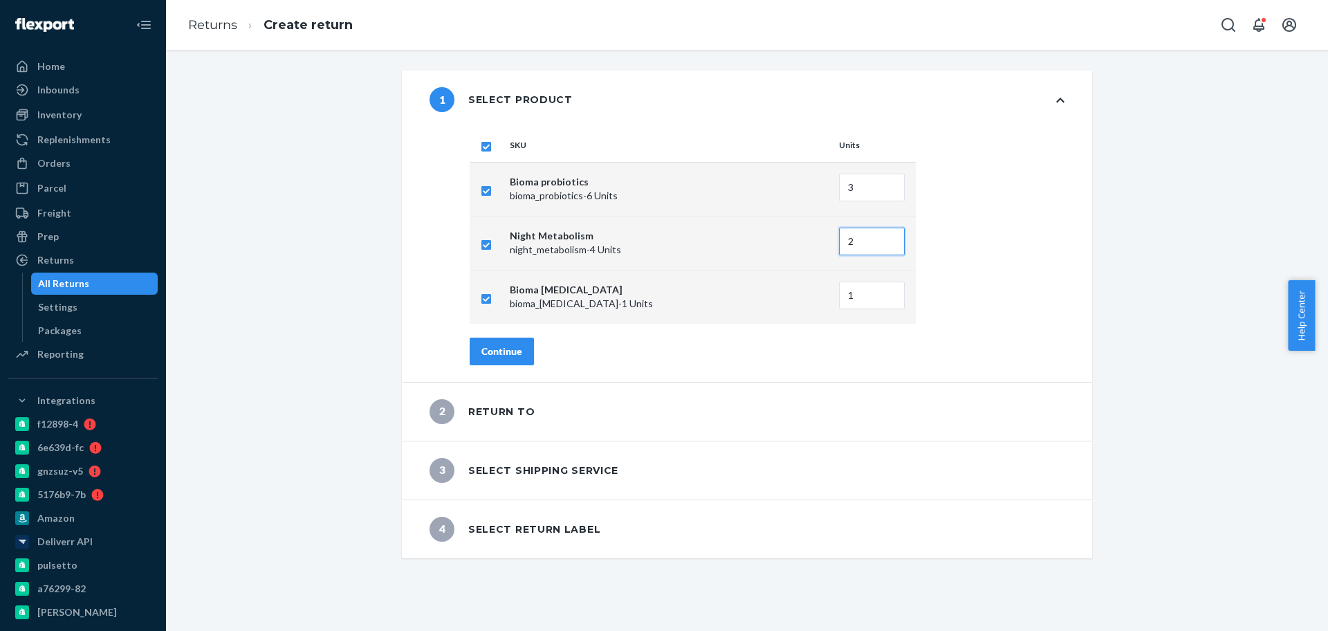
click at [884, 245] on input "2" at bounding box center [872, 242] width 66 height 28
click at [884, 245] on input "1" at bounding box center [872, 242] width 66 height 28
click at [884, 245] on input "0" at bounding box center [872, 242] width 66 height 28
type input "1"
click at [885, 236] on input "1" at bounding box center [872, 242] width 66 height 28
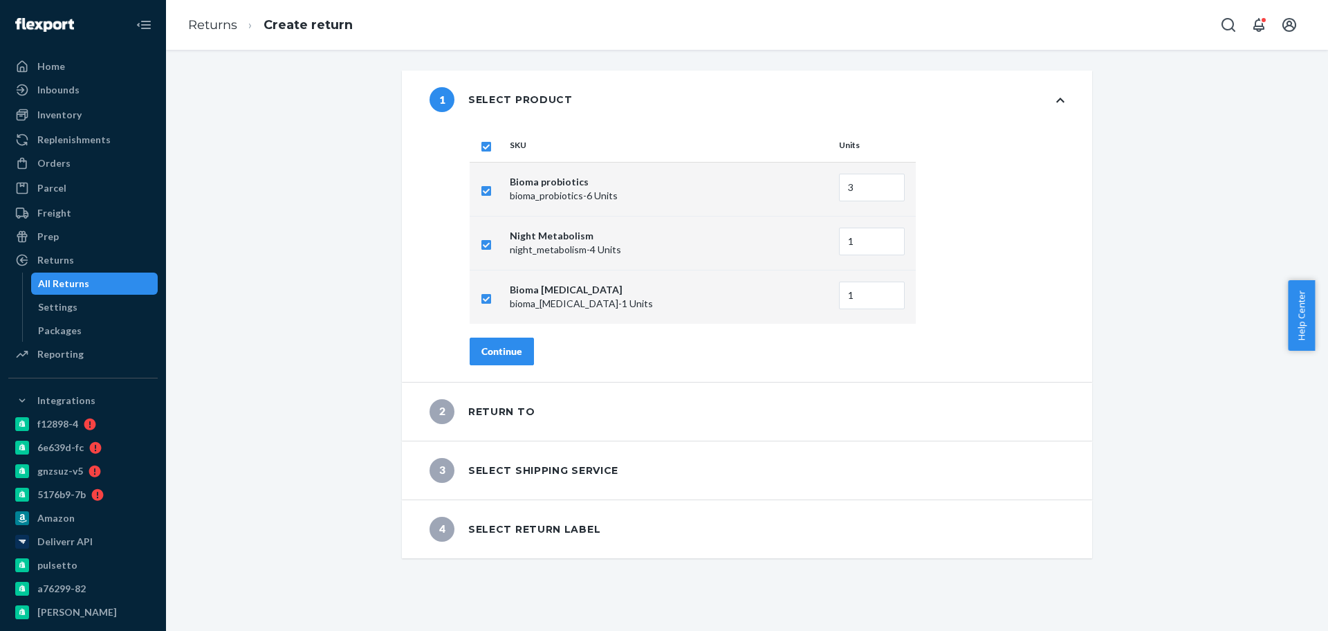
click at [505, 353] on div "Continue" at bounding box center [501, 351] width 41 height 14
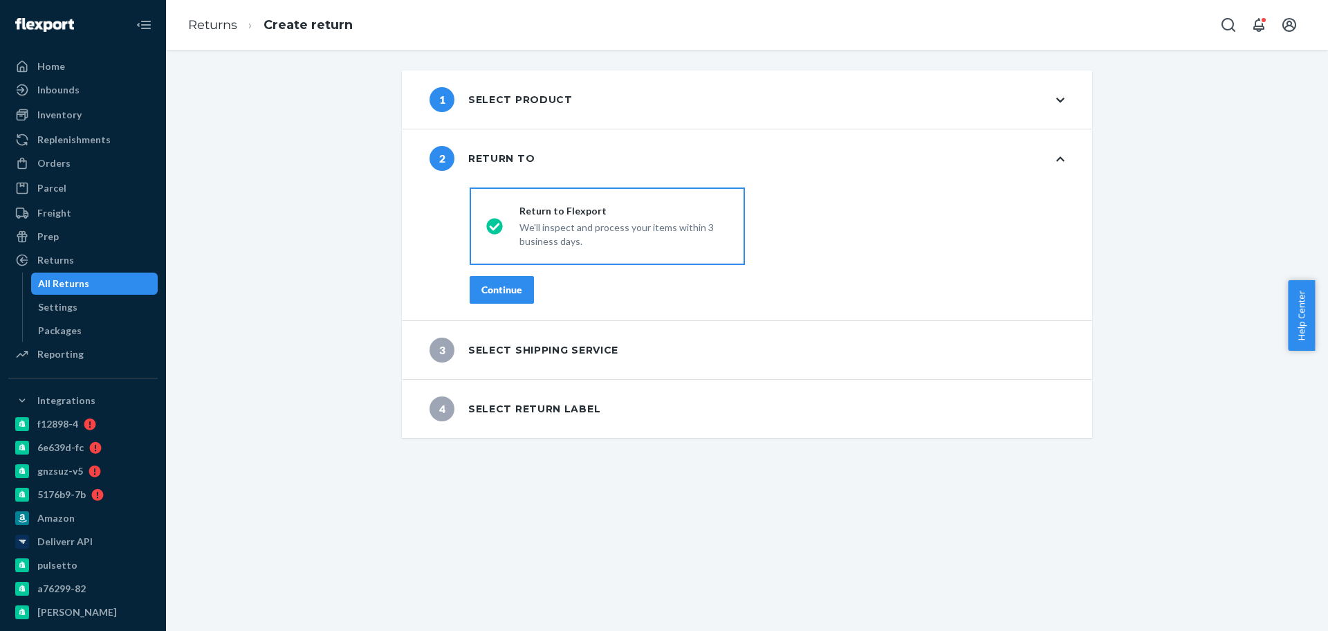
click at [508, 293] on div "Continue" at bounding box center [501, 290] width 41 height 14
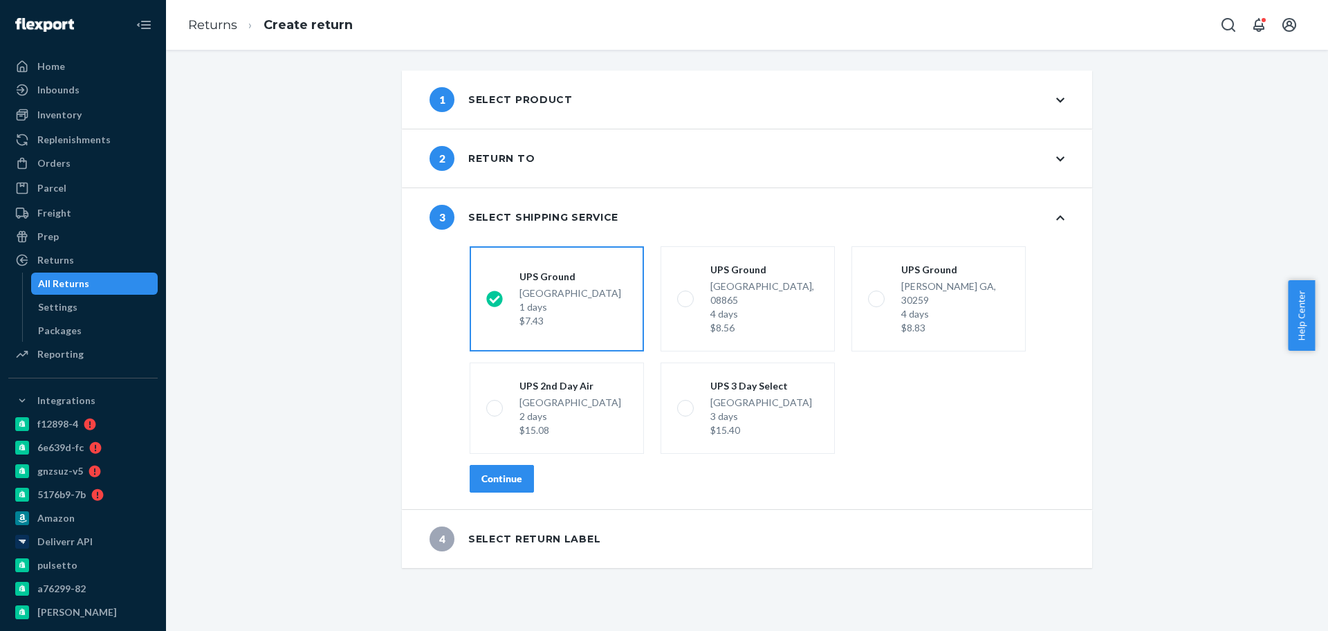
click at [490, 472] on div "Continue" at bounding box center [501, 479] width 41 height 14
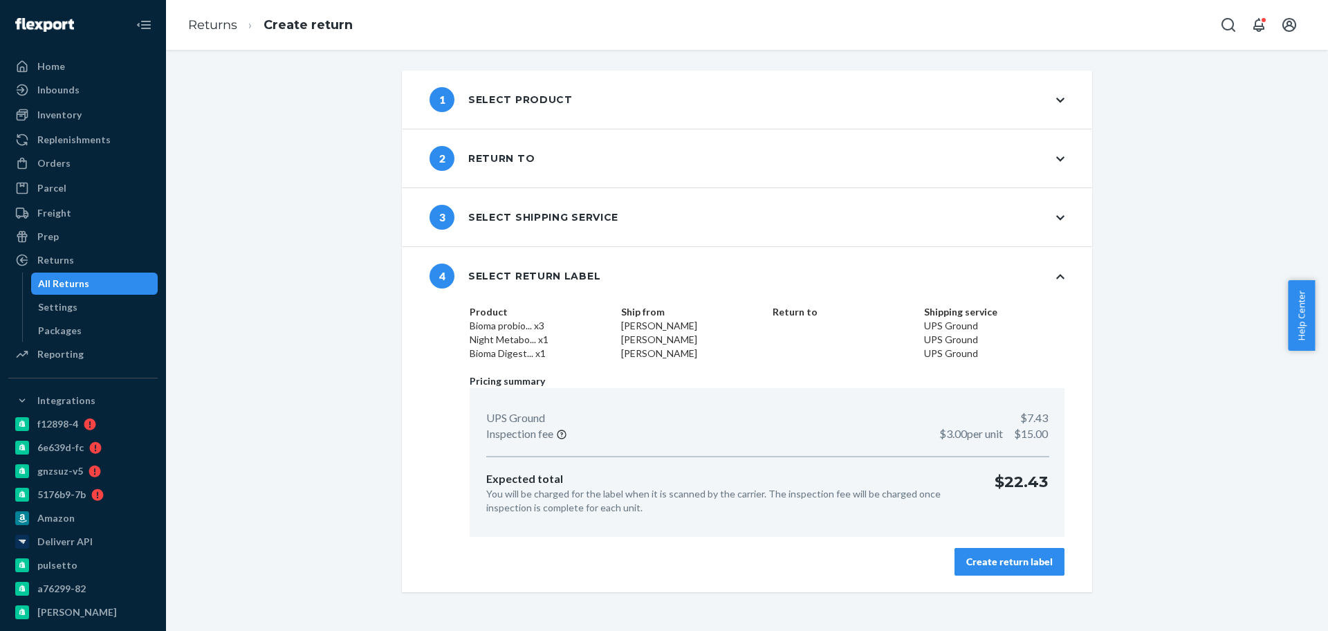
click at [985, 557] on div "Create return label" at bounding box center [1009, 562] width 86 height 14
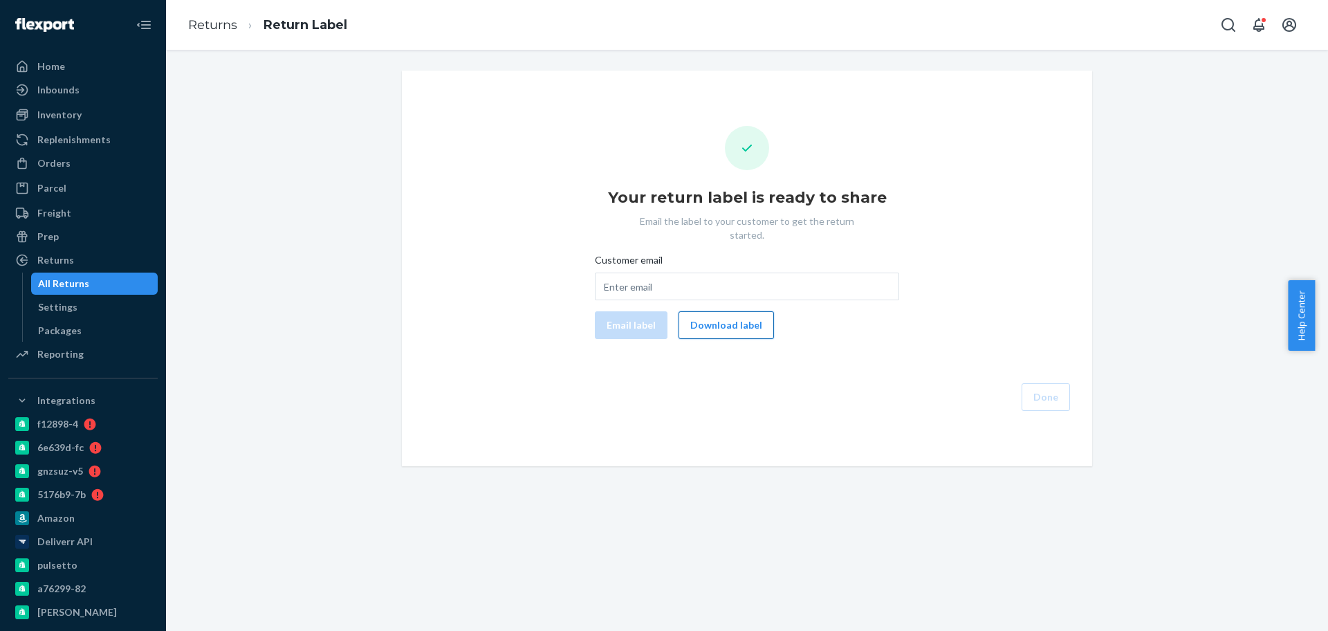
click at [716, 320] on button "Download label" at bounding box center [725, 325] width 95 height 28
